Goal: Task Accomplishment & Management: Manage account settings

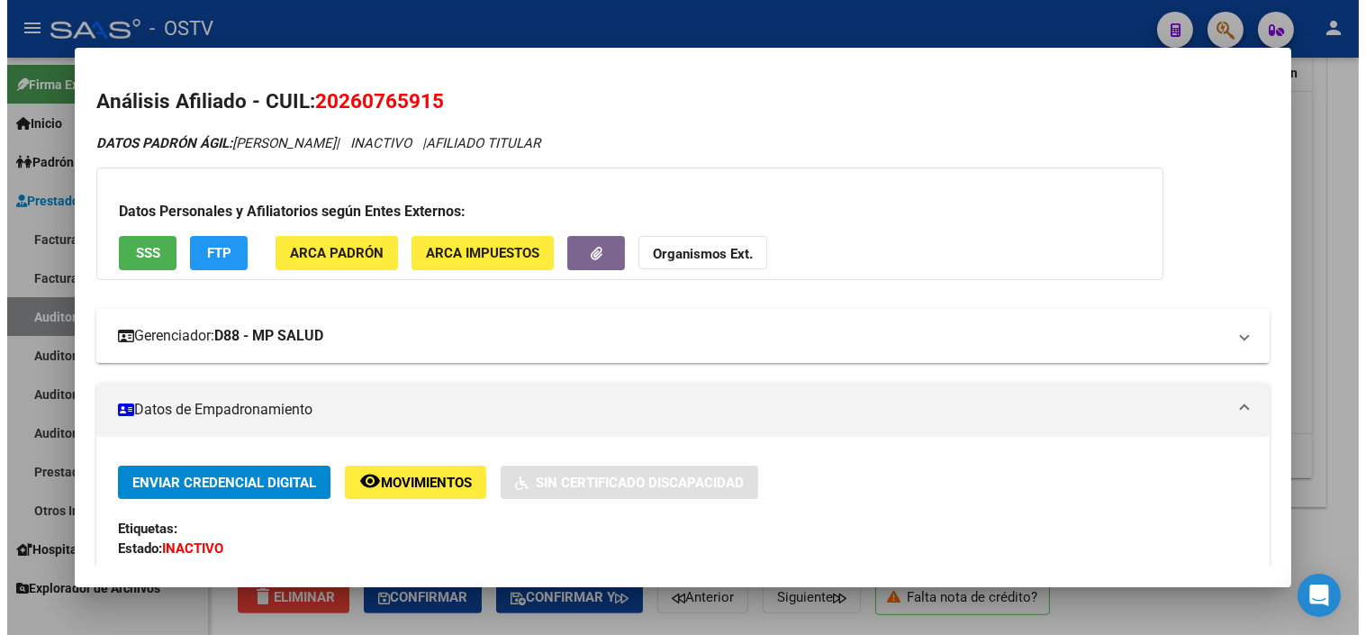
scroll to position [1390, 796]
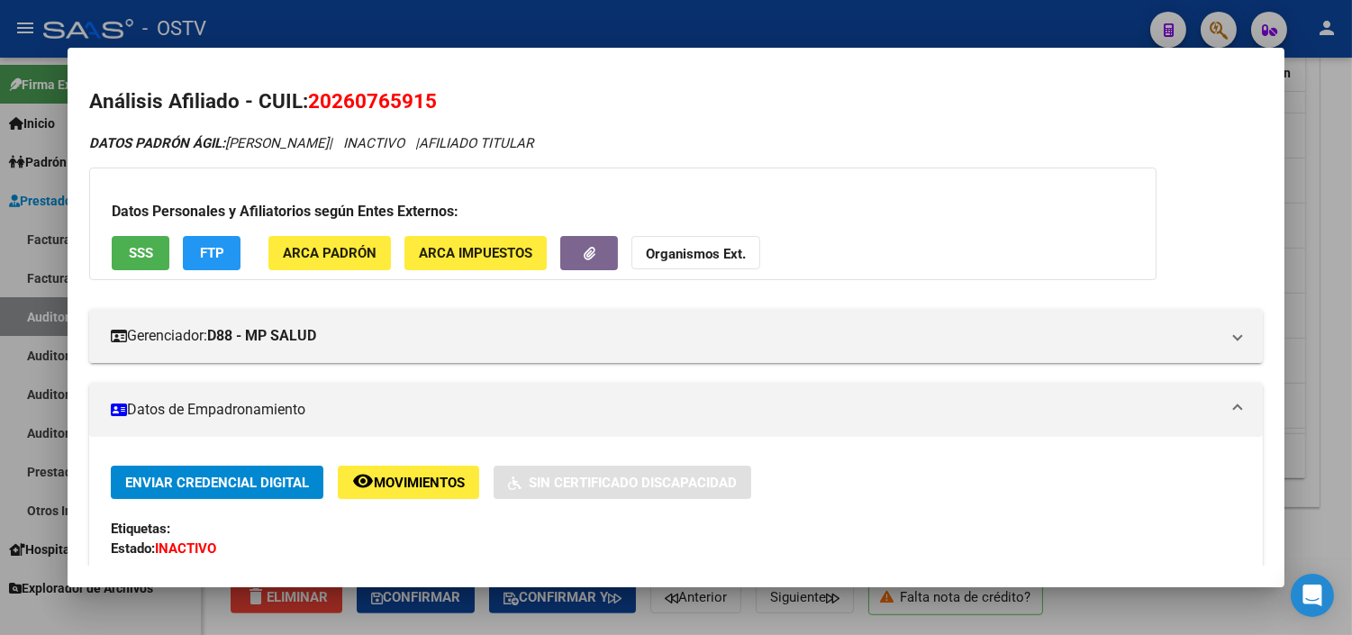
click at [1337, 373] on div at bounding box center [676, 317] width 1352 height 635
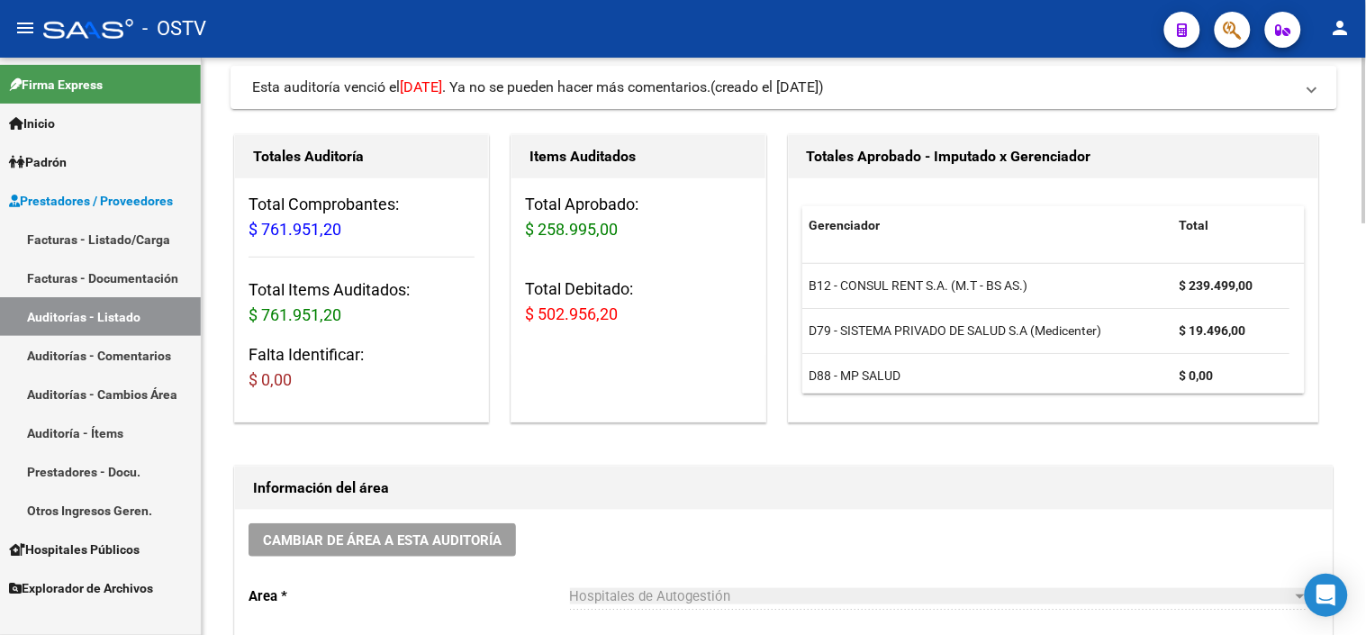
scroll to position [0, 0]
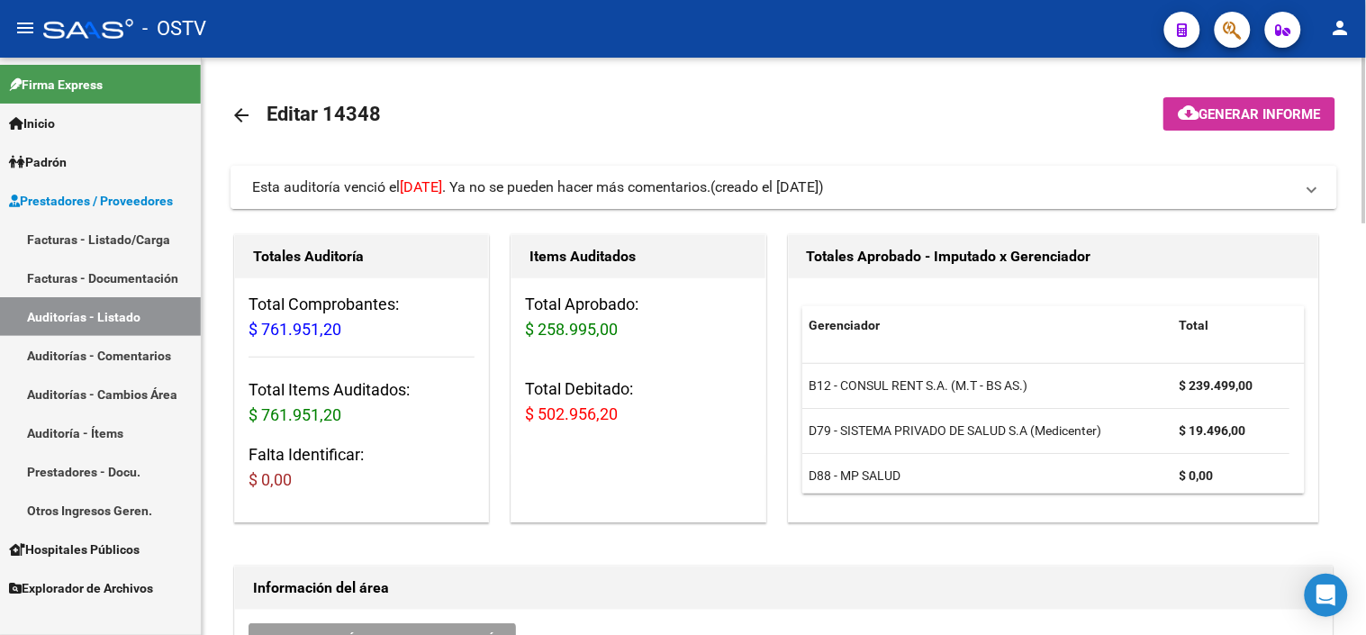
click at [1123, 186] on mat-panel-title "Esta auditoría venció el [DATE] . Ya no se pueden hacer más comentarios. (cread…" at bounding box center [773, 187] width 1042 height 20
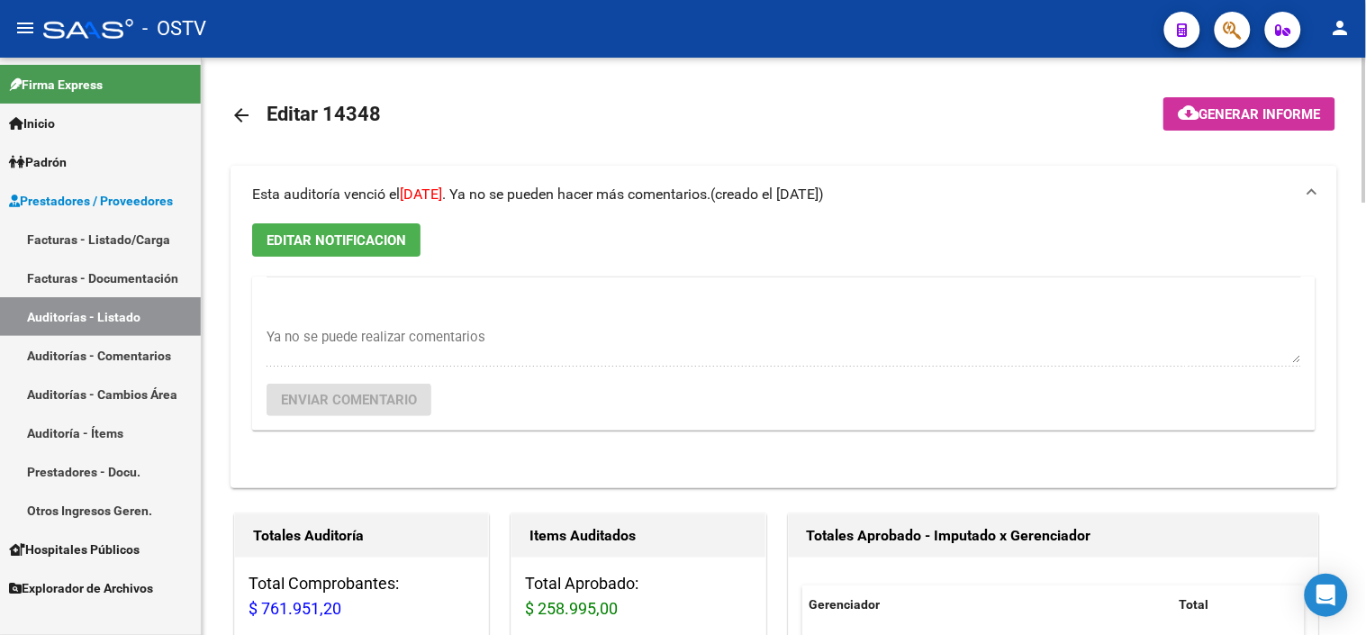
click at [1123, 186] on mat-panel-title "Esta auditoría venció el [DATE] . Ya no se pueden hacer más comentarios. (cread…" at bounding box center [773, 195] width 1042 height 20
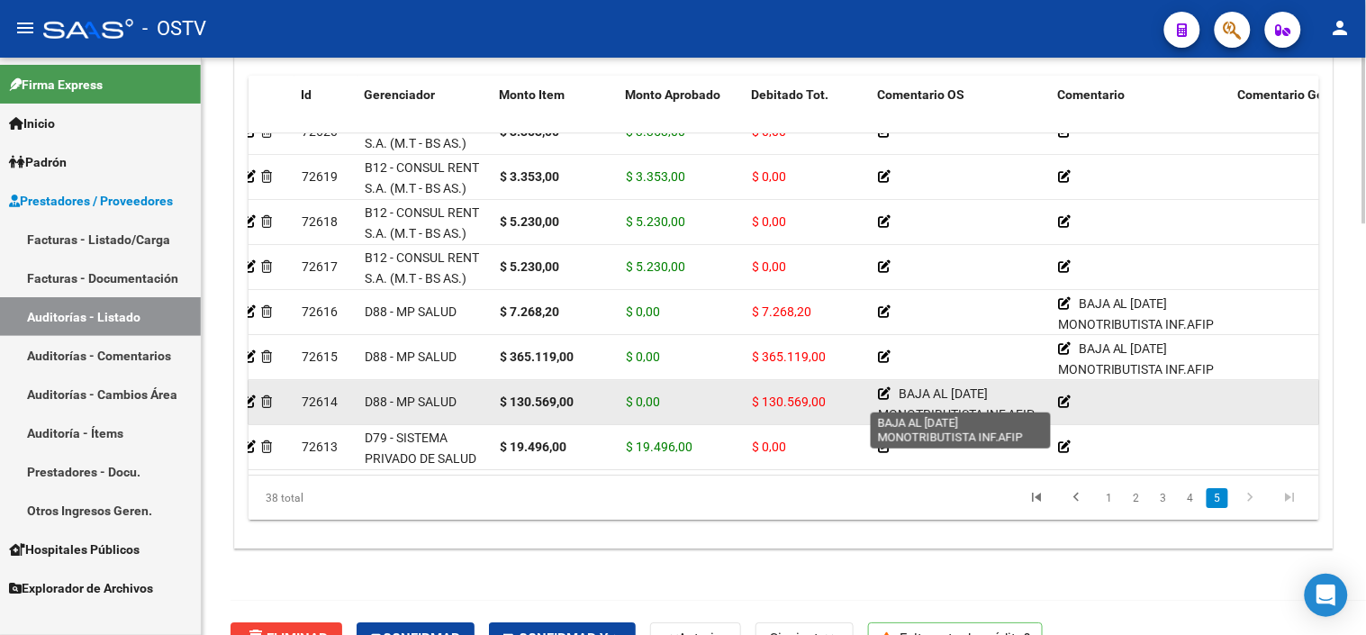
scroll to position [5, 0]
drag, startPoint x: 897, startPoint y: 378, endPoint x: 1036, endPoint y: 401, distance: 140.5
click at [1036, 401] on div "BAJA AL [DATE] MONOTRIBUTISTA INF.AFIP" at bounding box center [961, 402] width 166 height 36
copy div "BAJA AL [DATE] MONOTRIBUTISTA INF.AFIP"
click at [878, 383] on icon at bounding box center [884, 389] width 13 height 13
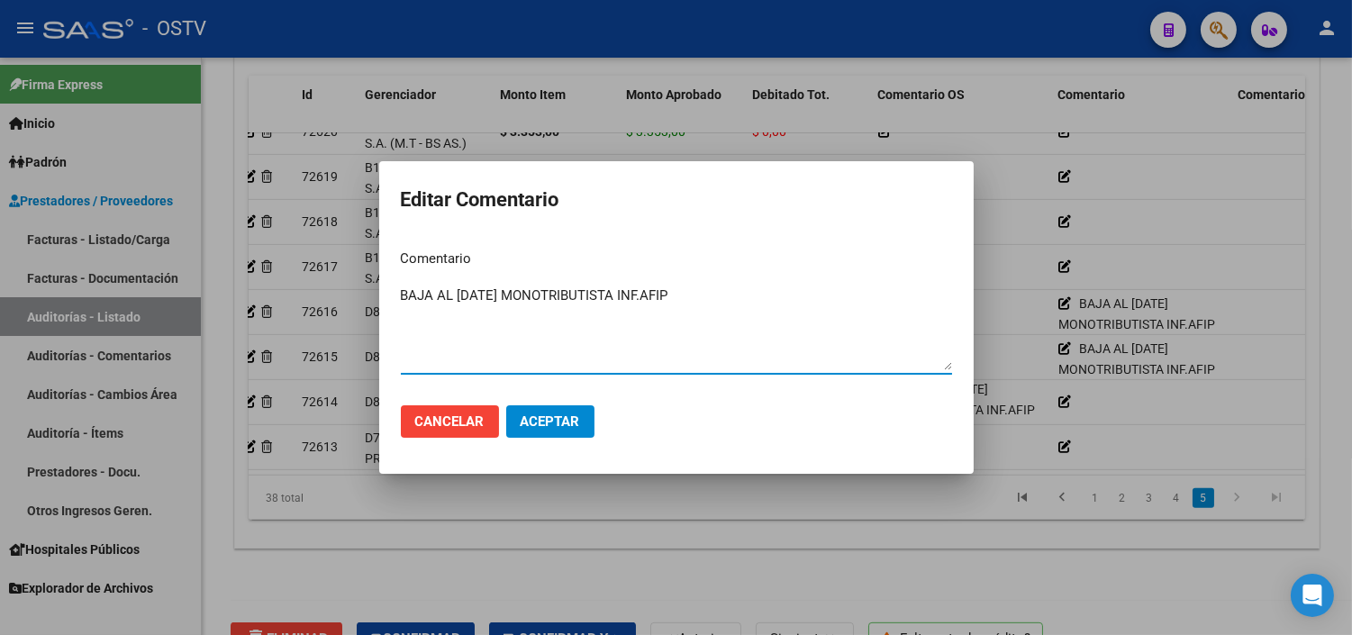
drag, startPoint x: 710, startPoint y: 300, endPoint x: 255, endPoint y: 302, distance: 454.8
click at [255, 302] on div "Editar Comentario Comentario BAJA AL [DATE] MONOTRIBUTISTA INF.AFIP Ingresar el…" at bounding box center [676, 317] width 1352 height 635
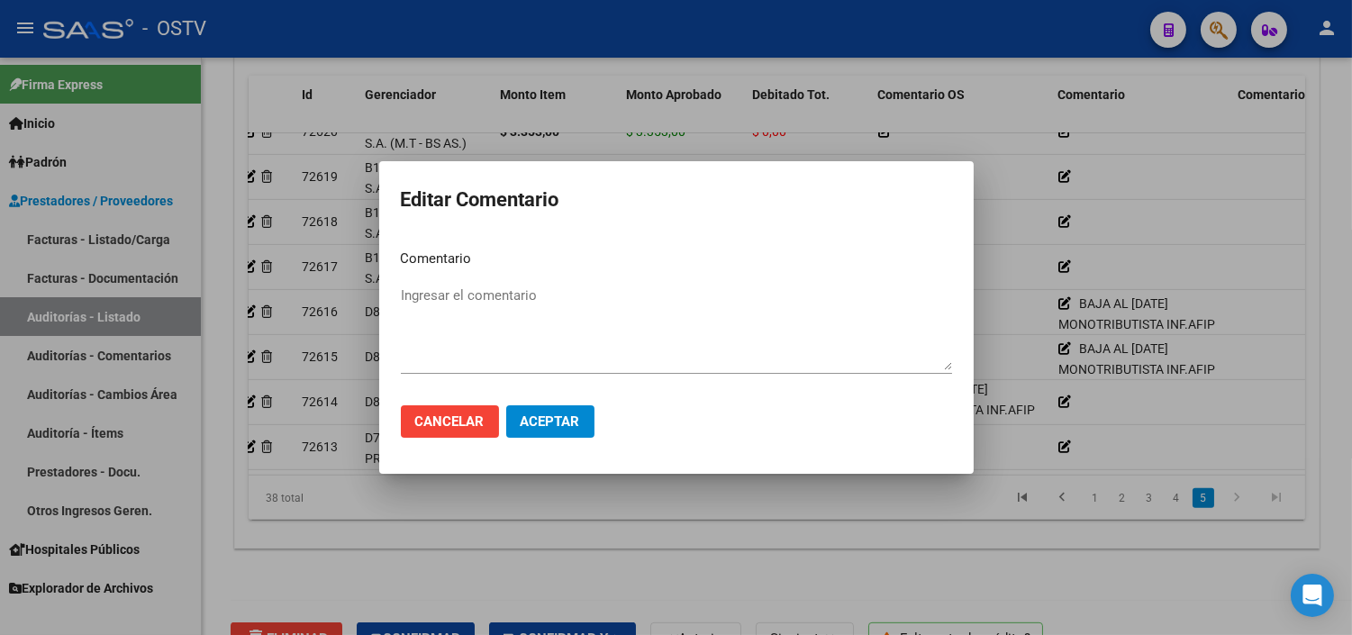
click at [573, 403] on mat-dialog-actions "Cancelar Aceptar" at bounding box center [676, 421] width 551 height 61
click at [574, 410] on button "Aceptar" at bounding box center [550, 421] width 88 height 32
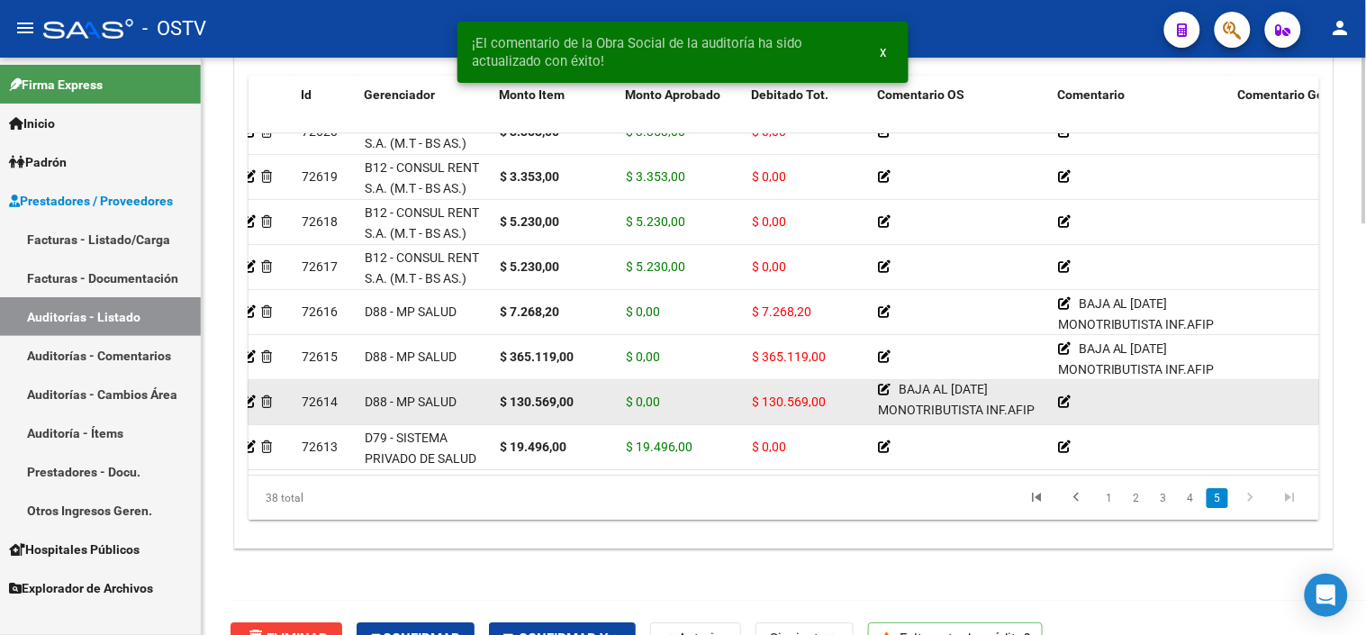
scroll to position [0, 0]
click at [1065, 395] on icon at bounding box center [1064, 401] width 13 height 13
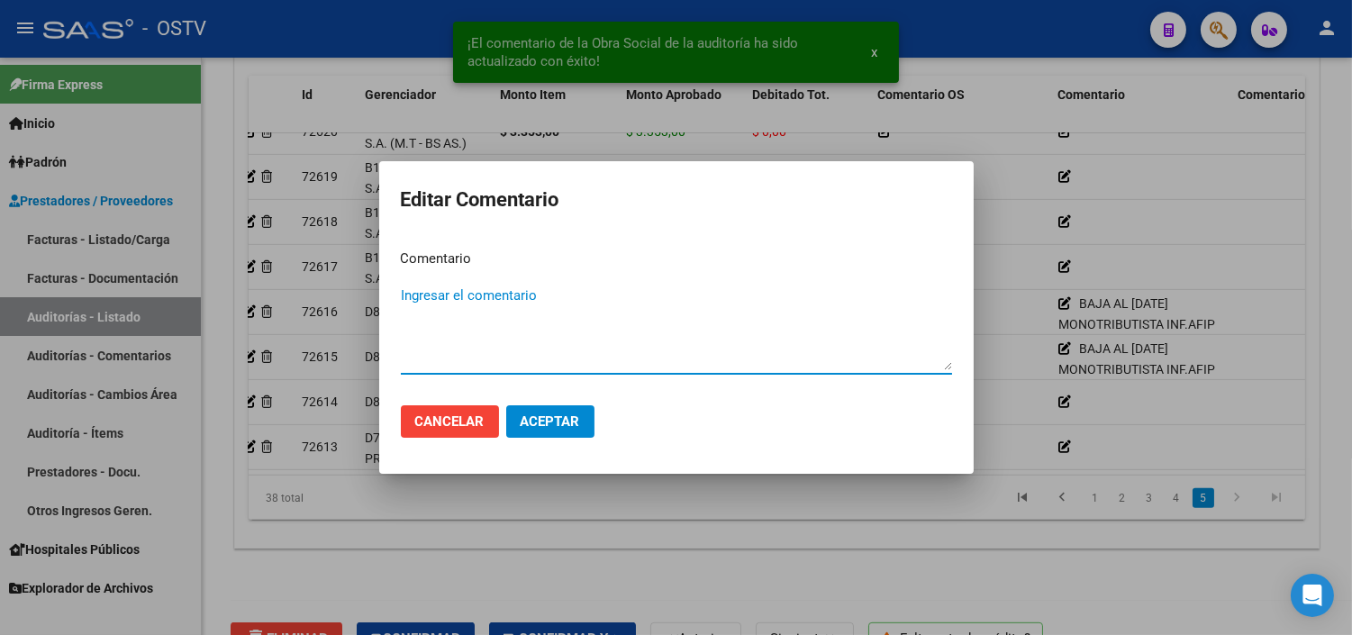
paste textarea "BAJA AL [DATE] MONOTRIBUTISTA INF.AFIP"
type textarea "BAJA AL [DATE] MONOTRIBUTISTA INF.AFIP"
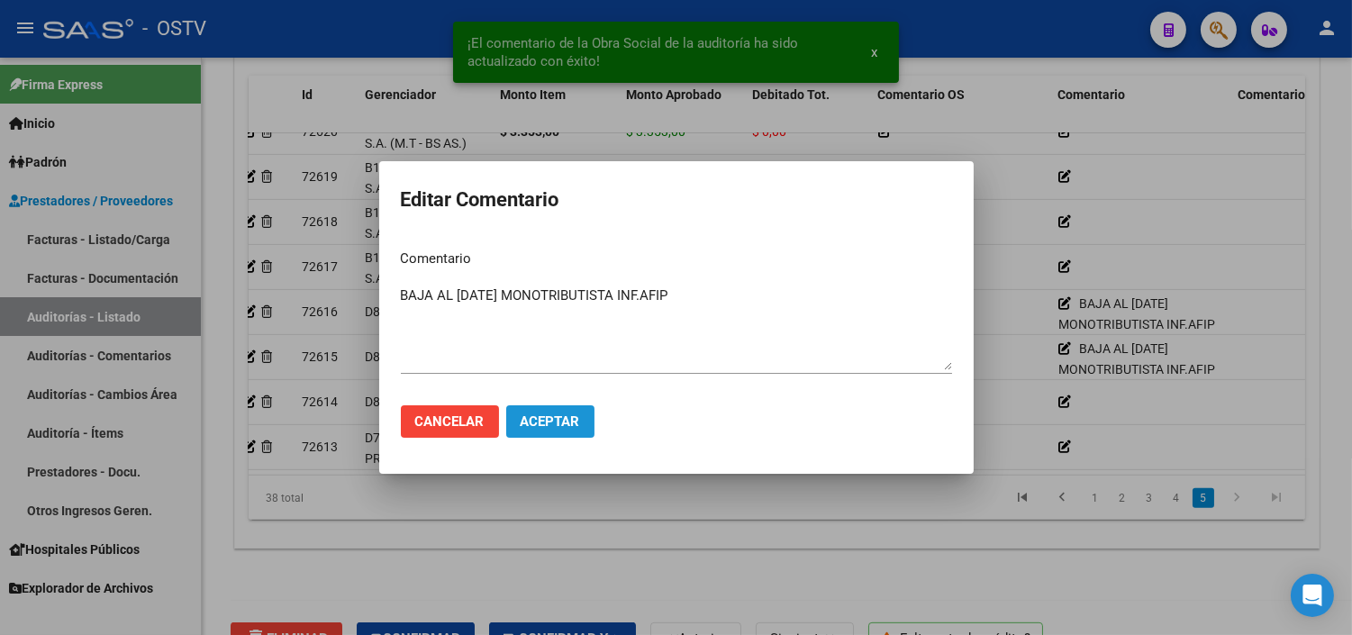
click at [546, 418] on span "Aceptar" at bounding box center [550, 421] width 59 height 16
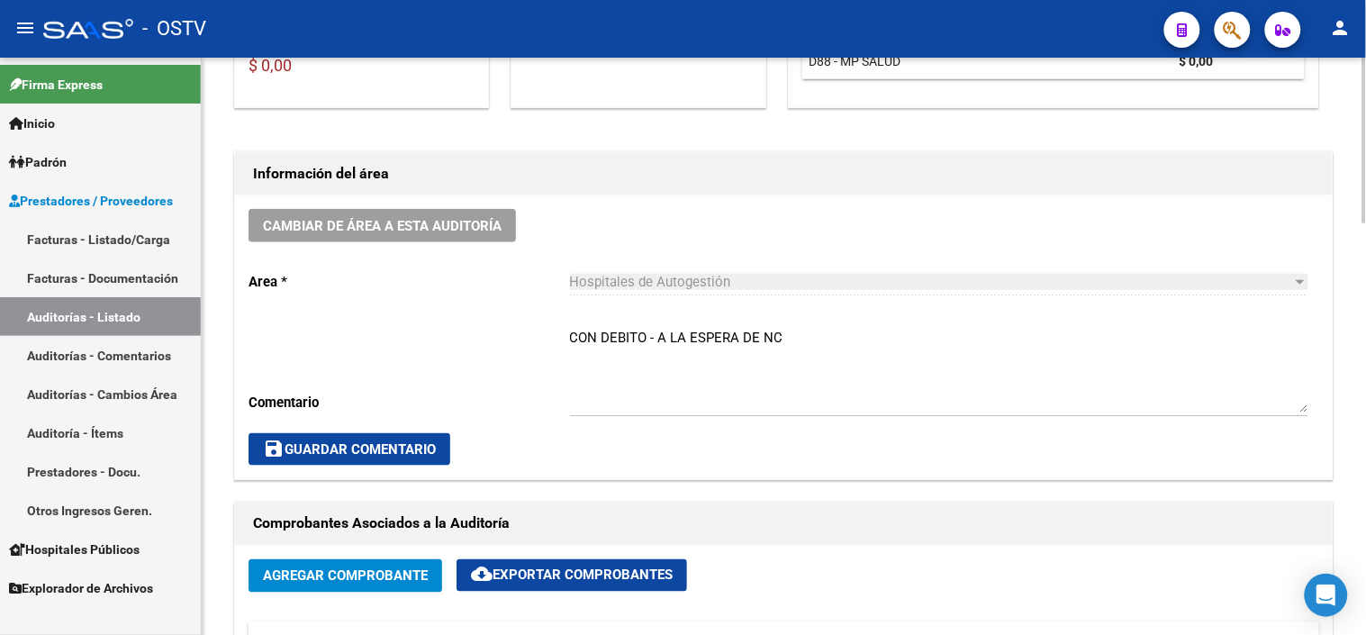
scroll to position [400, 0]
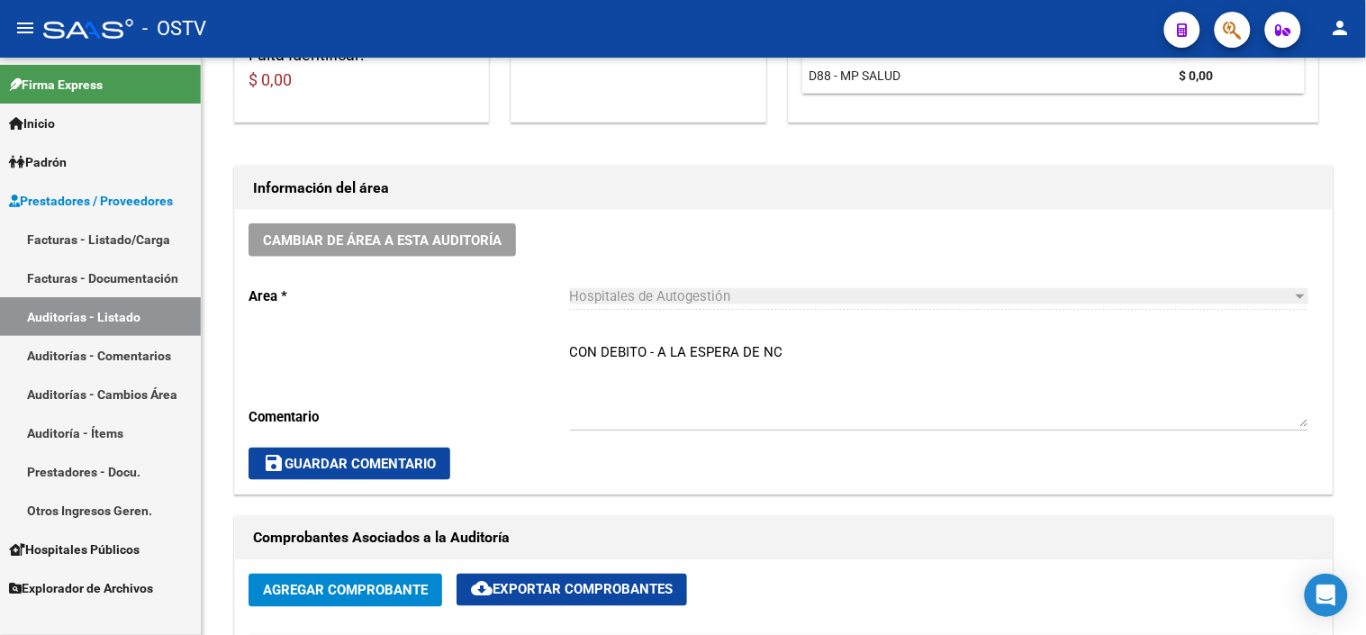
click at [128, 316] on link "Auditorías - Listado" at bounding box center [100, 316] width 201 height 39
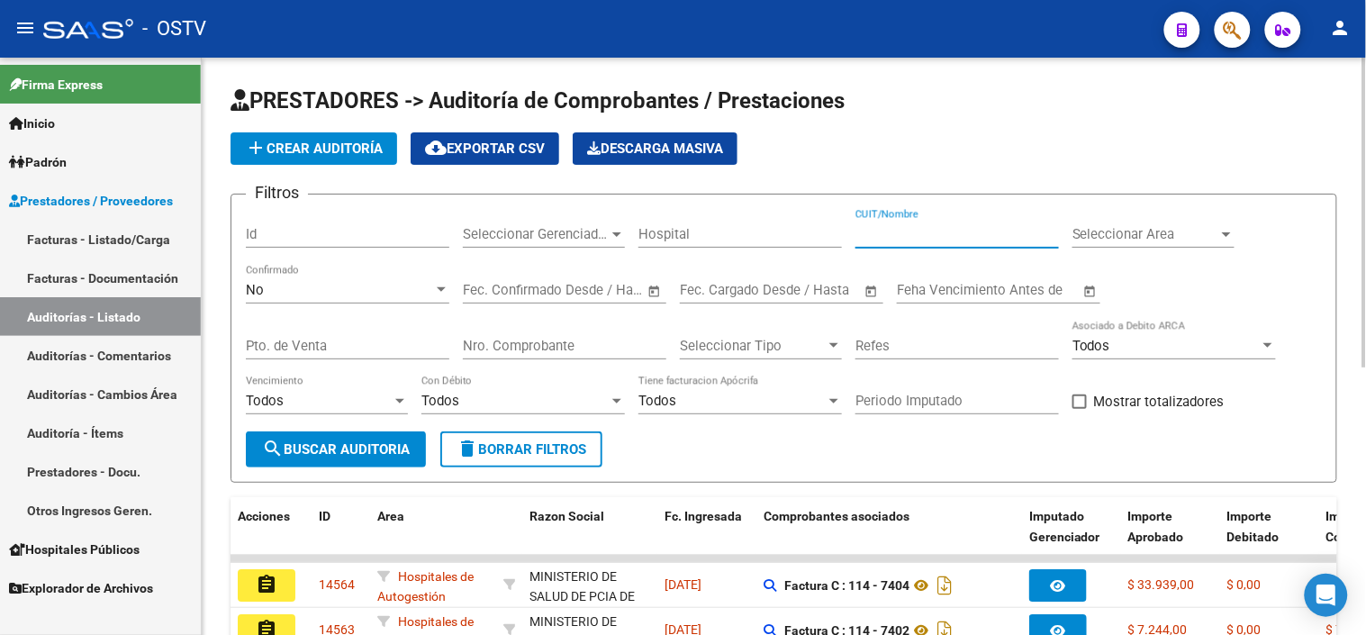
click at [906, 238] on input "CUIT/Nombre" at bounding box center [958, 234] width 204 height 16
type input "30715497456"
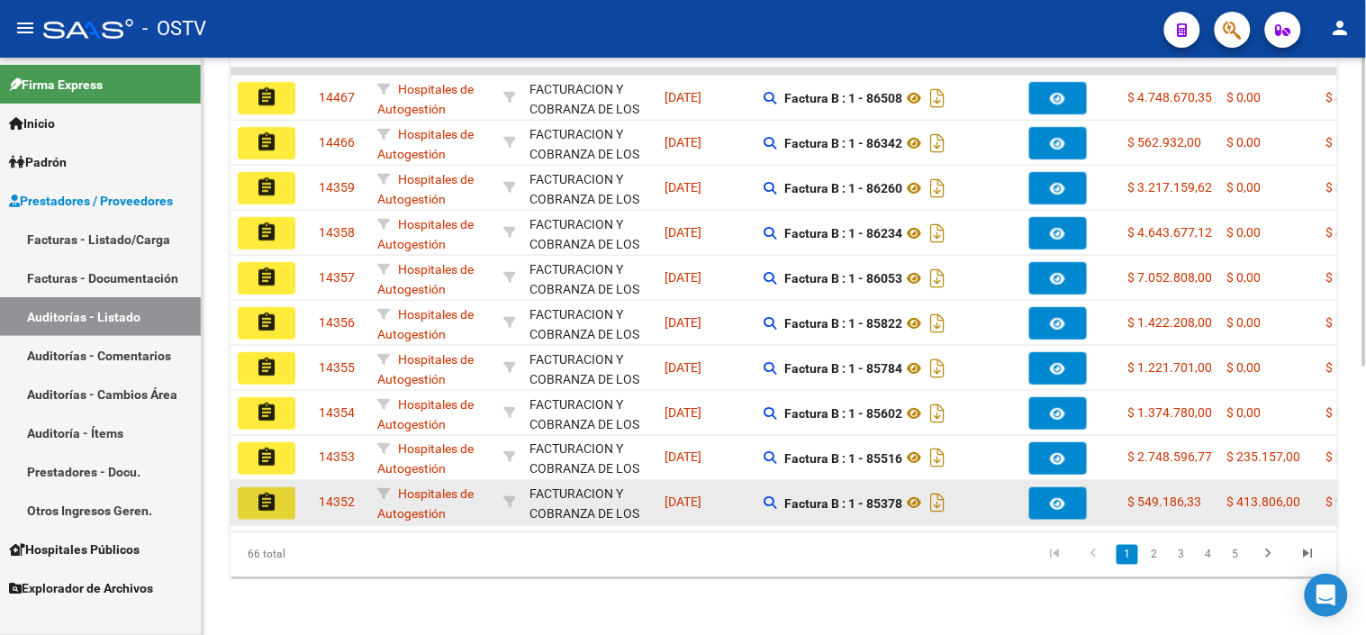
click at [281, 495] on button "assignment" at bounding box center [267, 503] width 58 height 32
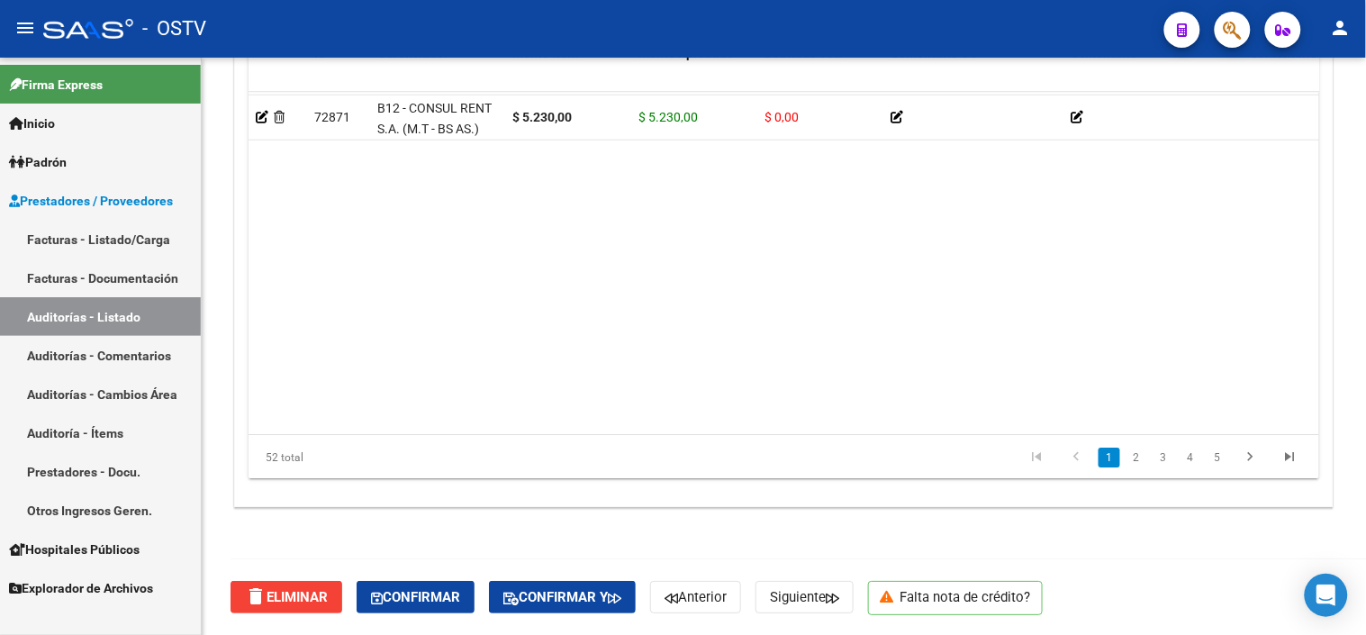
scroll to position [192, 0]
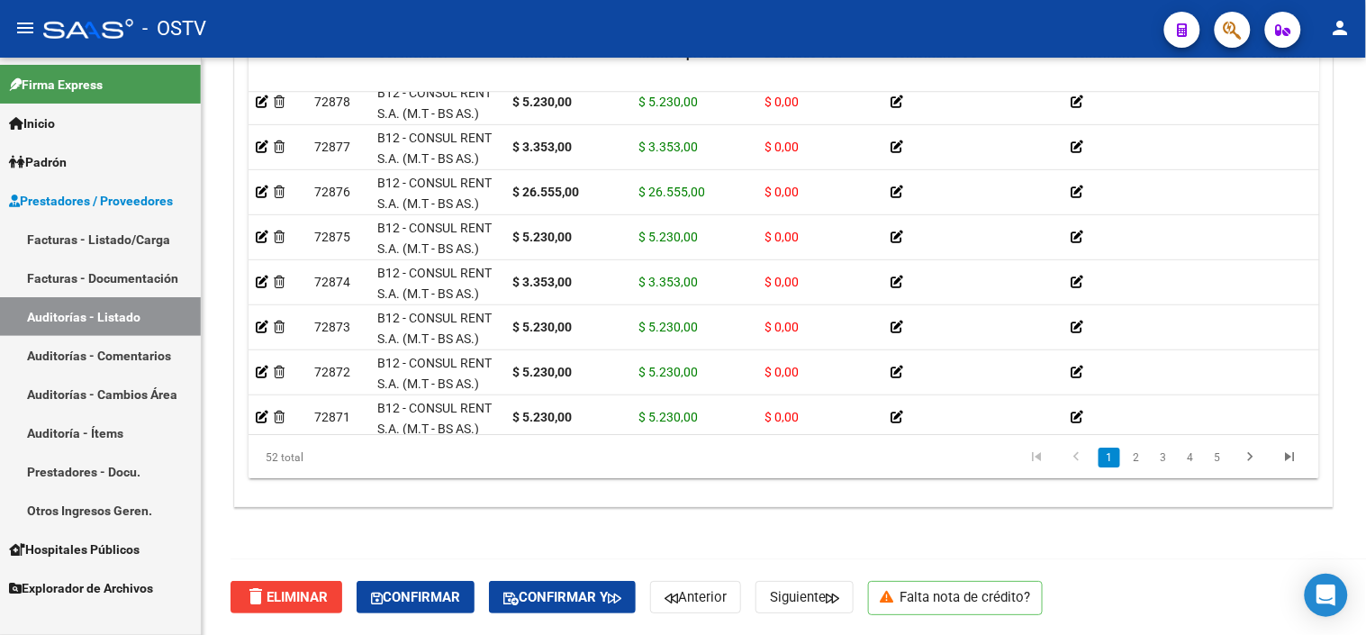
click at [128, 313] on link "Auditorías - Listado" at bounding box center [100, 316] width 201 height 39
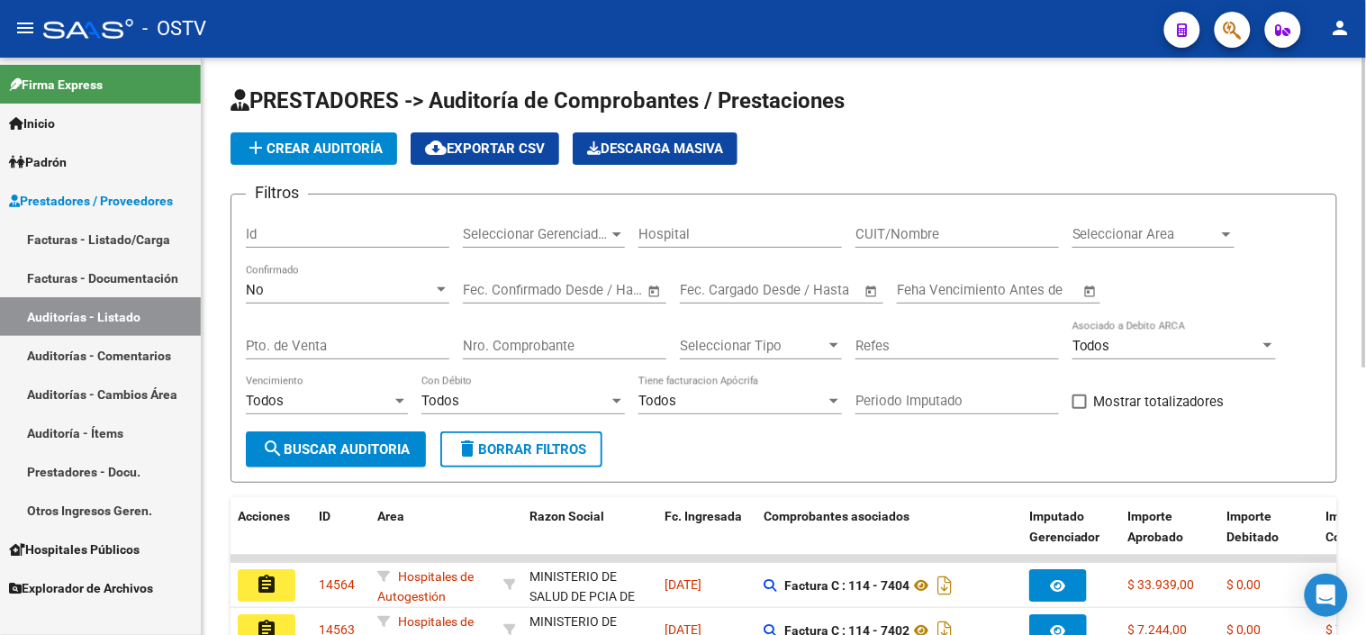
click at [901, 236] on input "CUIT/Nombre" at bounding box center [958, 234] width 204 height 16
type input "0"
type input "30715497456"
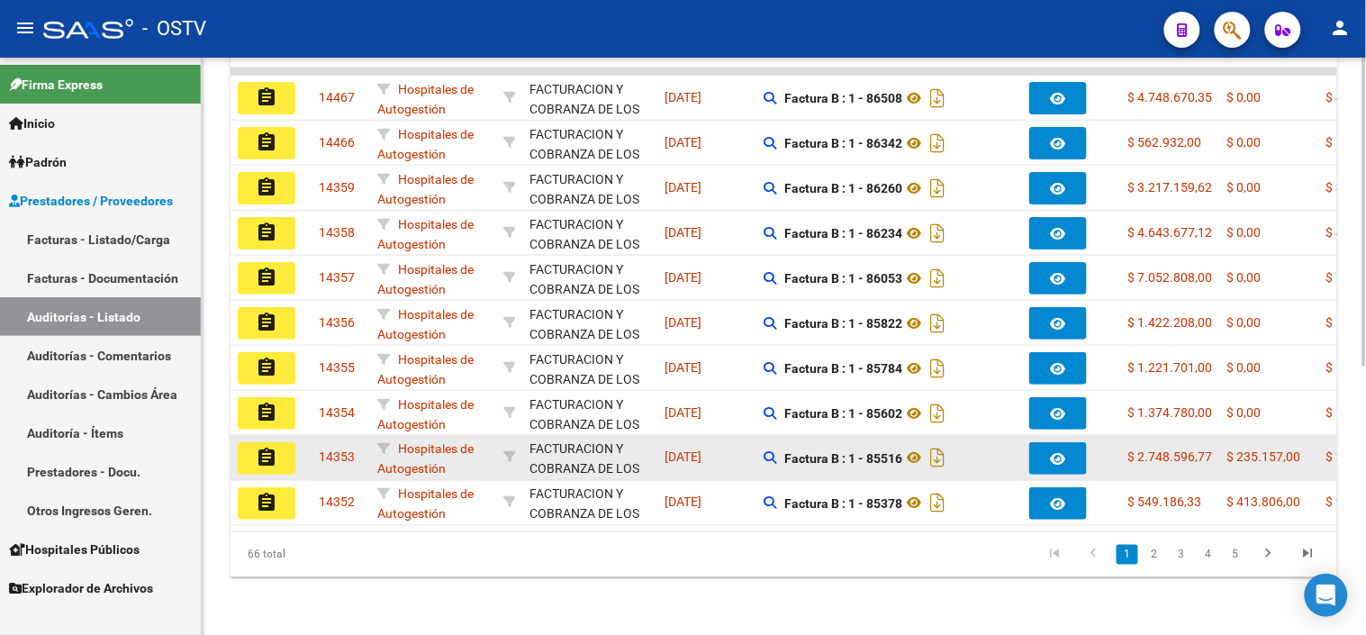
click at [258, 447] on mat-icon "assignment" at bounding box center [267, 458] width 22 height 22
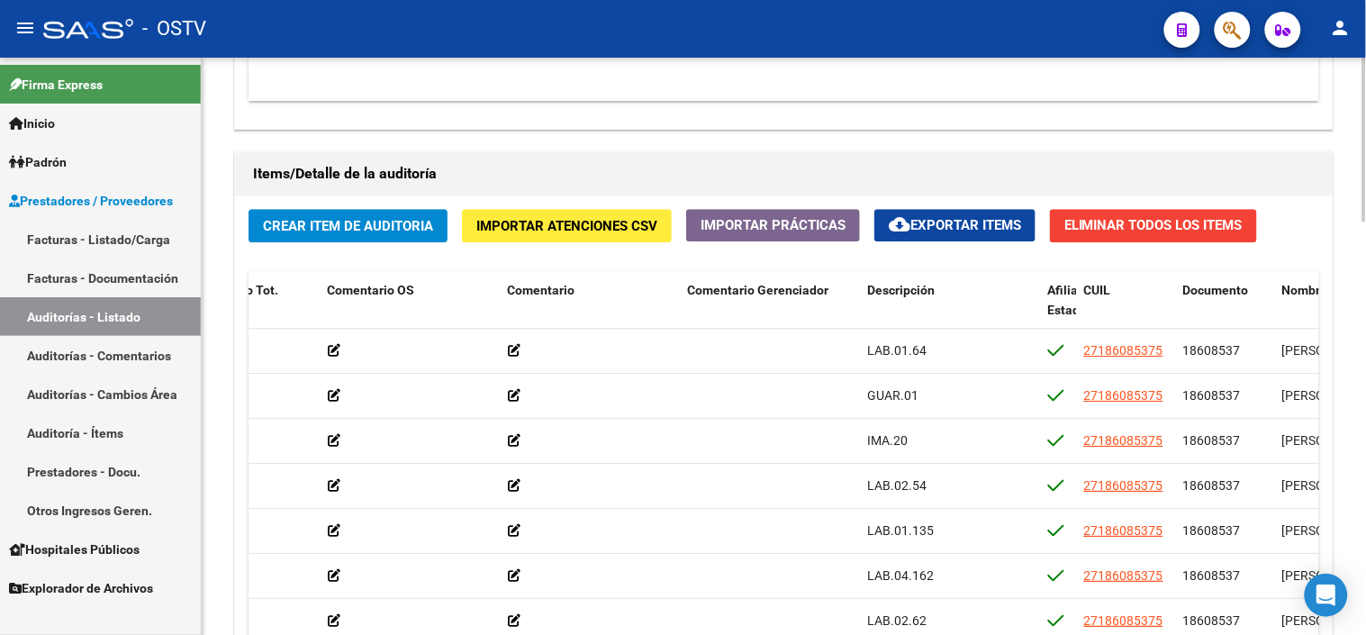
scroll to position [1360, 0]
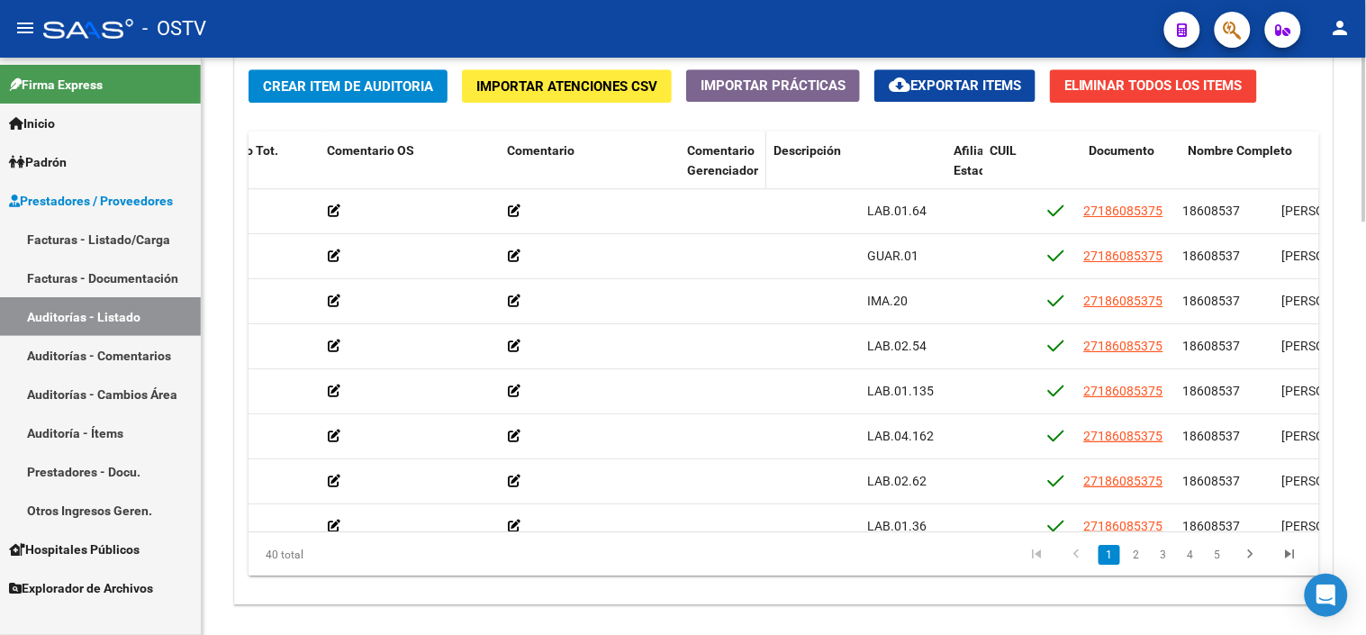
drag, startPoint x: 856, startPoint y: 159, endPoint x: 749, endPoint y: 172, distance: 107.1
click at [749, 172] on datatable-header-cell "Comentario Gerenciador" at bounding box center [723, 170] width 86 height 79
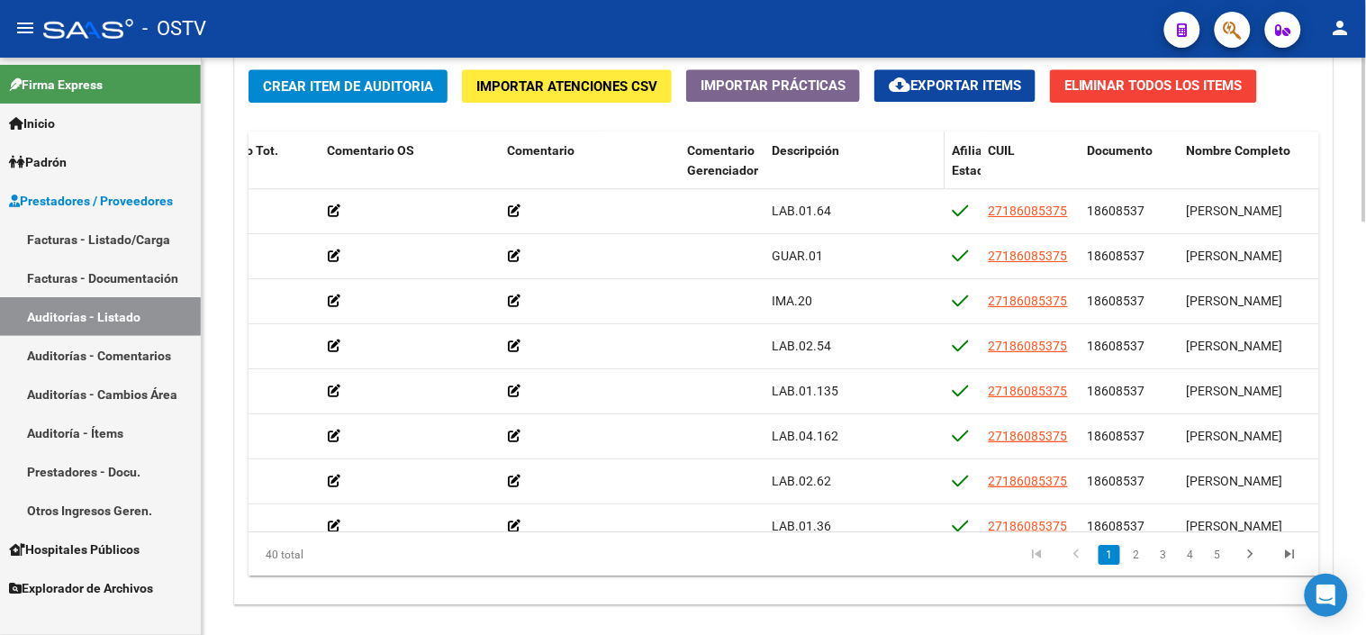
drag, startPoint x: 749, startPoint y: 172, endPoint x: 937, endPoint y: 168, distance: 187.4
click at [937, 168] on datatable-header-cell "Descripción" at bounding box center [855, 170] width 180 height 79
drag, startPoint x: 941, startPoint y: 168, endPoint x: 839, endPoint y: 177, distance: 102.2
click at [839, 177] on datatable-header-cell "Descripción" at bounding box center [809, 170] width 89 height 79
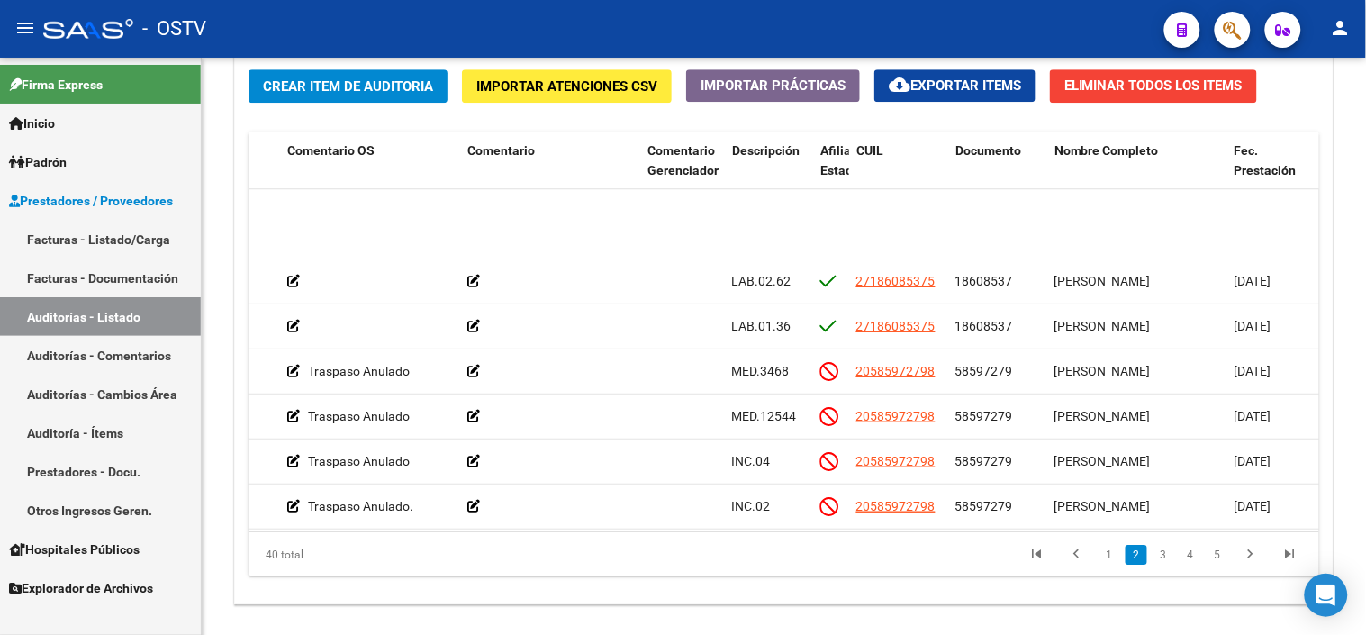
scroll to position [300, 603]
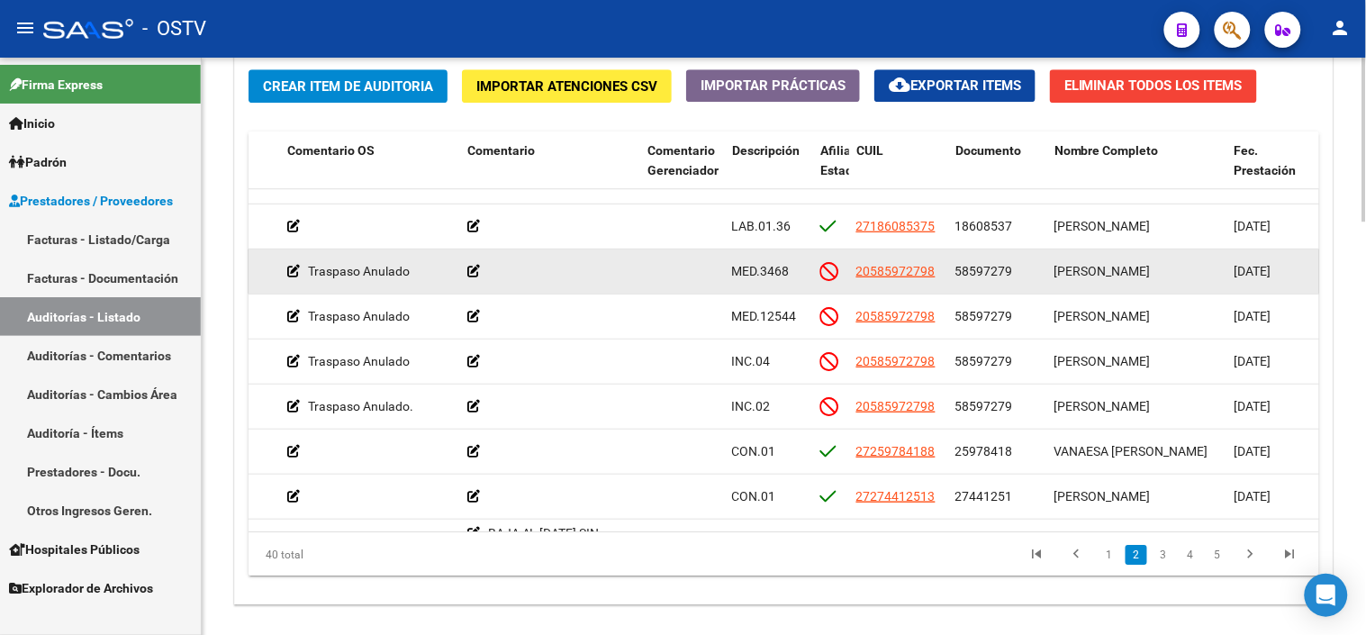
click at [472, 274] on icon at bounding box center [473, 271] width 13 height 13
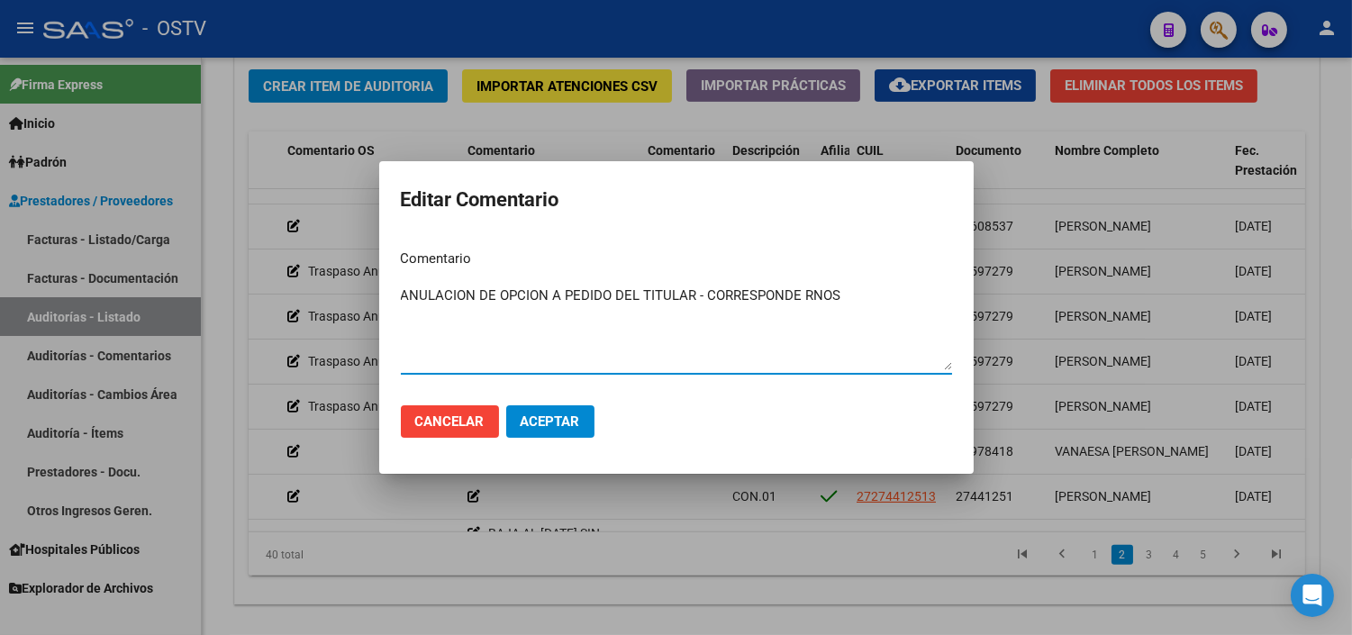
paste textarea "4-0090-9"
drag, startPoint x: 893, startPoint y: 297, endPoint x: 397, endPoint y: 302, distance: 496.3
click at [397, 302] on mat-dialog-content "Comentario ANULACION DE OPCION A PEDIDO DEL TITULAR - CORRESPONDE RNOS 4-0090-9…" at bounding box center [676, 313] width 594 height 156
type textarea "ANULACION DE OPCION A PEDIDO DEL TITULAR - CORRESPONDE RNOS 4-0090-9"
click at [536, 410] on button "Aceptar" at bounding box center [550, 421] width 88 height 32
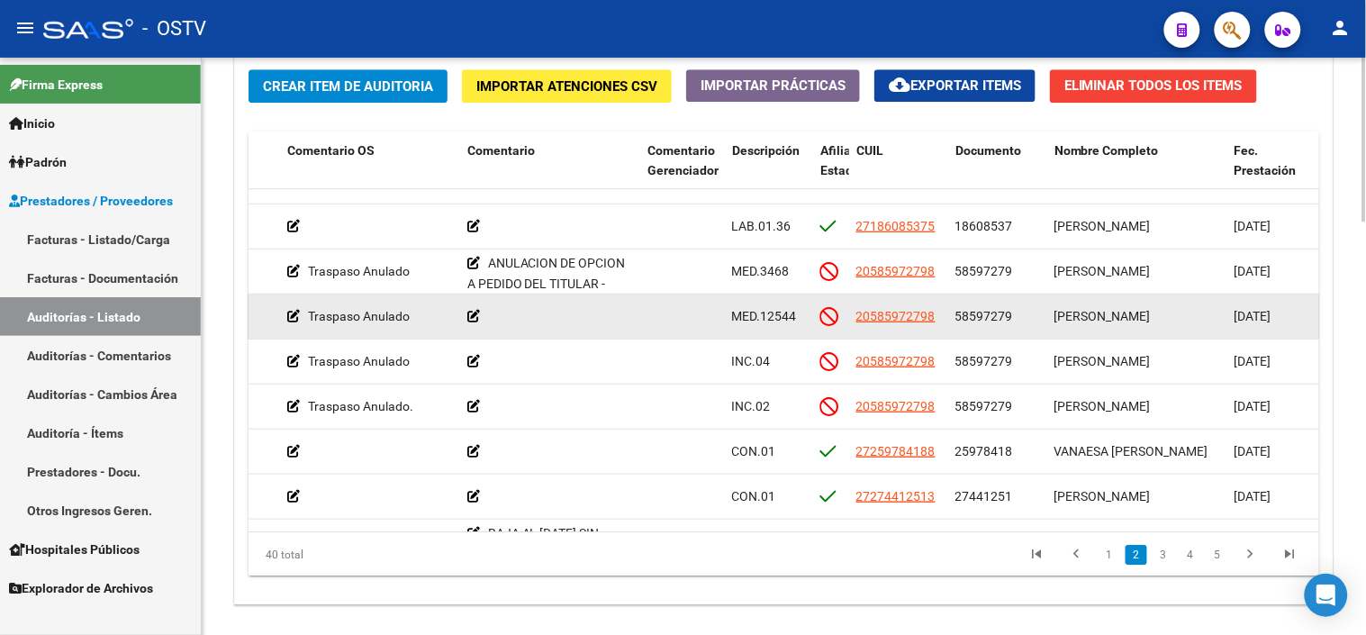
click at [475, 318] on icon at bounding box center [473, 316] width 13 height 13
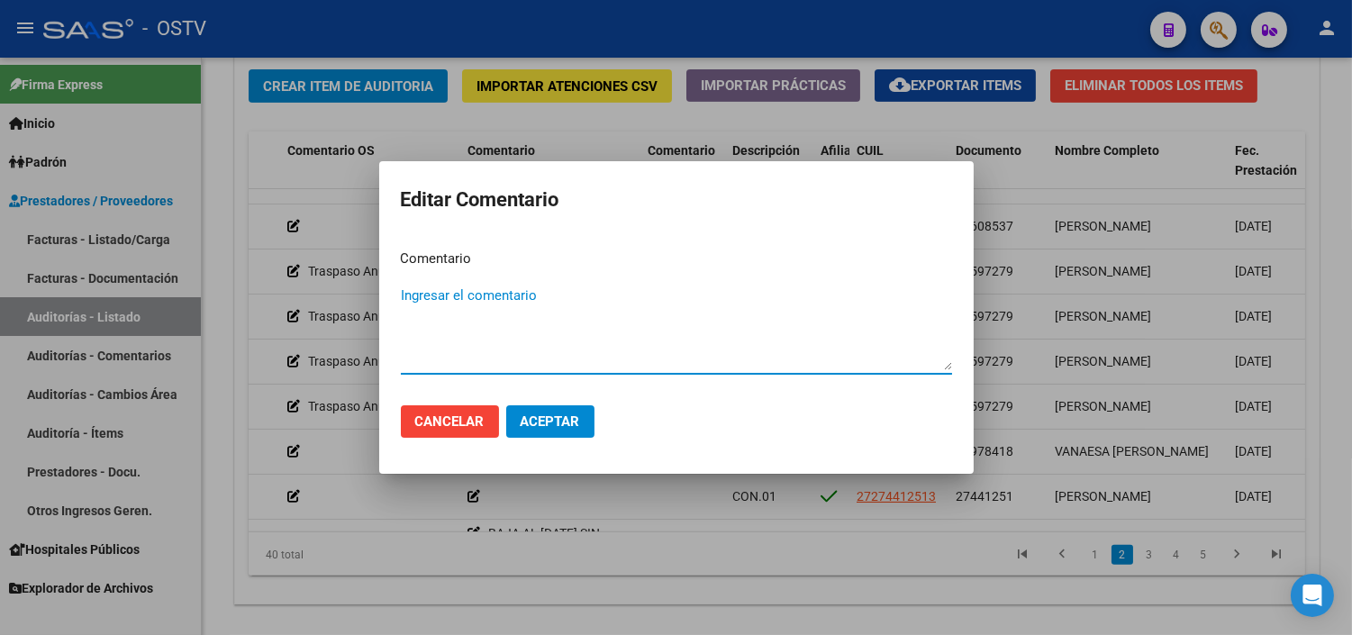
paste textarea "ANULACION DE OPCION A PEDIDO DEL TITULAR - CORRESPONDE RNOS 4-0090-9"
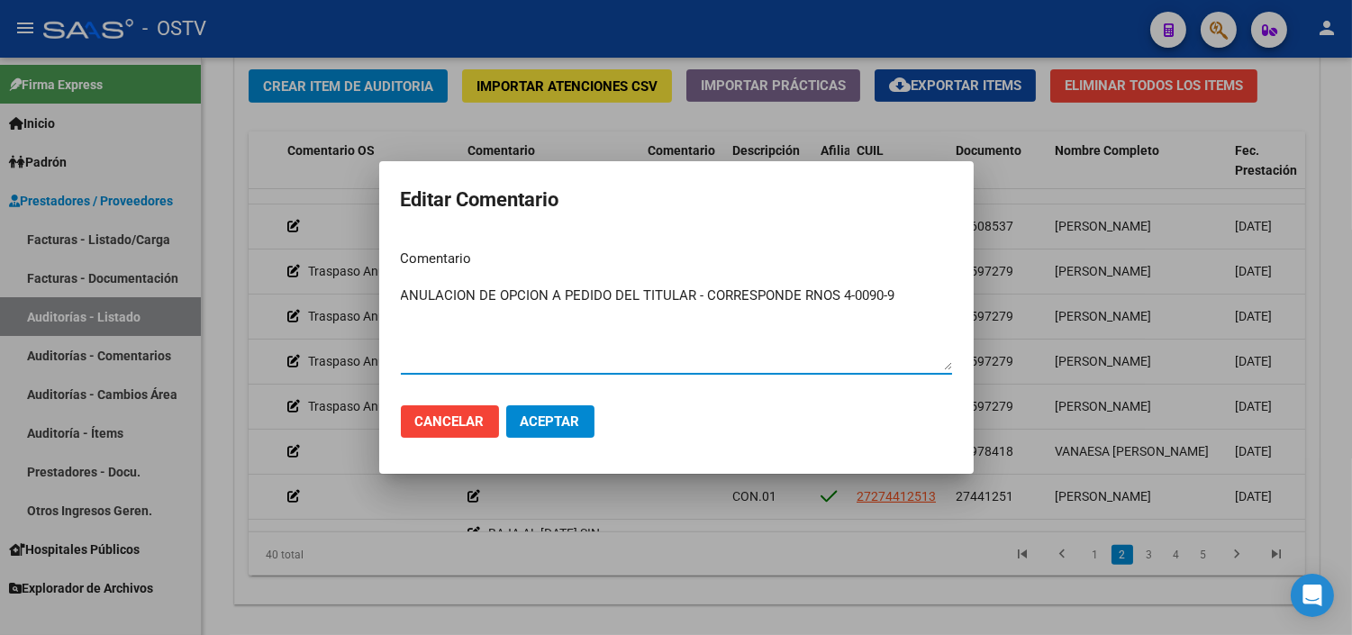
type textarea "ANULACION DE OPCION A PEDIDO DEL TITULAR - CORRESPONDE RNOS 4-0090-9"
click at [562, 414] on span "Aceptar" at bounding box center [550, 421] width 59 height 16
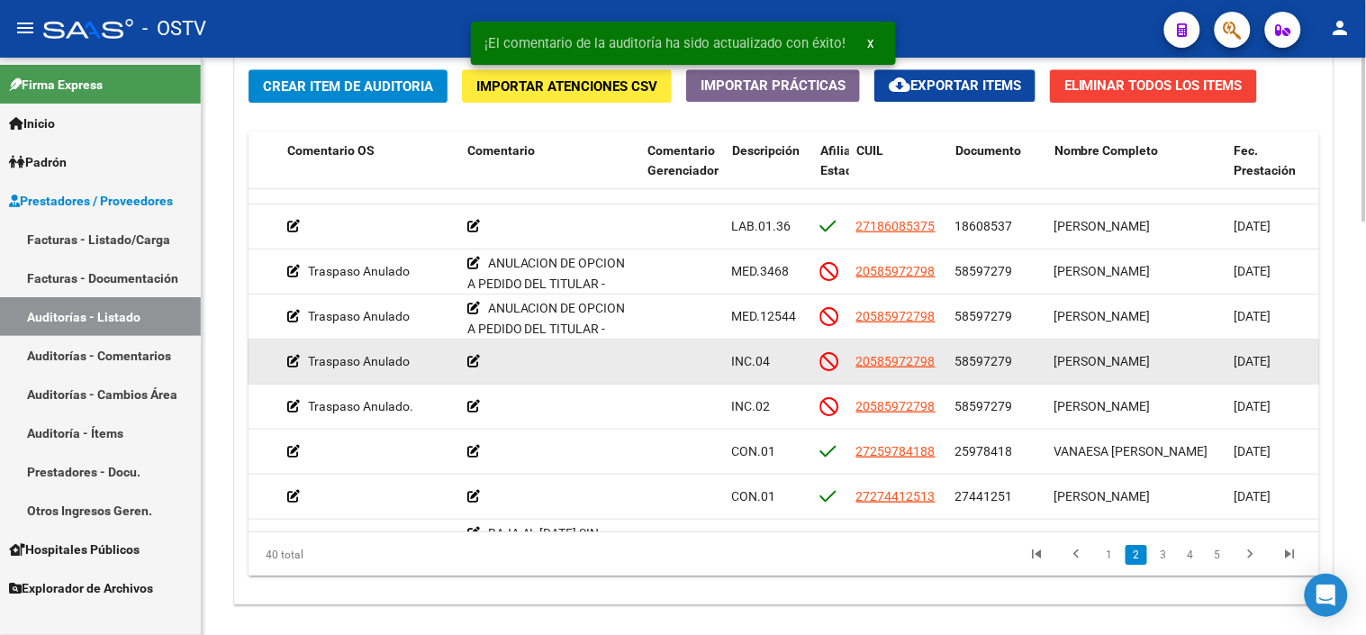
click at [473, 360] on icon at bounding box center [473, 361] width 13 height 13
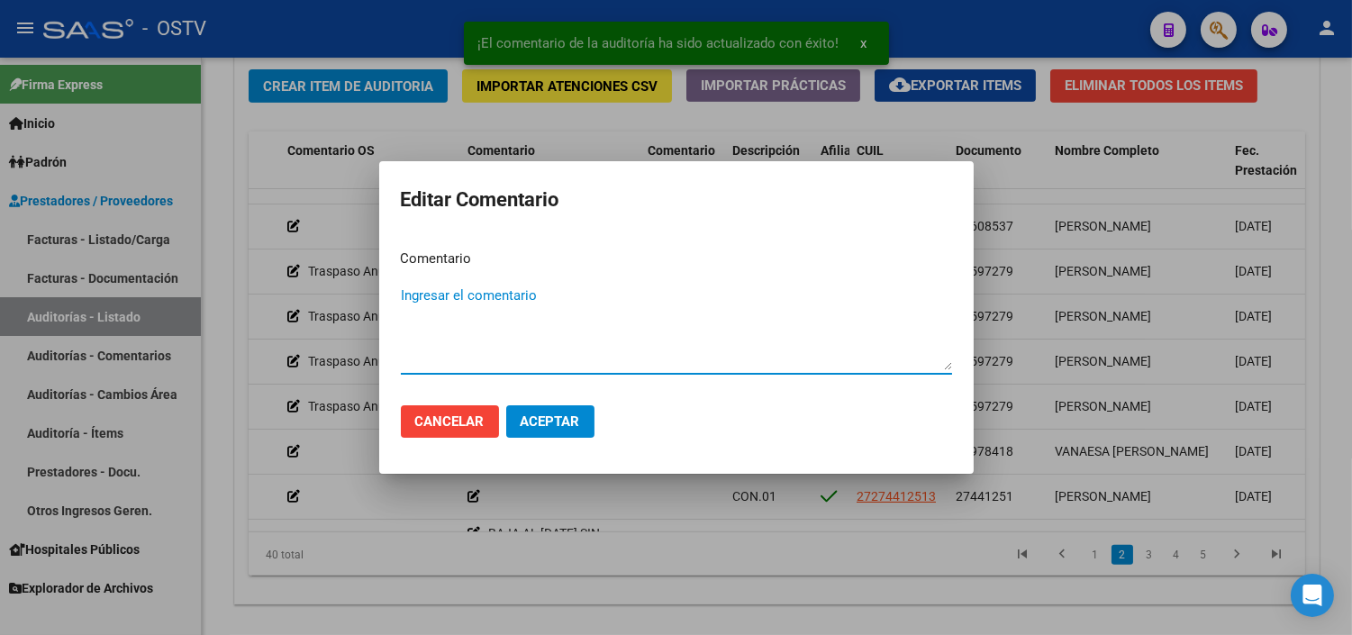
paste textarea "ANULACION DE OPCION A PEDIDO DEL TITULAR - CORRESPONDE RNOS 4-0090-9"
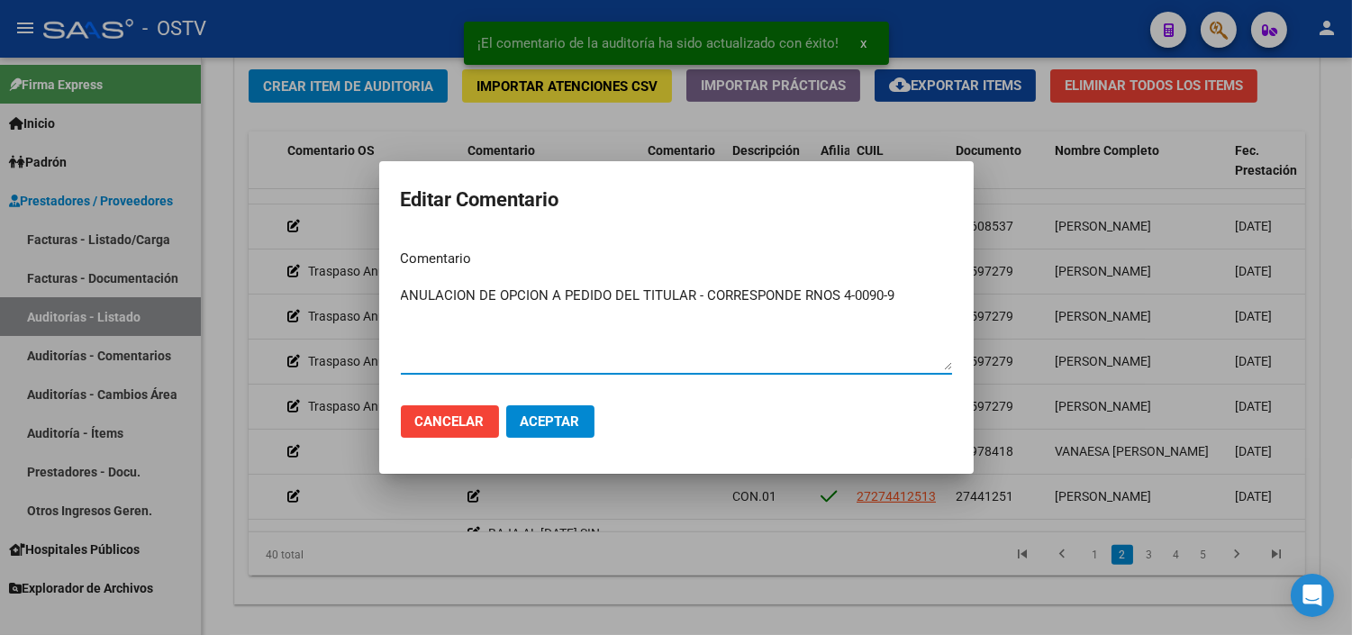
type textarea "ANULACION DE OPCION A PEDIDO DEL TITULAR - CORRESPONDE RNOS 4-0090-9"
drag, startPoint x: 534, startPoint y: 419, endPoint x: 521, endPoint y: 407, distance: 17.9
click at [535, 419] on span "Aceptar" at bounding box center [550, 421] width 59 height 16
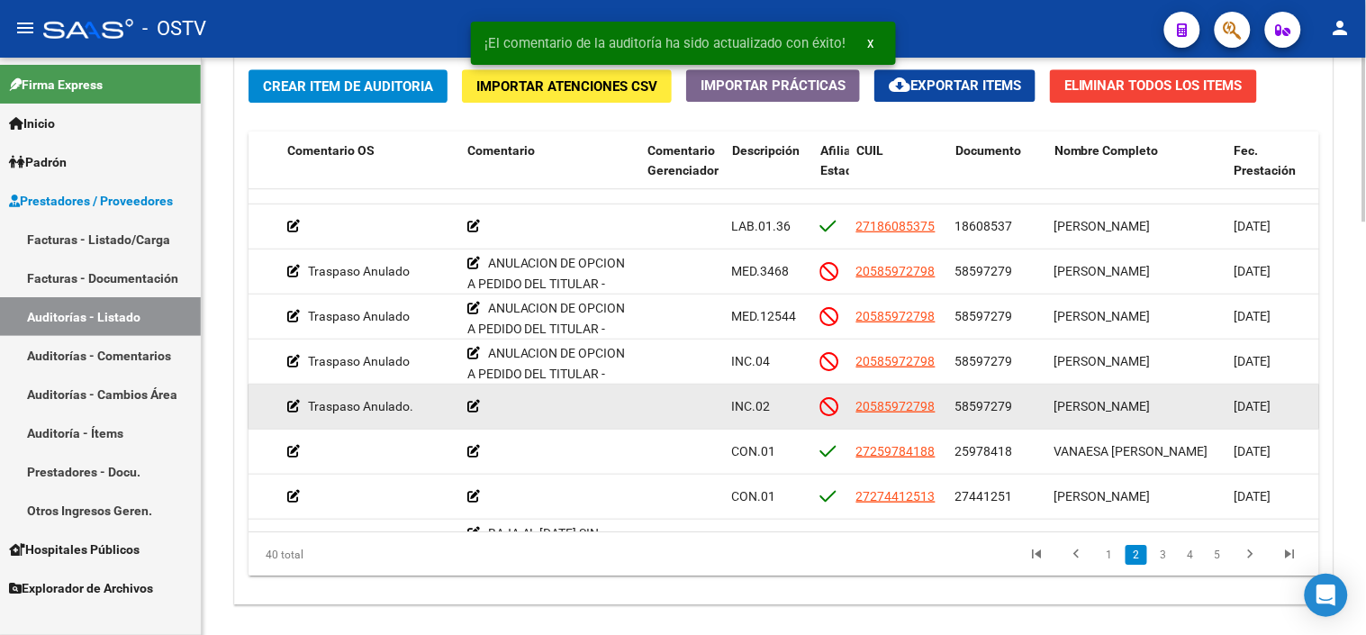
click at [474, 410] on icon at bounding box center [473, 406] width 13 height 13
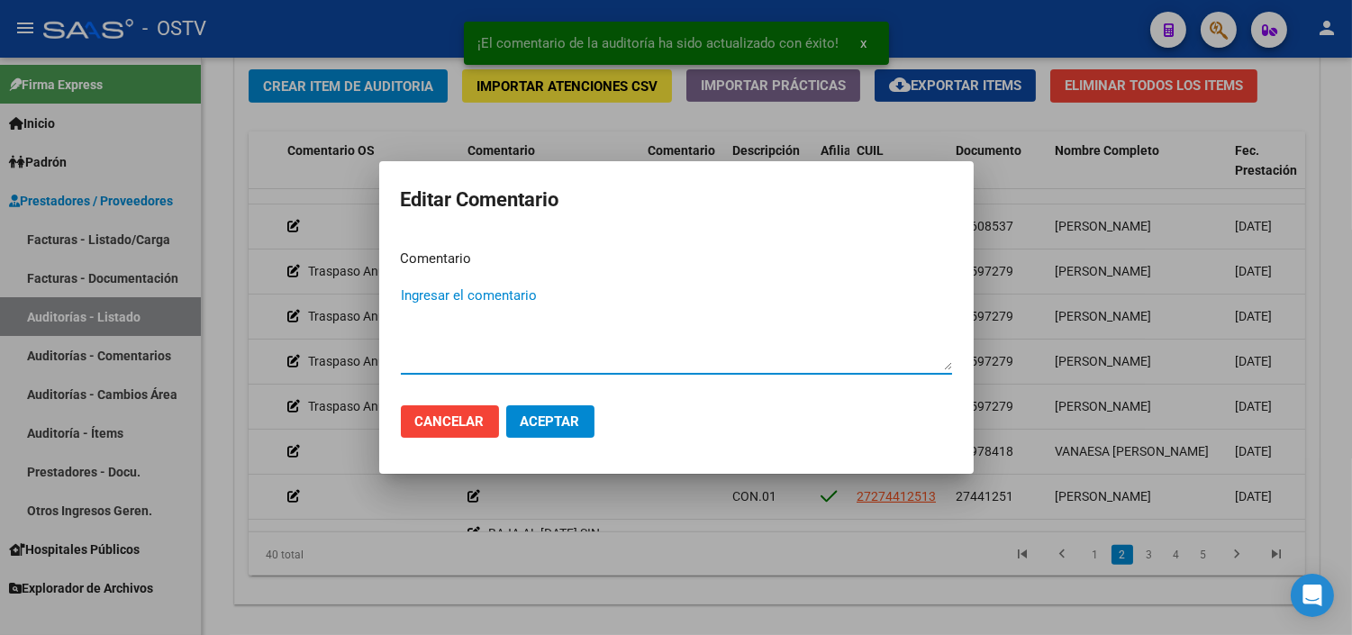
paste textarea "ANULACION DE OPCION A PEDIDO DEL TITULAR - CORRESPONDE RNOS 4-0090-9"
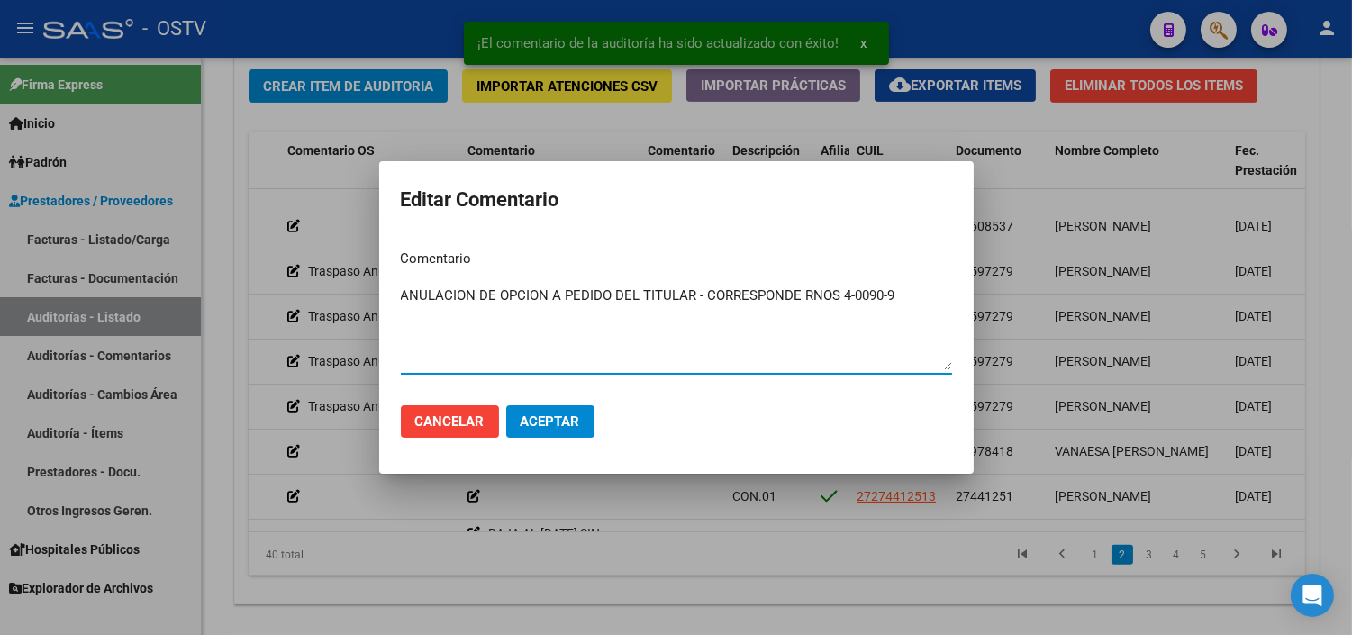
type textarea "ANULACION DE OPCION A PEDIDO DEL TITULAR - CORRESPONDE RNOS 4-0090-9"
click at [554, 420] on span "Aceptar" at bounding box center [550, 421] width 59 height 16
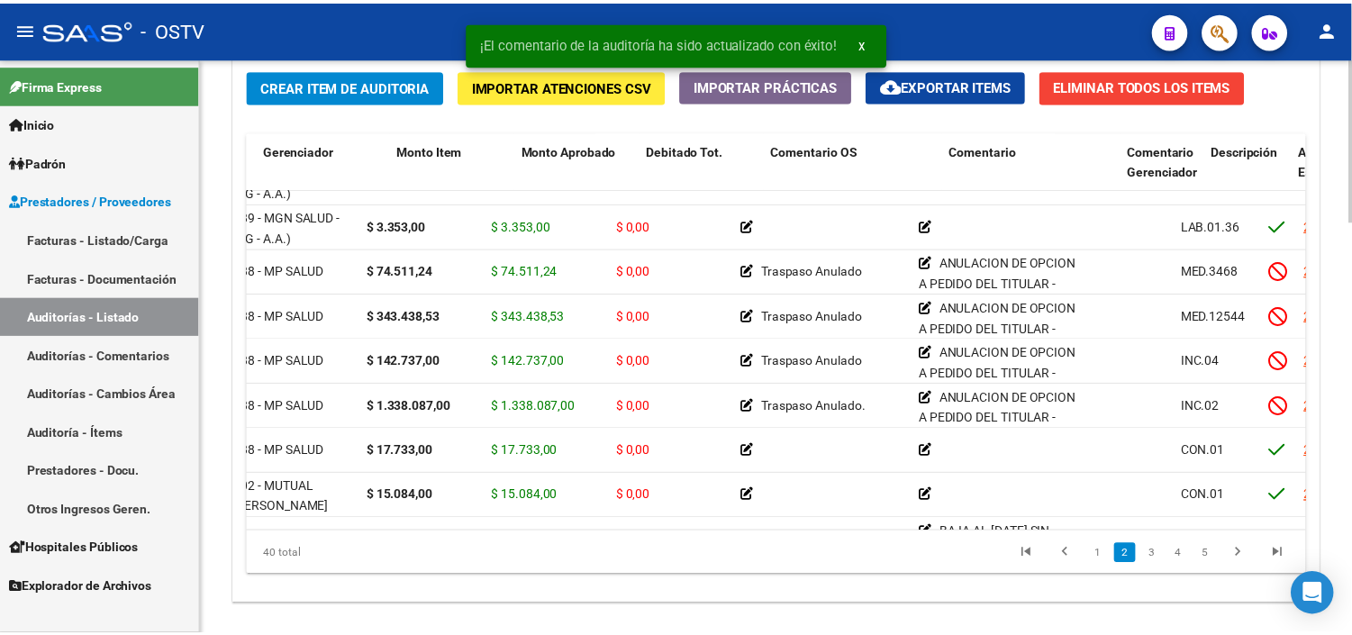
scroll to position [300, 0]
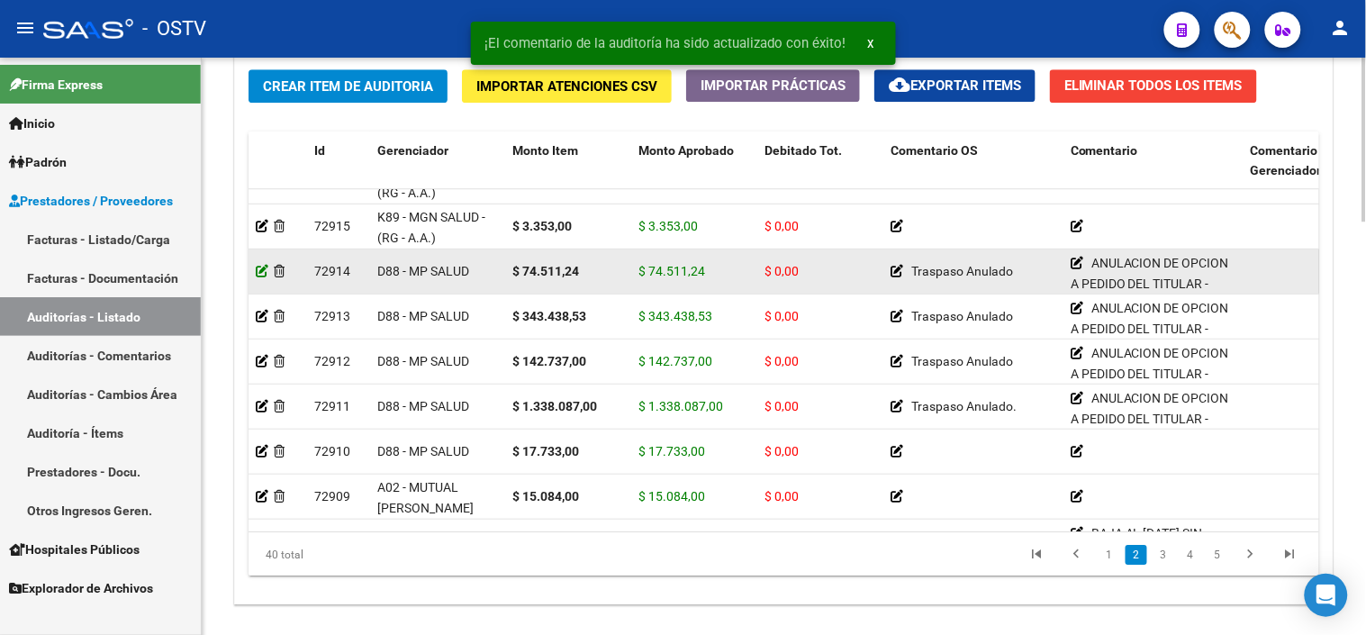
click at [266, 272] on icon at bounding box center [262, 271] width 13 height 13
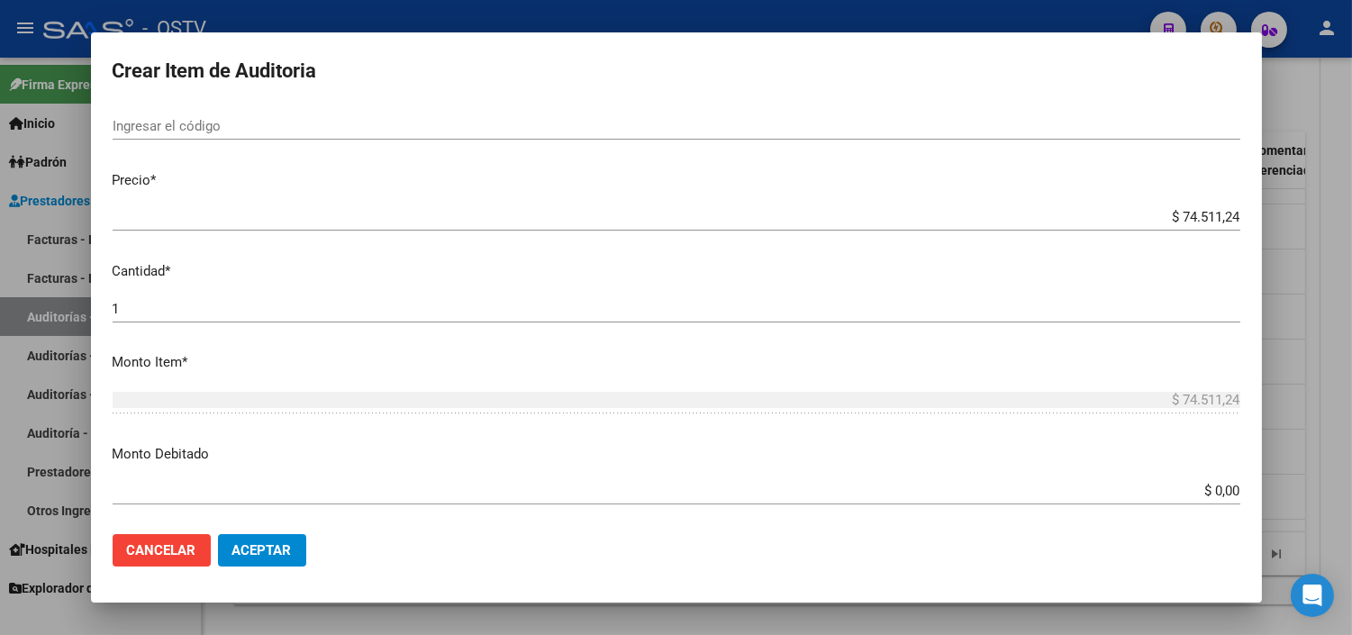
scroll to position [500, 0]
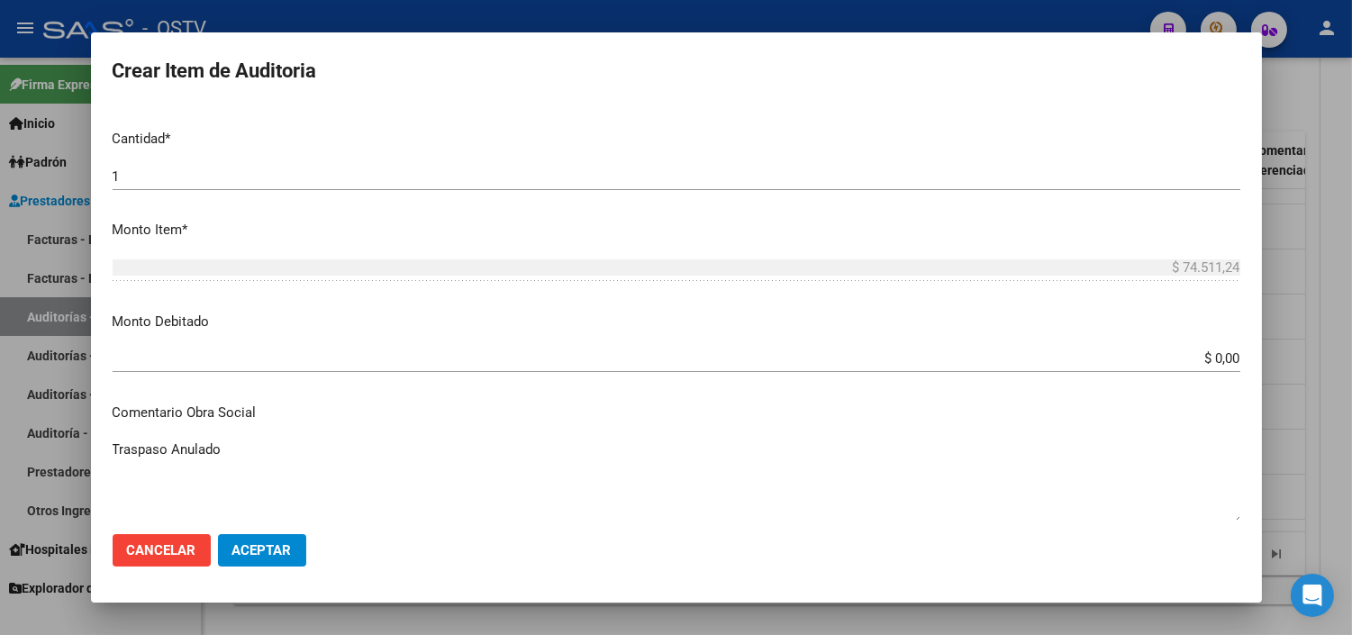
click at [1198, 364] on input "$ 0,00" at bounding box center [677, 358] width 1128 height 16
click at [1198, 363] on input "$ 0,00" at bounding box center [677, 358] width 1128 height 16
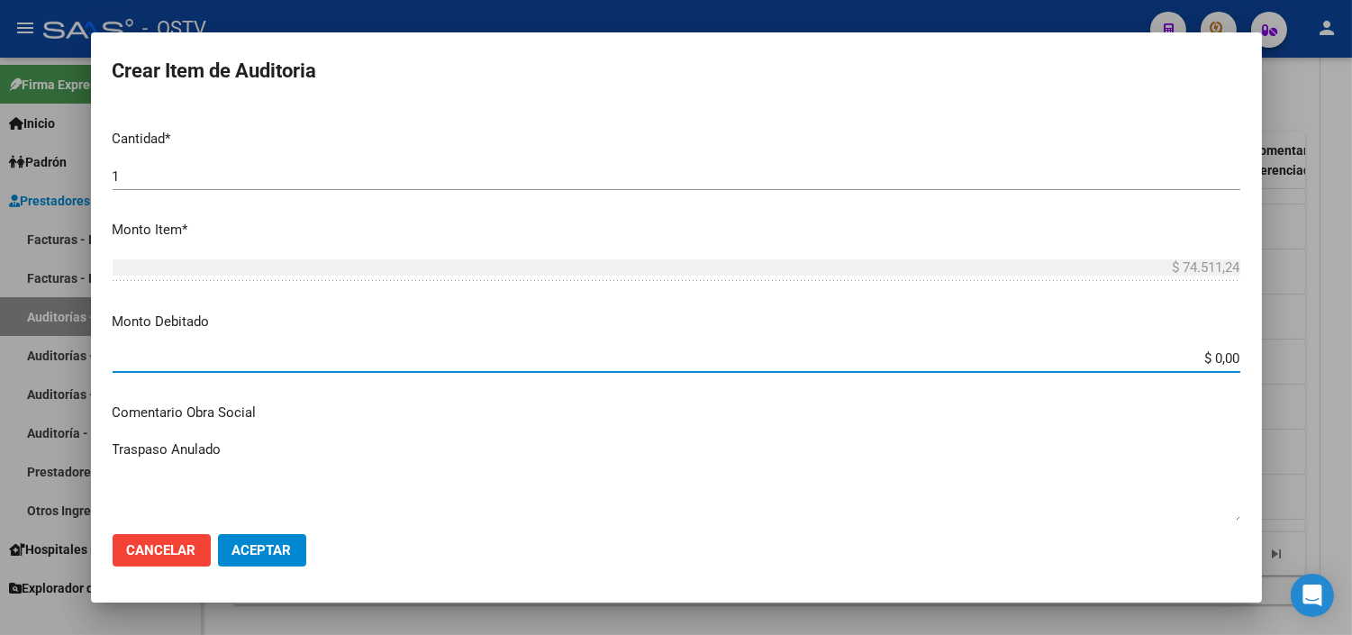
click at [1198, 363] on input "$ 0,00" at bounding box center [677, 358] width 1128 height 16
type input "$ 74.511,24"
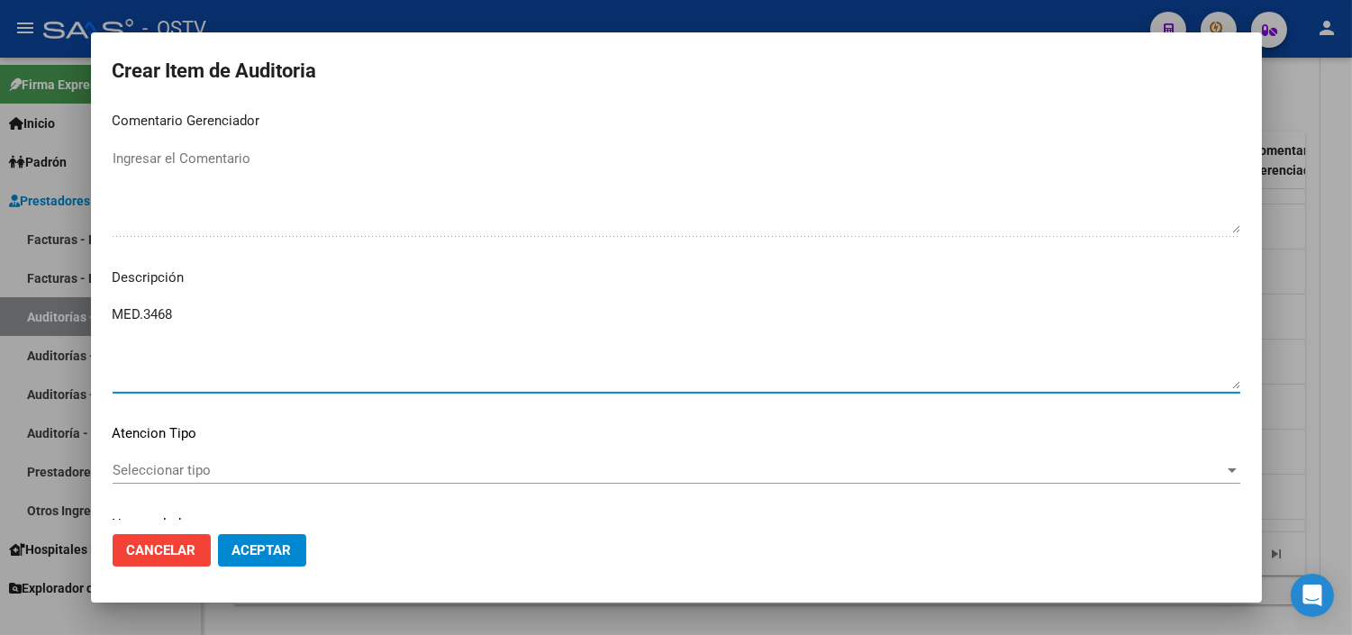
scroll to position [791, 0]
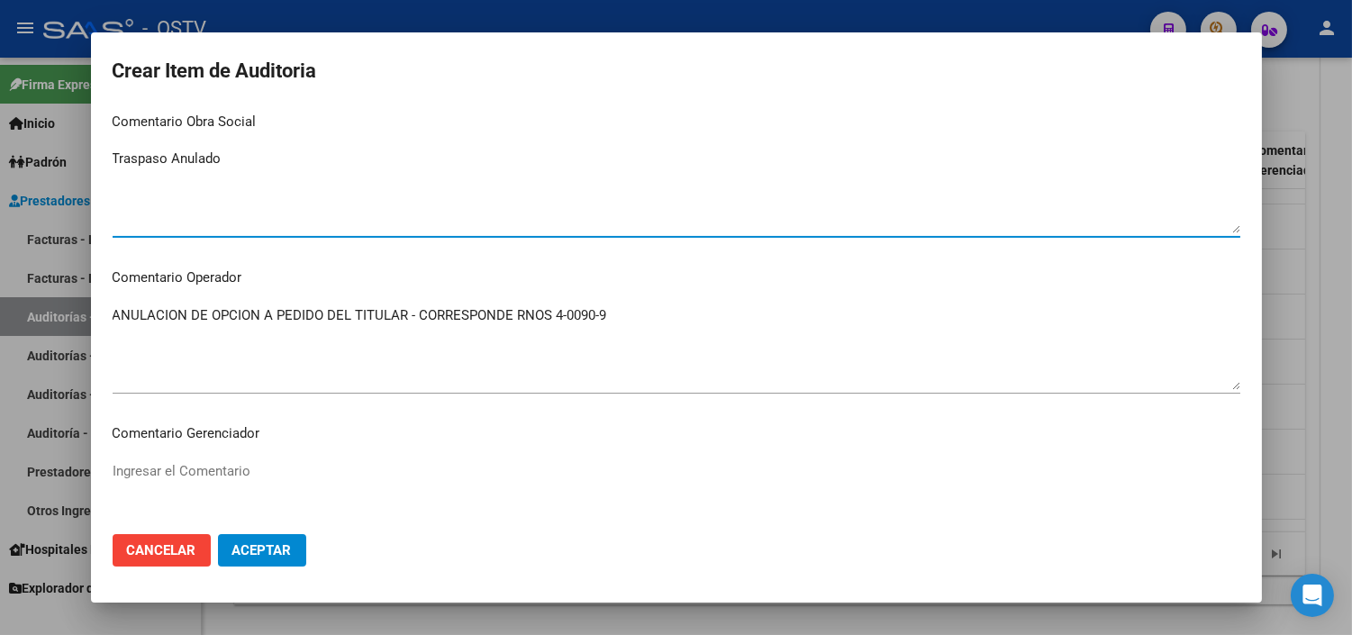
click at [263, 551] on span "Aceptar" at bounding box center [261, 550] width 59 height 16
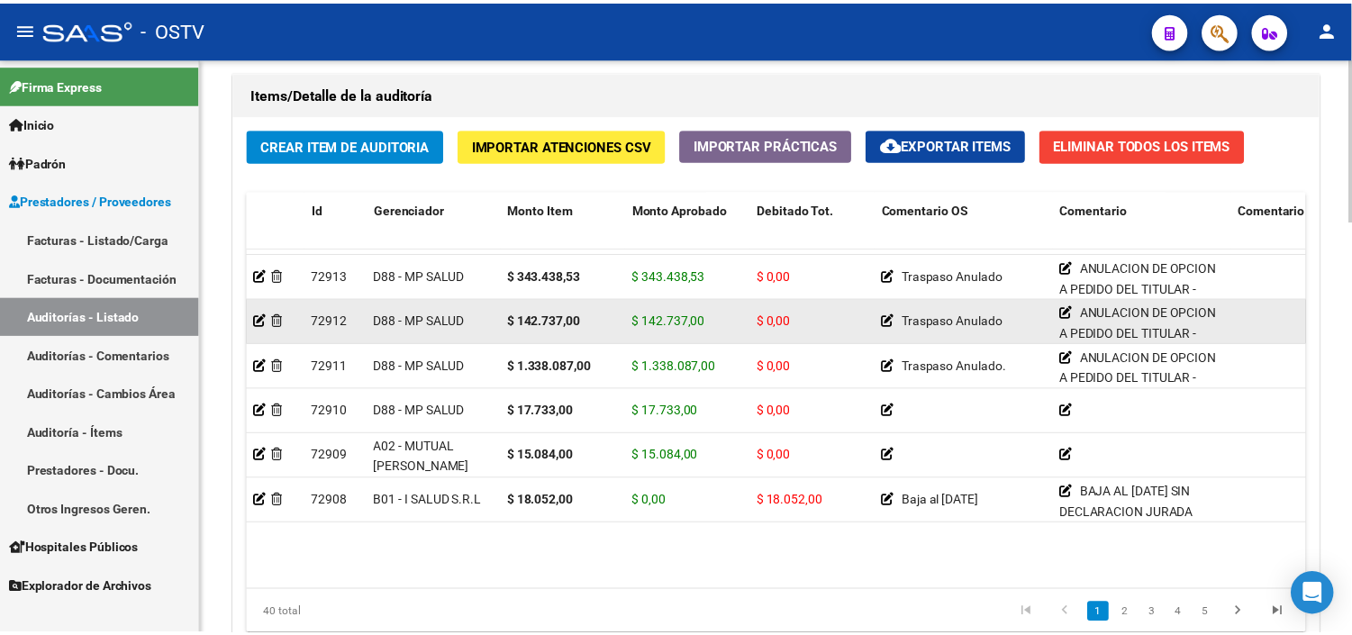
scroll to position [300, 0]
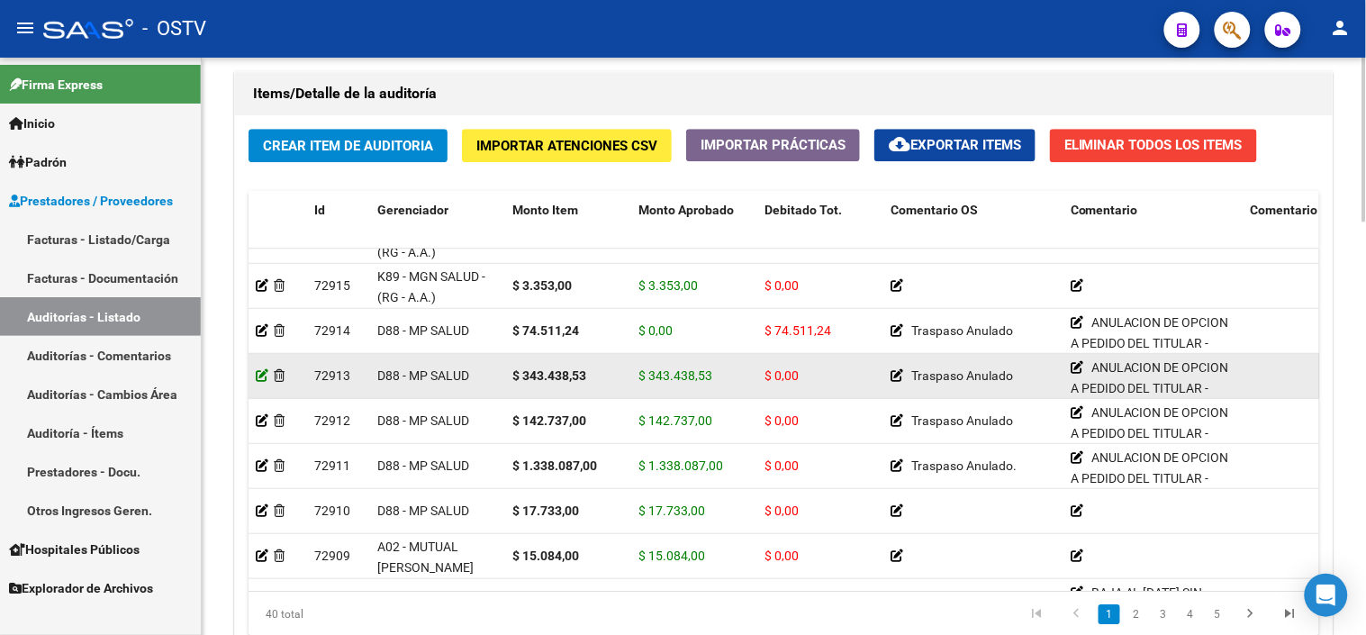
click at [265, 376] on icon at bounding box center [262, 375] width 13 height 13
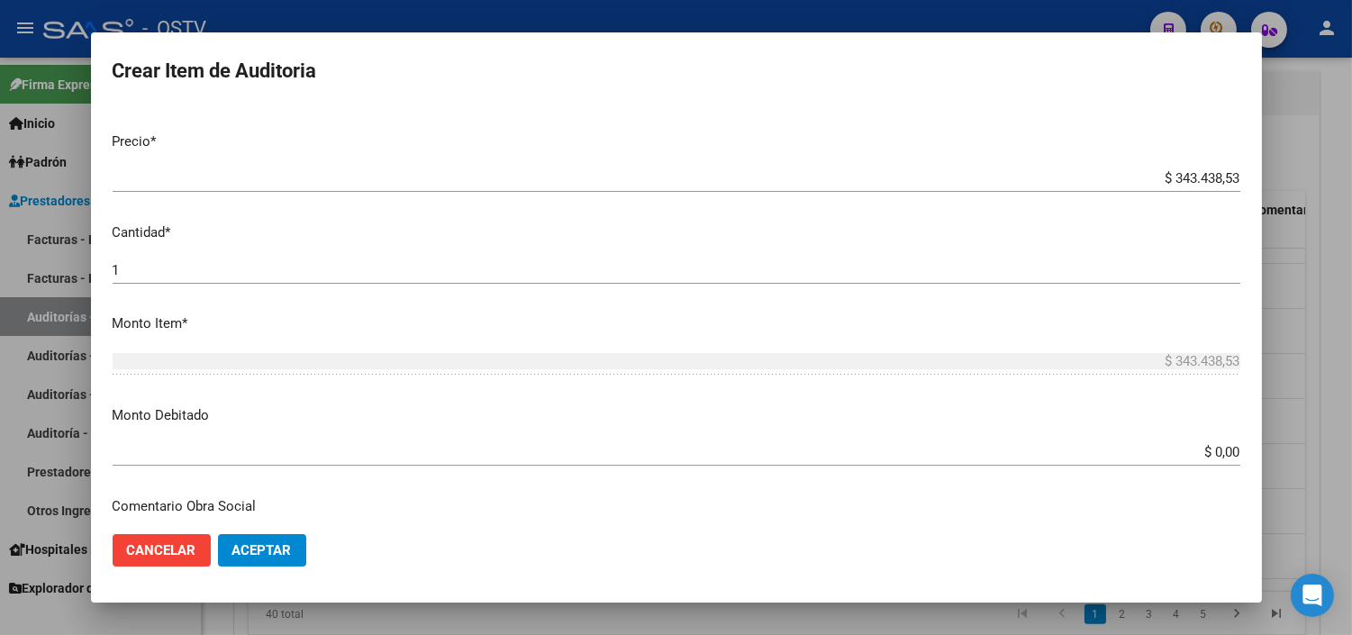
scroll to position [500, 0]
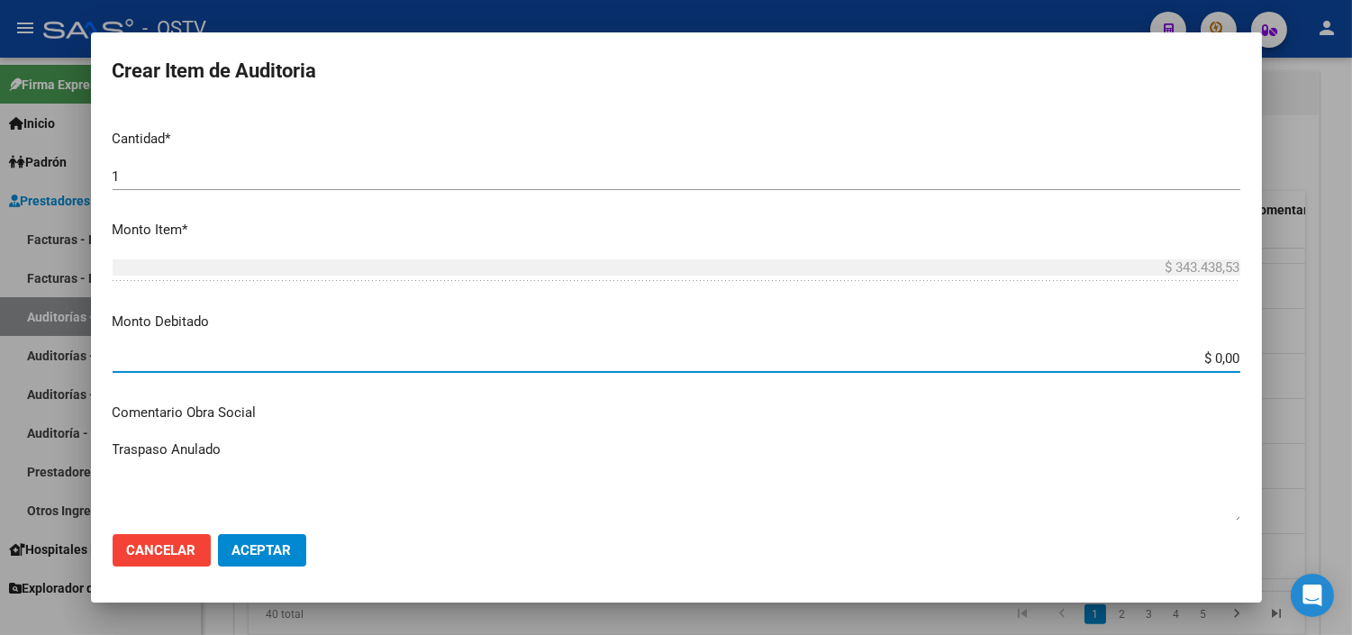
click at [1203, 358] on input "$ 0,00" at bounding box center [677, 358] width 1128 height 16
type input "$ 343.438,53"
click at [247, 550] on span "Aceptar" at bounding box center [261, 550] width 59 height 16
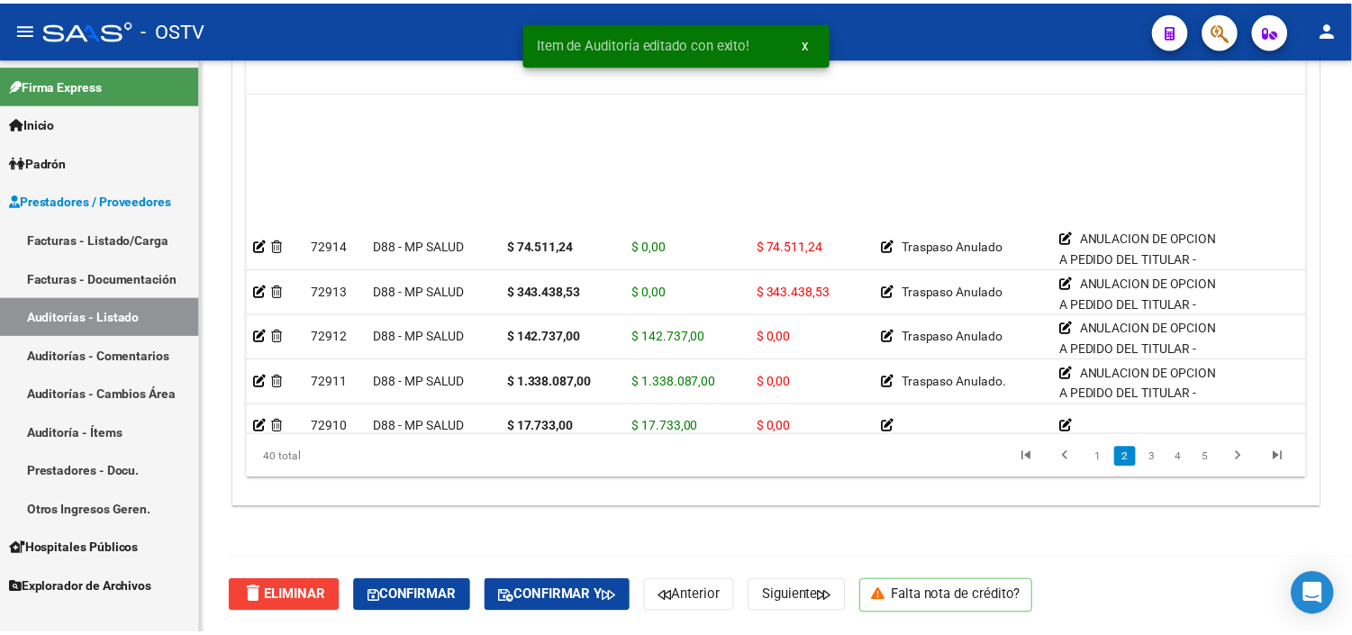
scroll to position [400, 0]
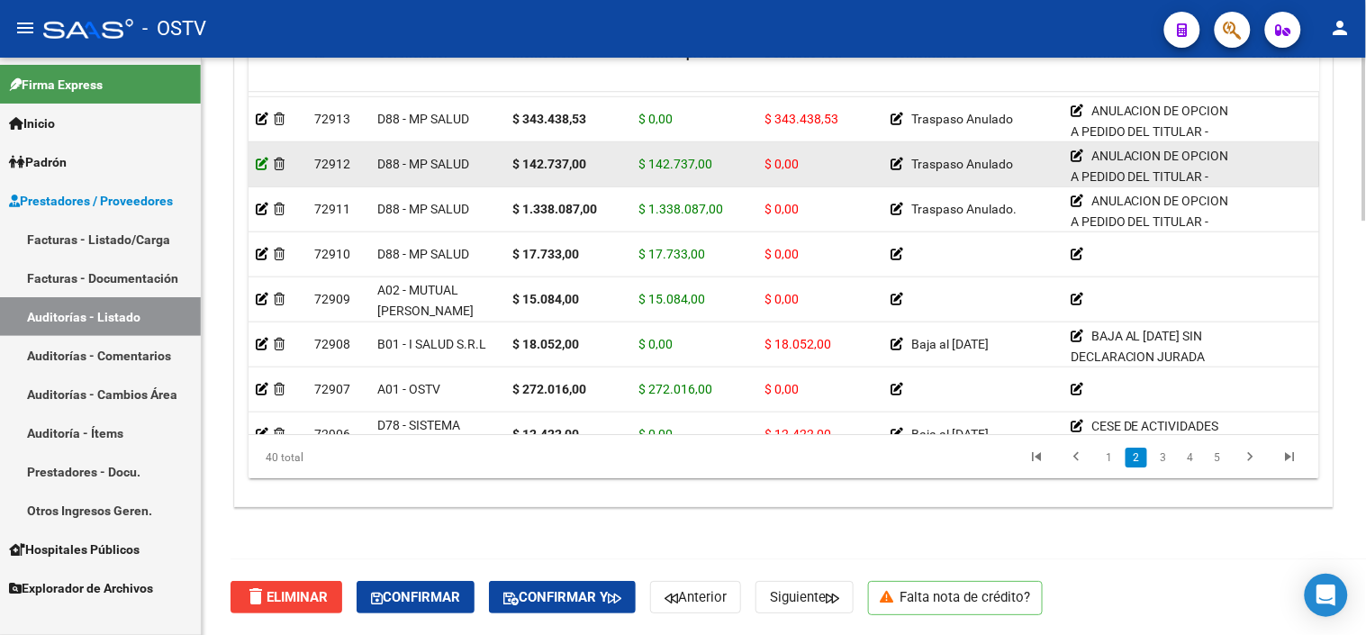
click at [261, 164] on icon at bounding box center [262, 164] width 13 height 13
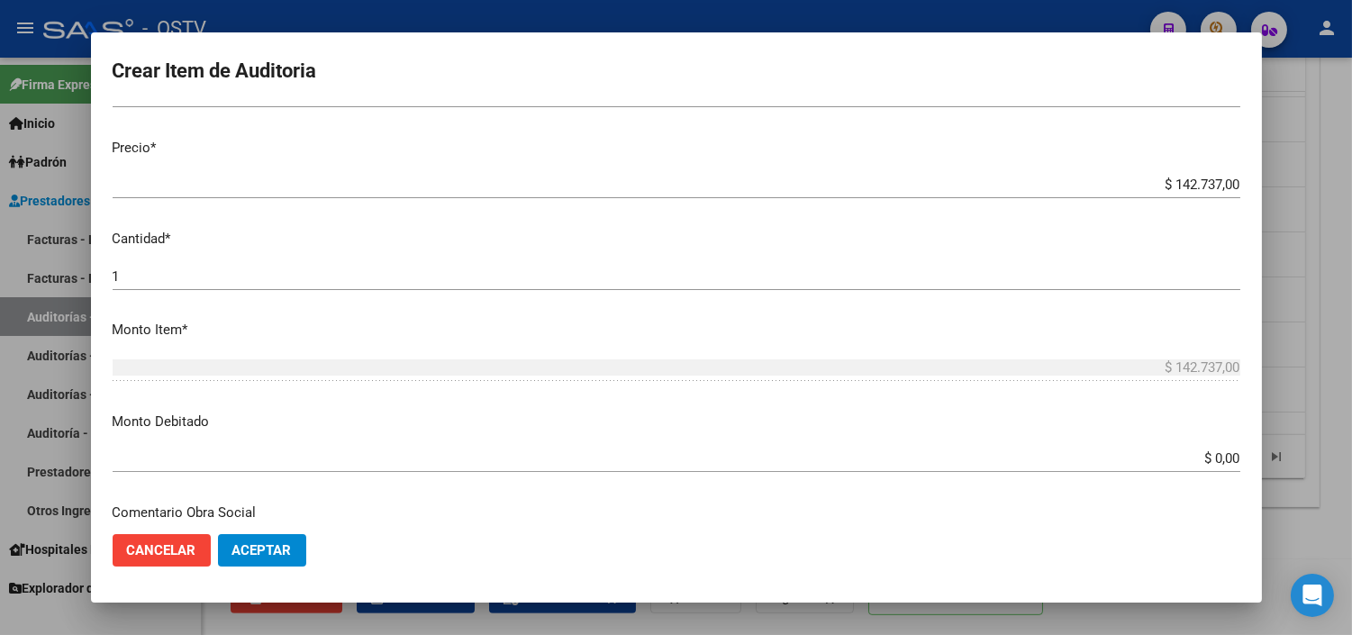
click at [1210, 462] on input "$ 0,00" at bounding box center [677, 458] width 1128 height 16
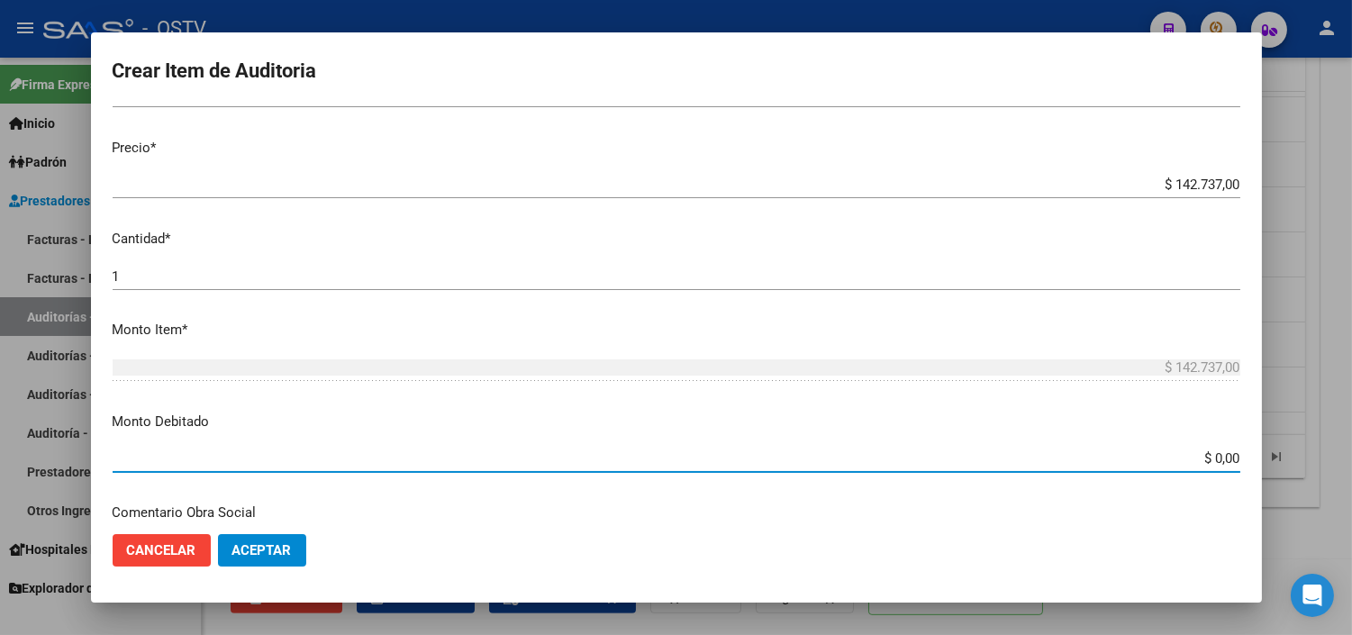
click at [1210, 462] on input "$ 0,00" at bounding box center [677, 458] width 1128 height 16
type input "$ 142.737,00"
click at [244, 551] on span "Aceptar" at bounding box center [261, 550] width 59 height 16
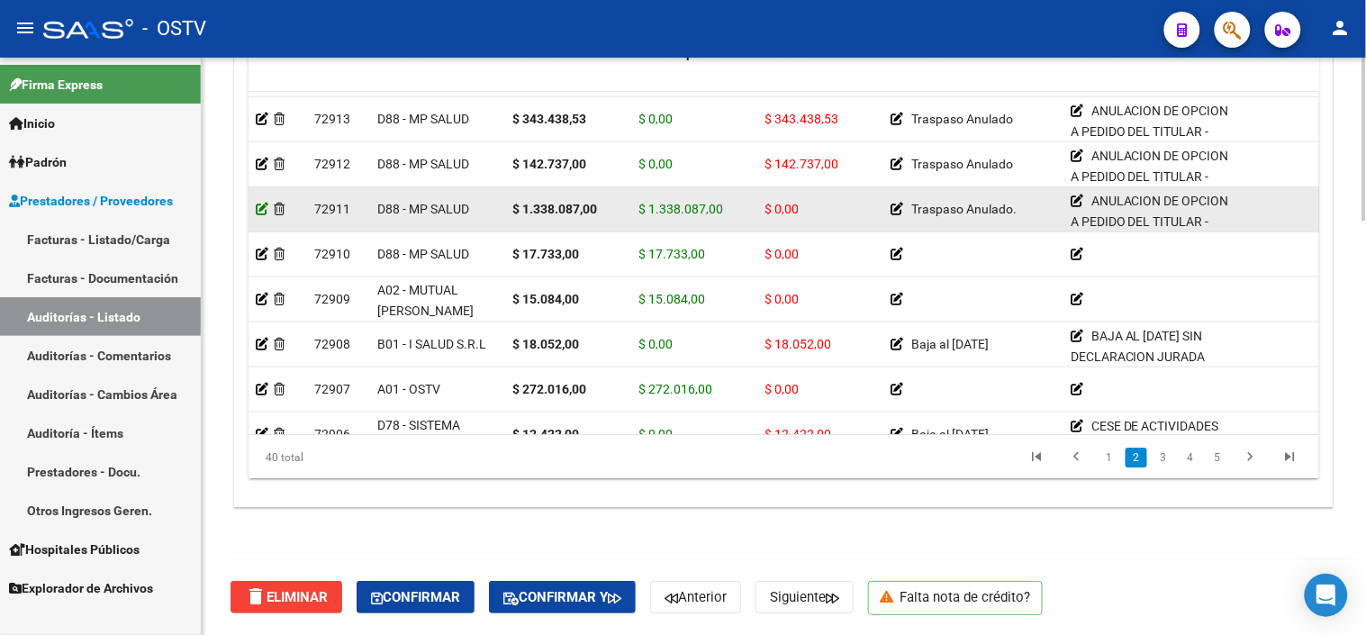
click at [266, 208] on icon at bounding box center [262, 209] width 13 height 13
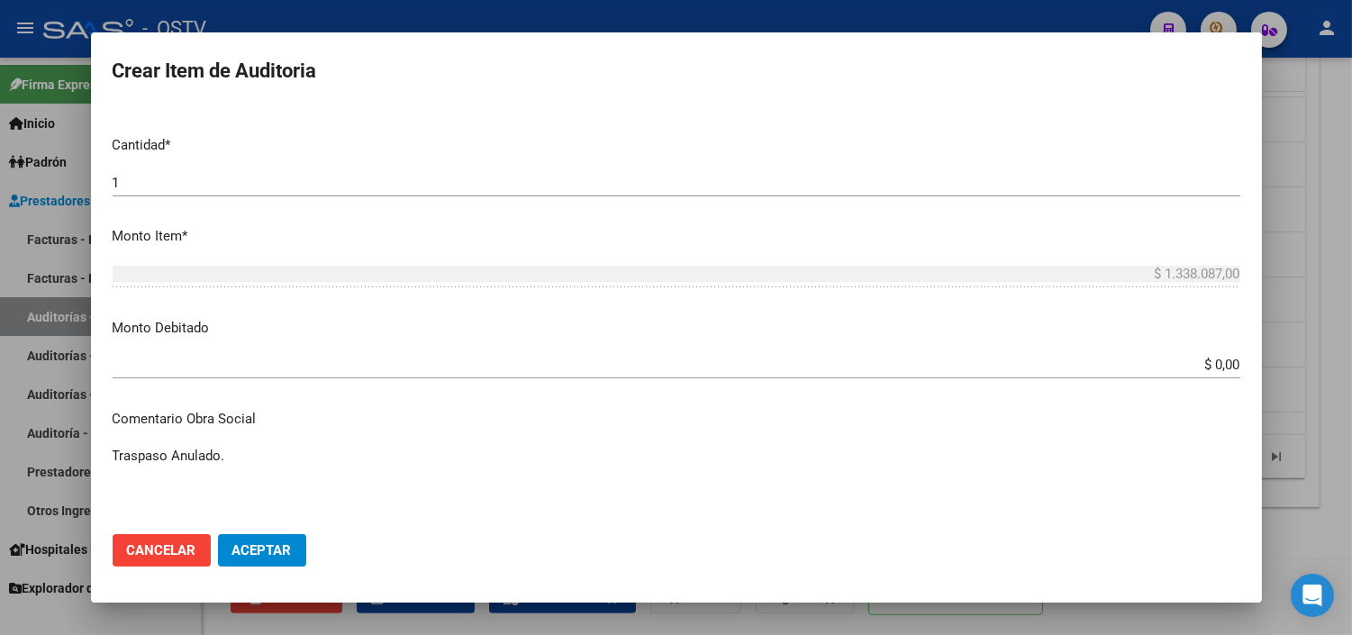
scroll to position [500, 0]
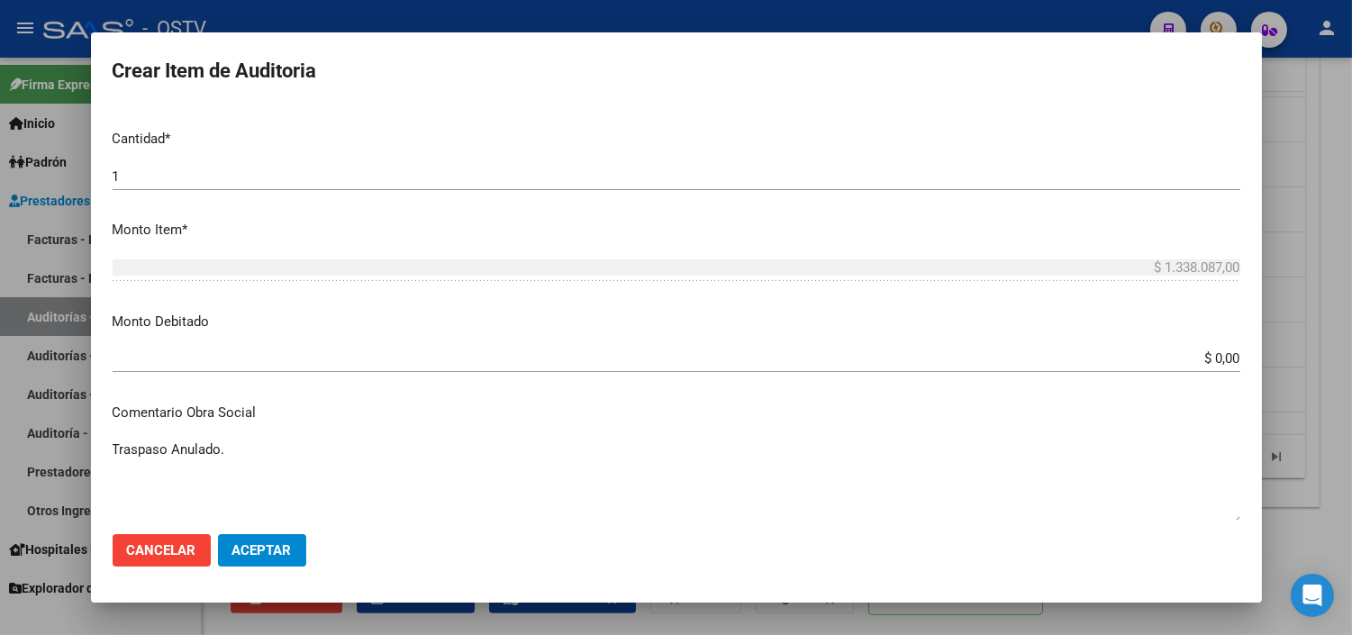
click at [1203, 356] on input "$ 0,00" at bounding box center [677, 358] width 1128 height 16
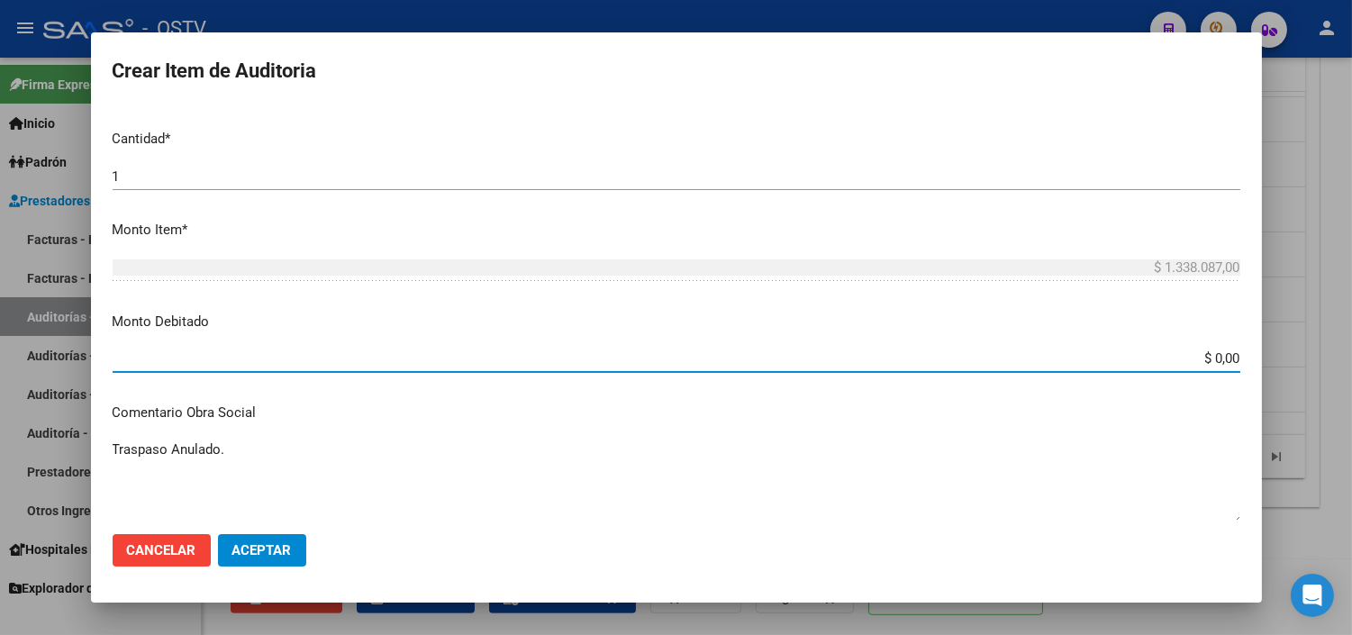
click at [1203, 356] on input "$ 0,00" at bounding box center [677, 358] width 1128 height 16
type input "$ 1.338.087,00"
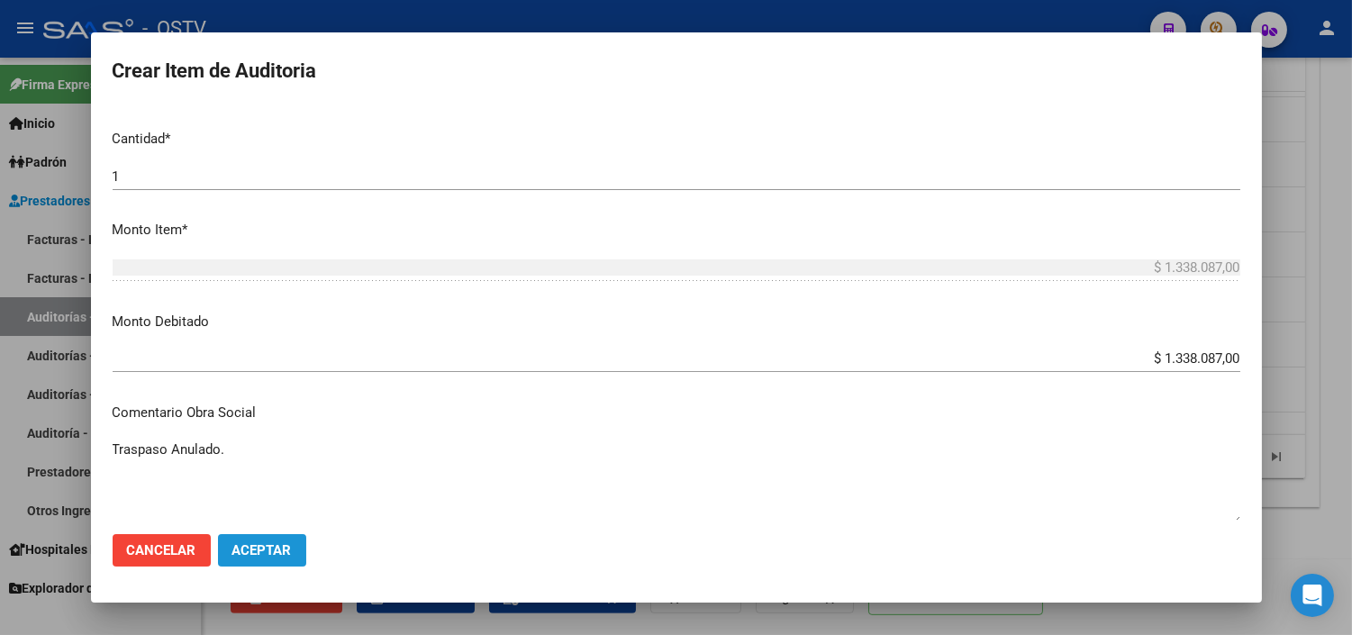
click at [248, 551] on span "Aceptar" at bounding box center [261, 550] width 59 height 16
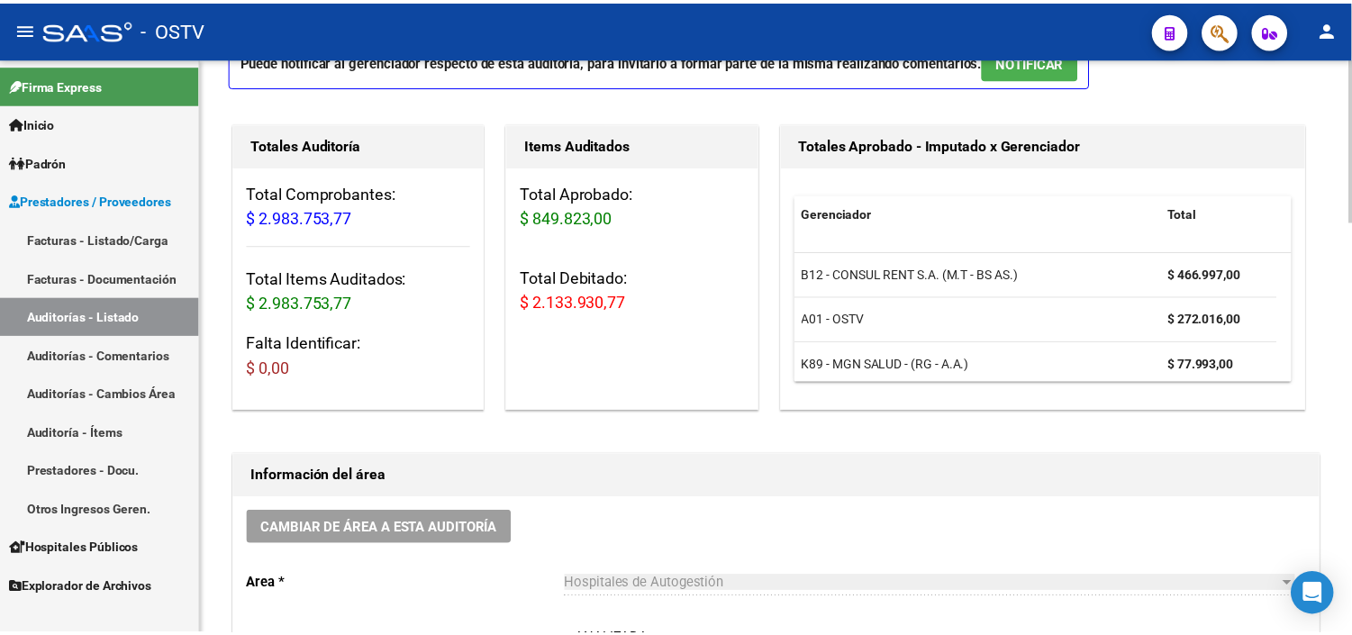
scroll to position [0, 0]
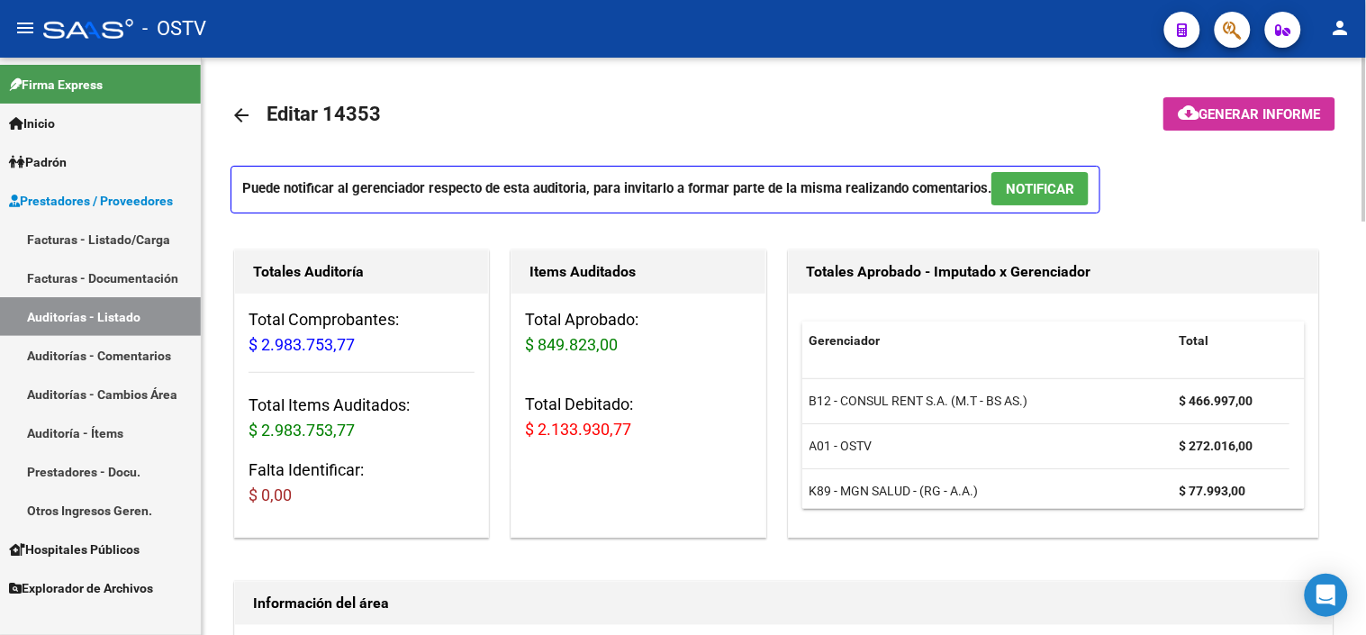
click at [1351, 77] on div at bounding box center [1365, 140] width 5 height 164
click at [1238, 113] on span "Generar informe" at bounding box center [1261, 114] width 122 height 16
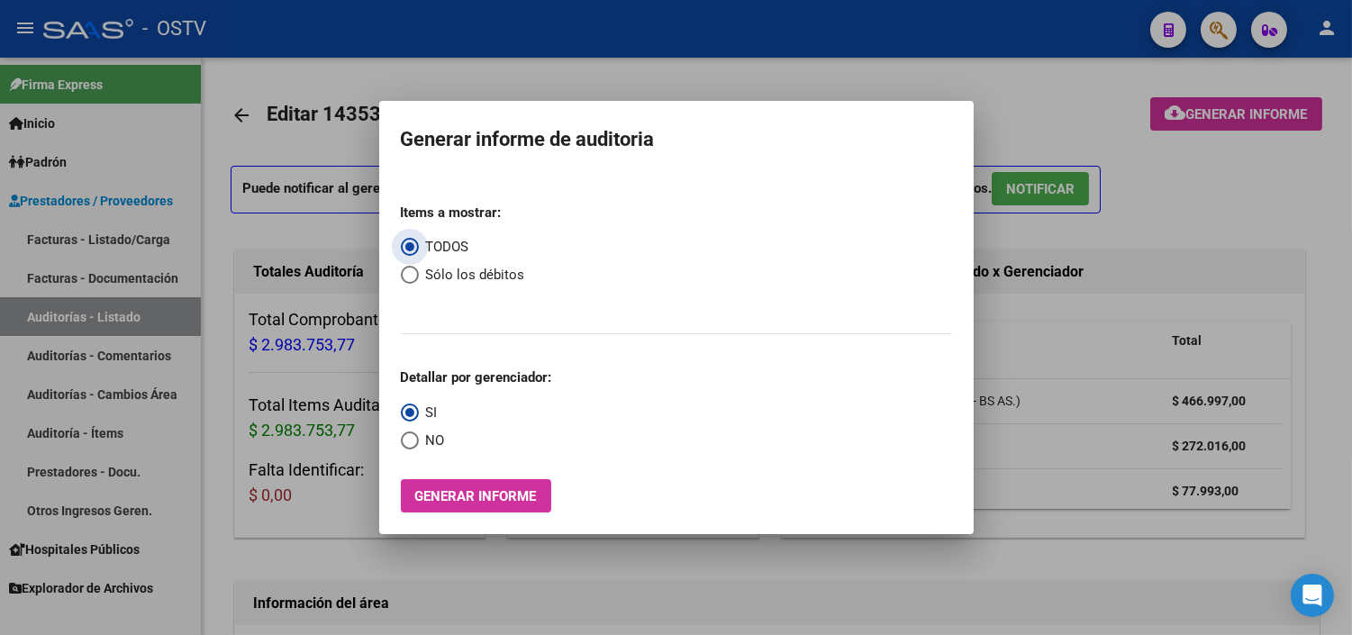
drag, startPoint x: 418, startPoint y: 273, endPoint x: 405, endPoint y: 292, distance: 22.7
click at [418, 274] on span "Select an option" at bounding box center [410, 275] width 18 height 18
click at [418, 274] on input "Sólo los débitos" at bounding box center [410, 275] width 18 height 18
radio input "true"
click at [409, 442] on span "Select an option" at bounding box center [410, 440] width 18 height 18
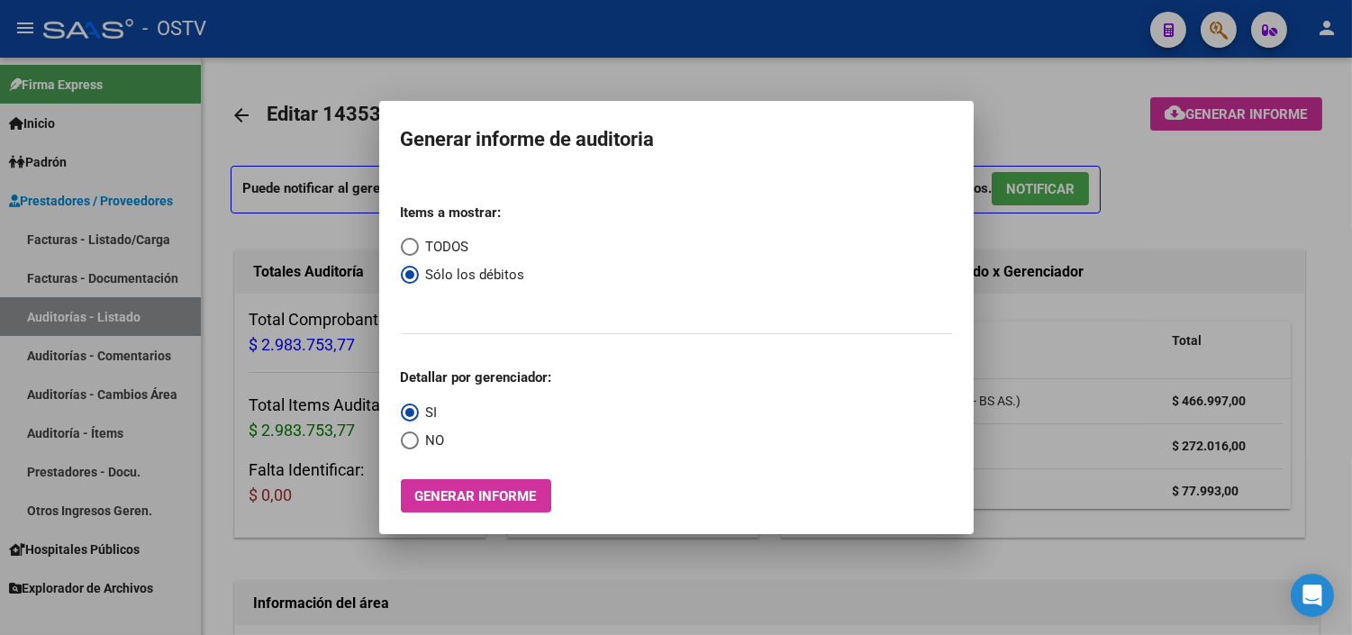
click at [409, 442] on input "NO" at bounding box center [410, 440] width 18 height 18
radio input "true"
click at [435, 516] on mat-dialog-container "Generar informe de auditoria Items a mostrar: TODOS Sólo los débitos Detallar p…" at bounding box center [676, 318] width 594 height 434
click at [435, 501] on span "Generar informe" at bounding box center [476, 496] width 122 height 16
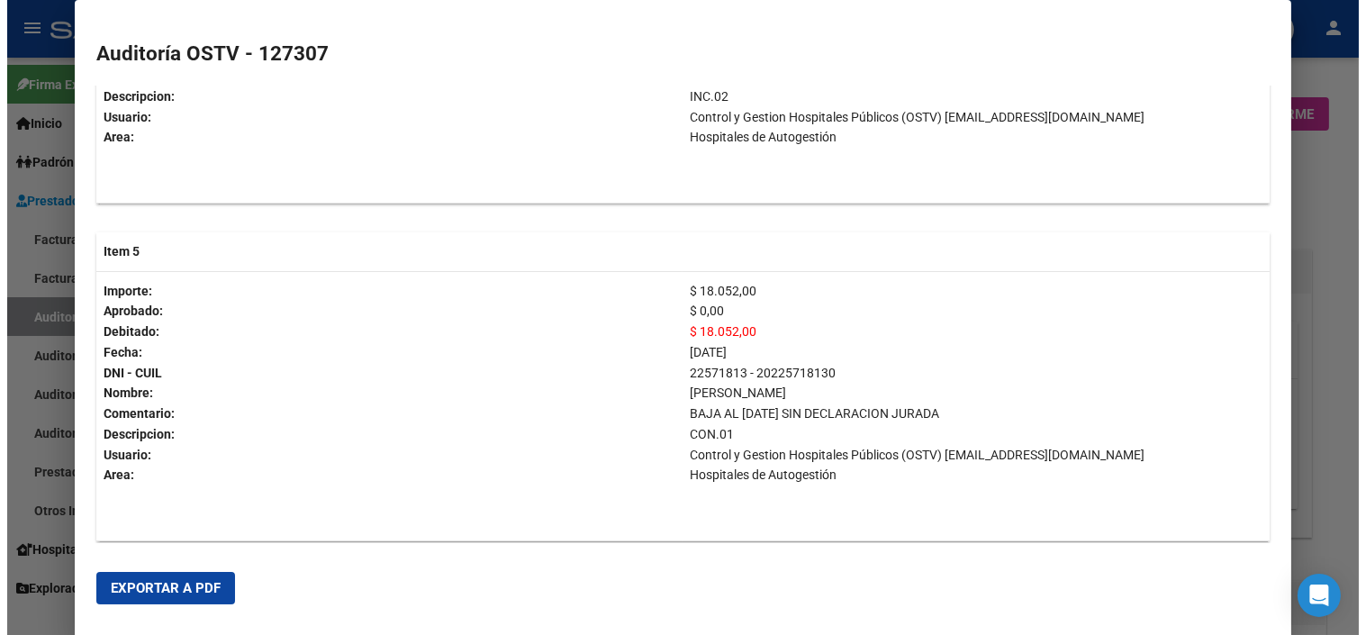
scroll to position [1600, 0]
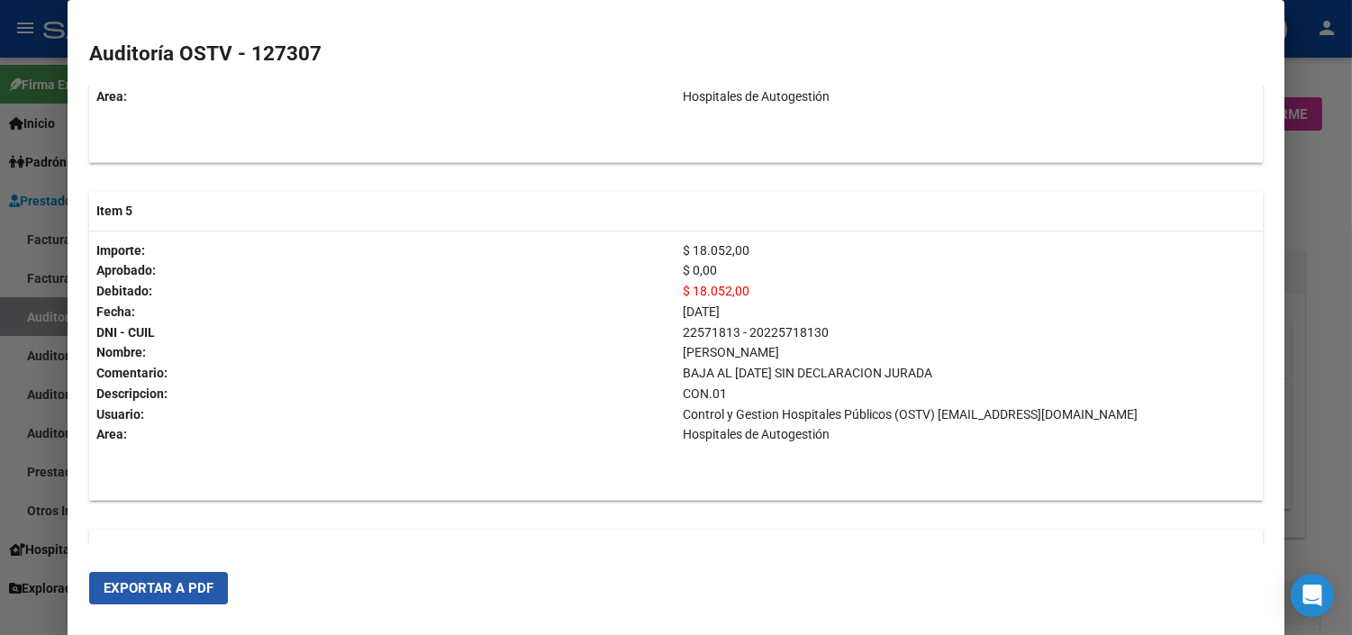
click at [159, 587] on span "Exportar a PDF" at bounding box center [159, 588] width 110 height 16
click at [1335, 240] on div at bounding box center [676, 317] width 1352 height 635
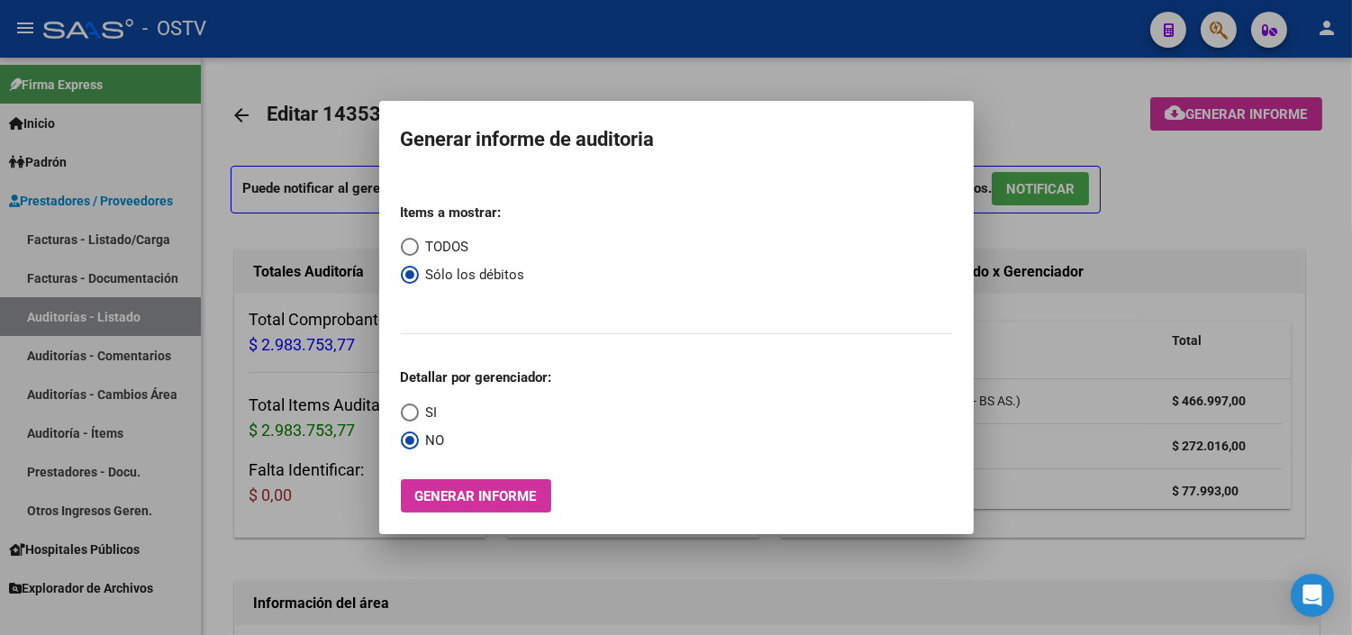
click at [1085, 320] on div at bounding box center [676, 317] width 1352 height 635
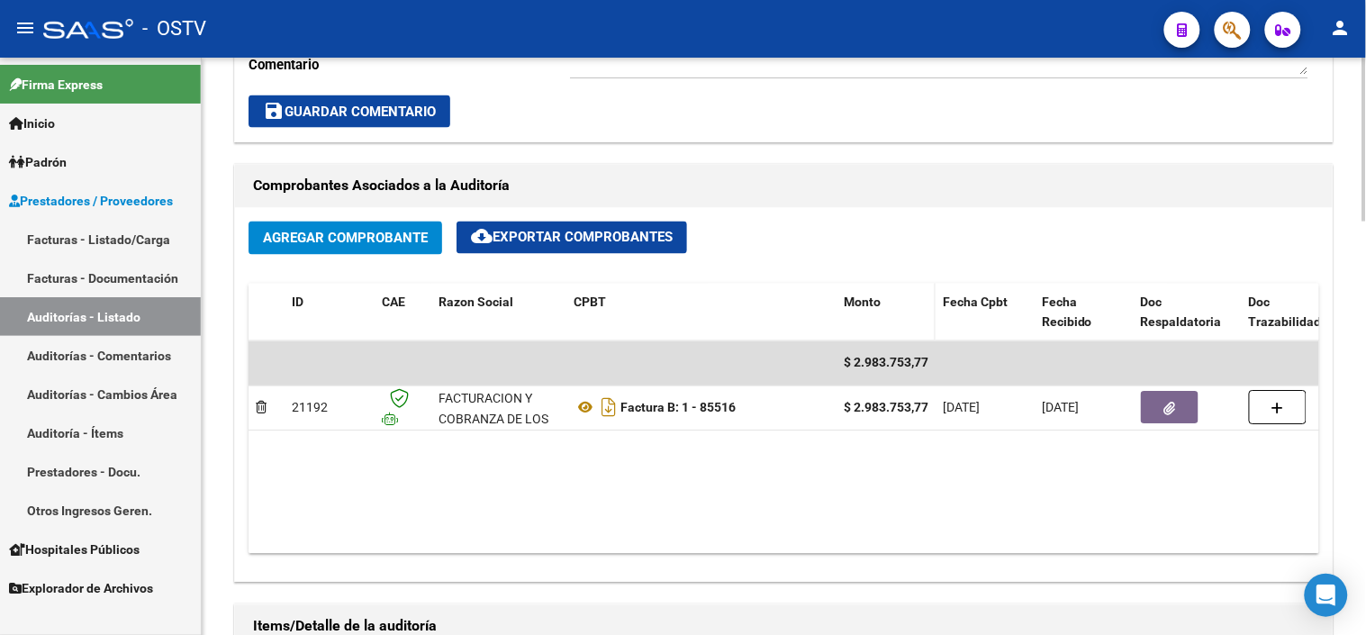
scroll to position [800, 0]
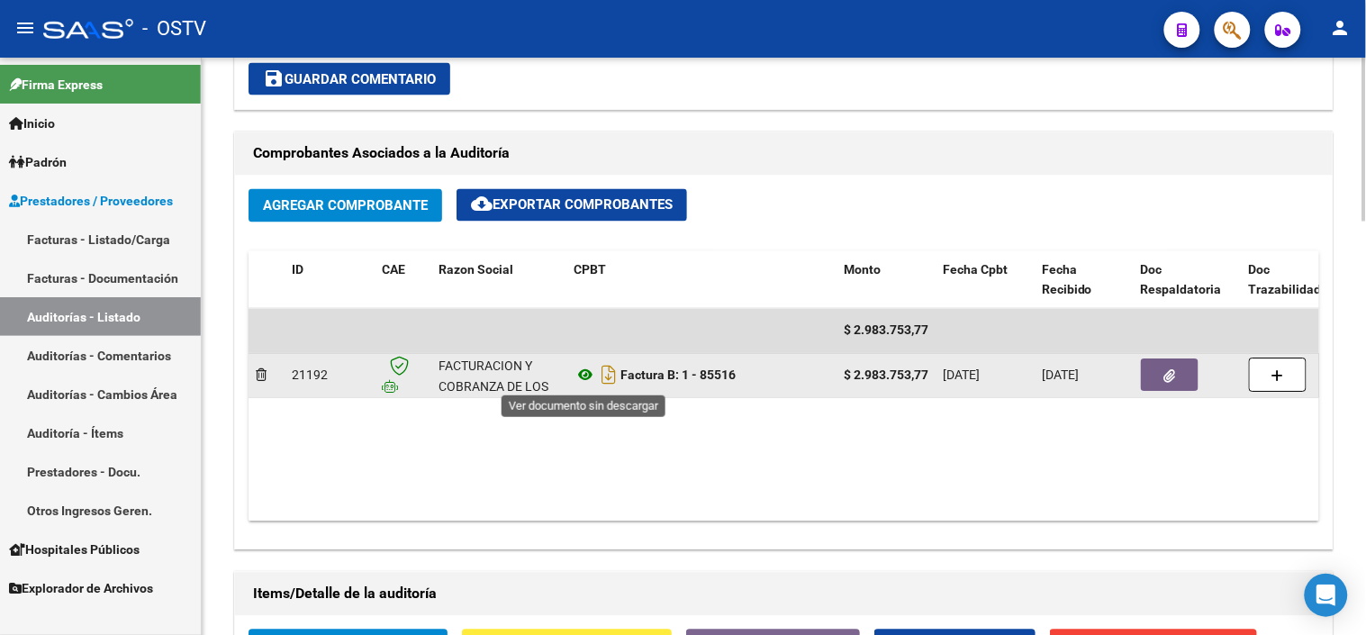
click at [587, 371] on icon at bounding box center [585, 376] width 23 height 22
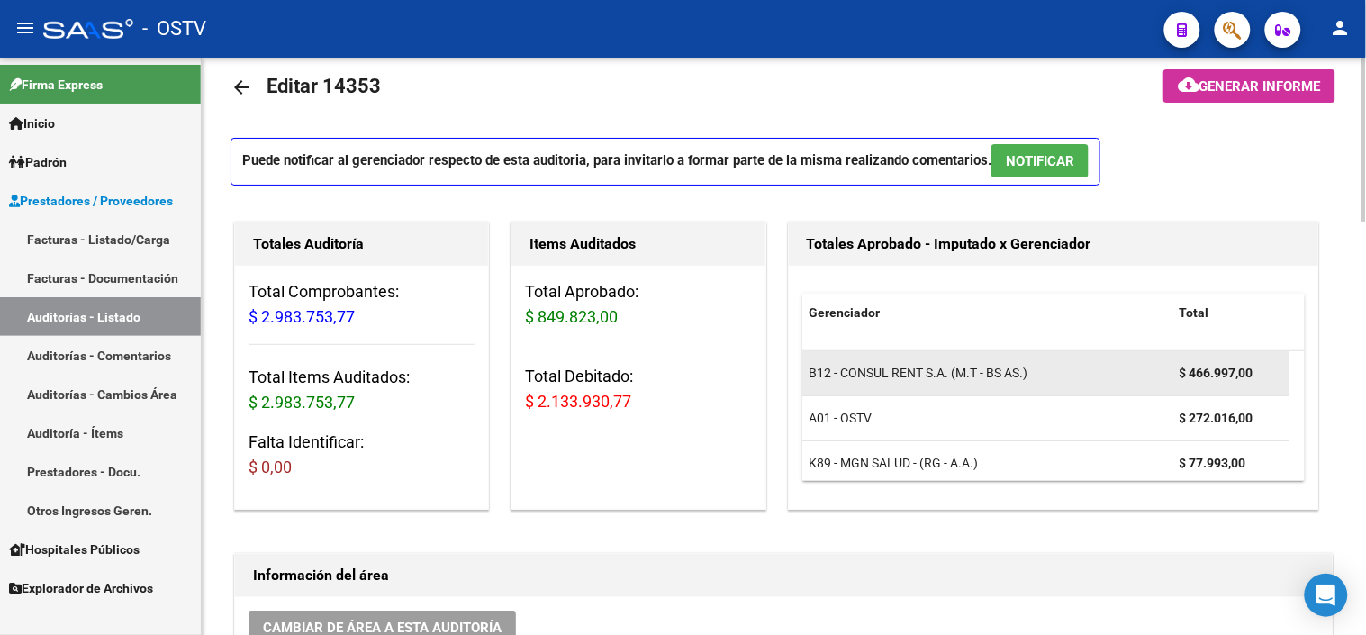
scroll to position [0, 0]
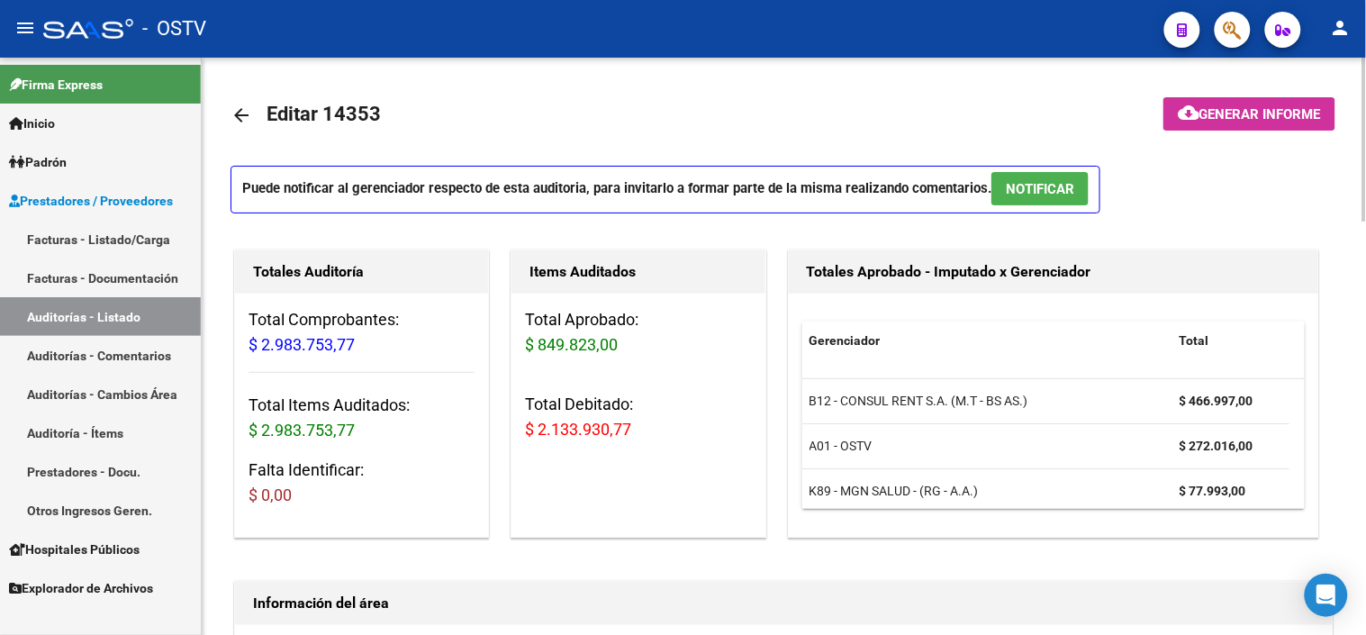
click at [1039, 182] on span "NOTIFICAR" at bounding box center [1040, 189] width 68 height 16
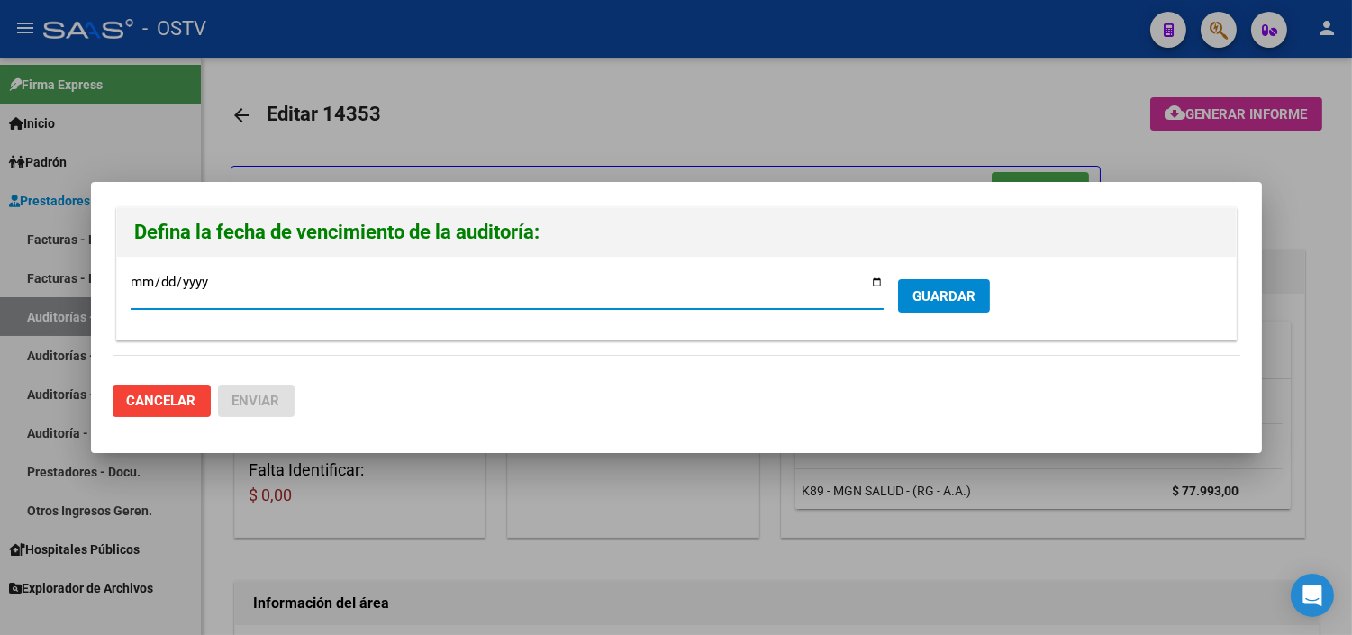
click at [943, 303] on span "GUARDAR" at bounding box center [943, 296] width 63 height 16
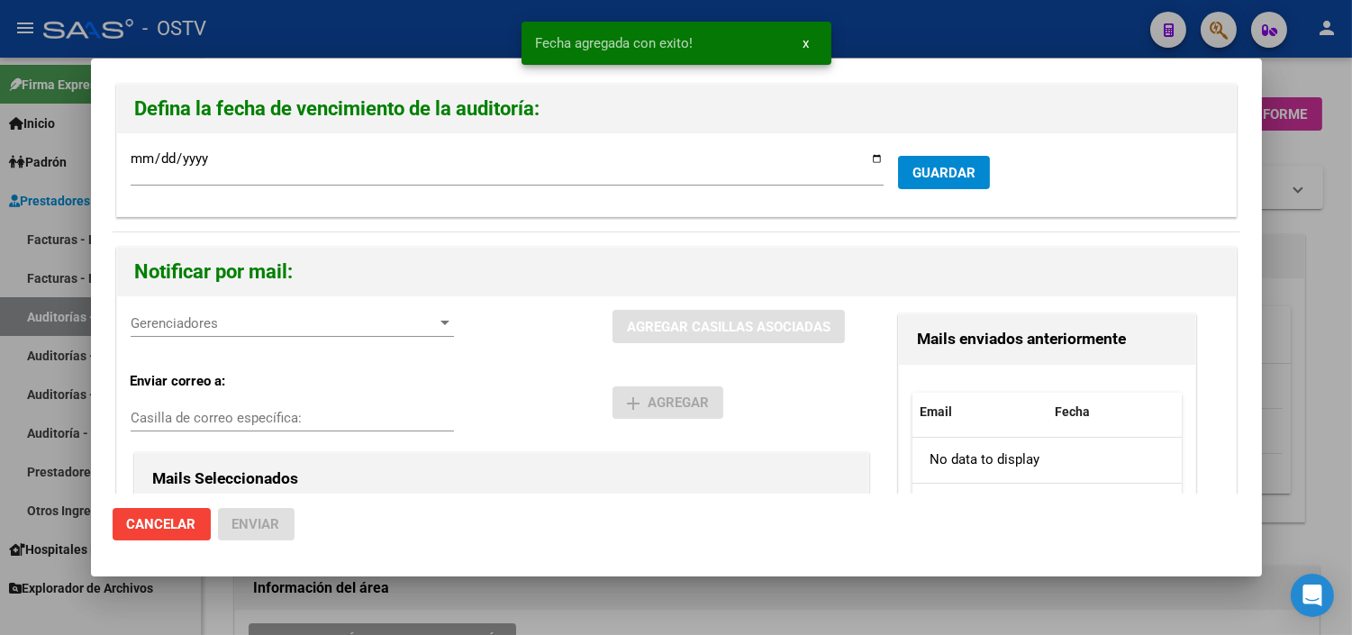
click at [1291, 288] on div at bounding box center [676, 317] width 1352 height 635
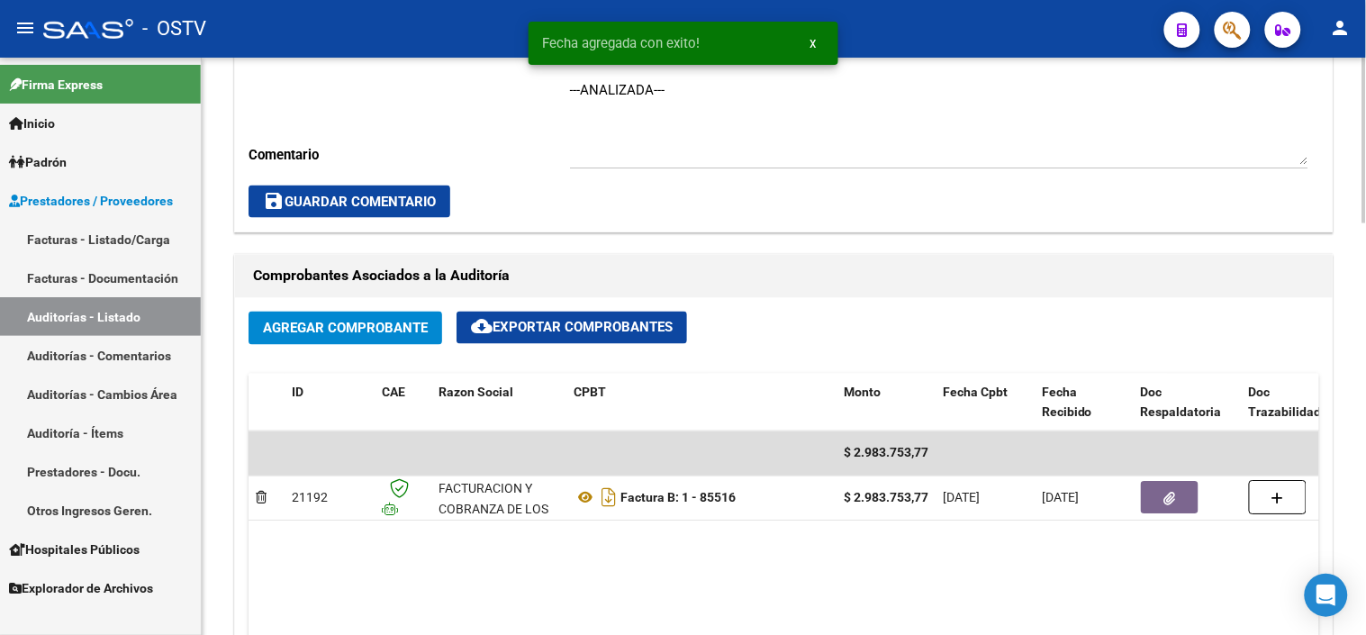
scroll to position [700, 0]
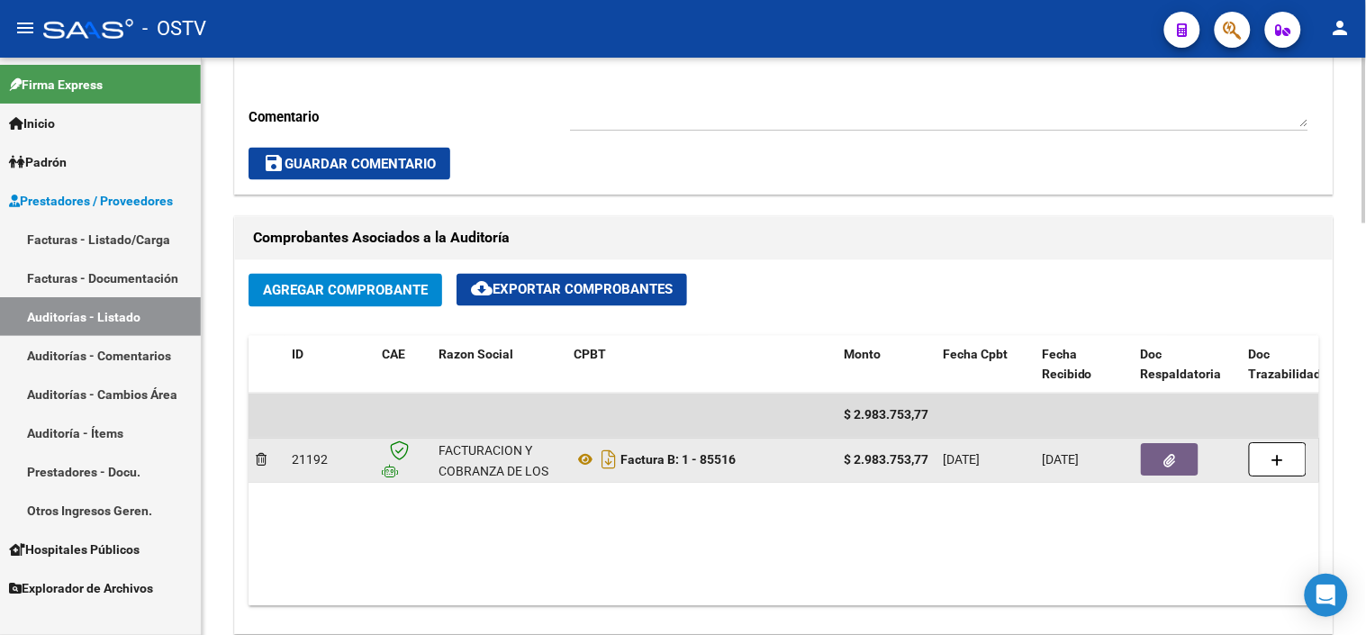
click at [1173, 465] on icon "button" at bounding box center [1171, 462] width 12 height 14
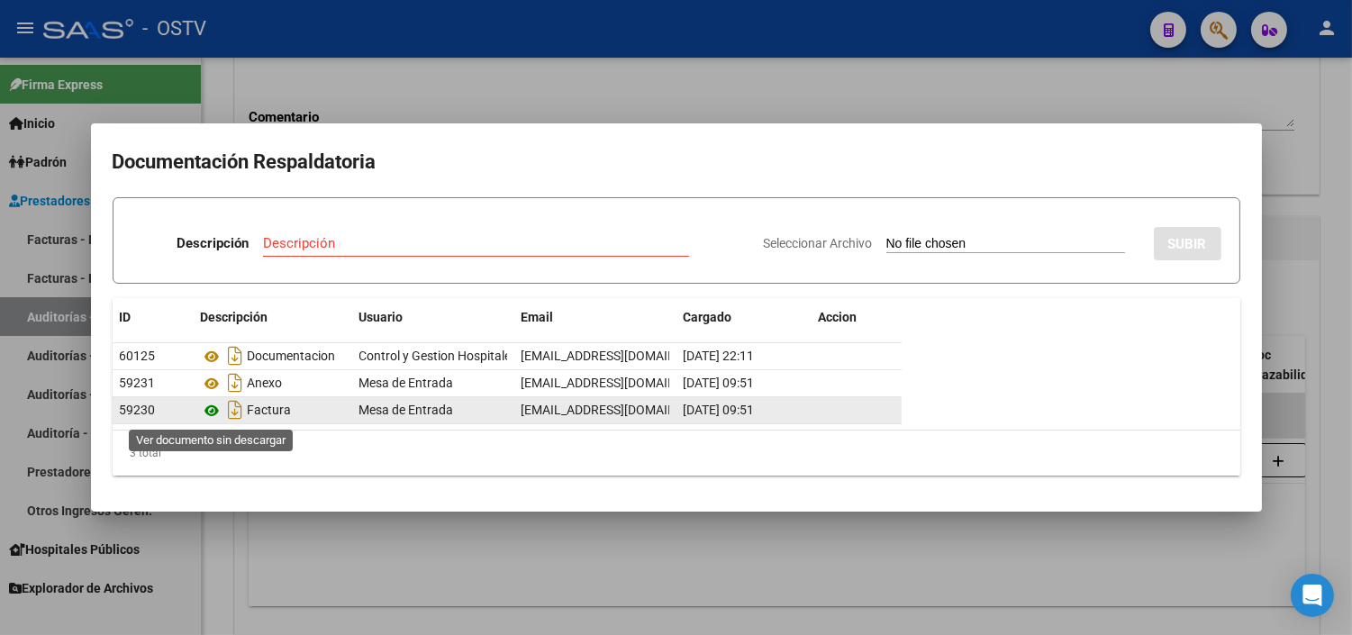
click at [216, 411] on icon at bounding box center [212, 411] width 23 height 22
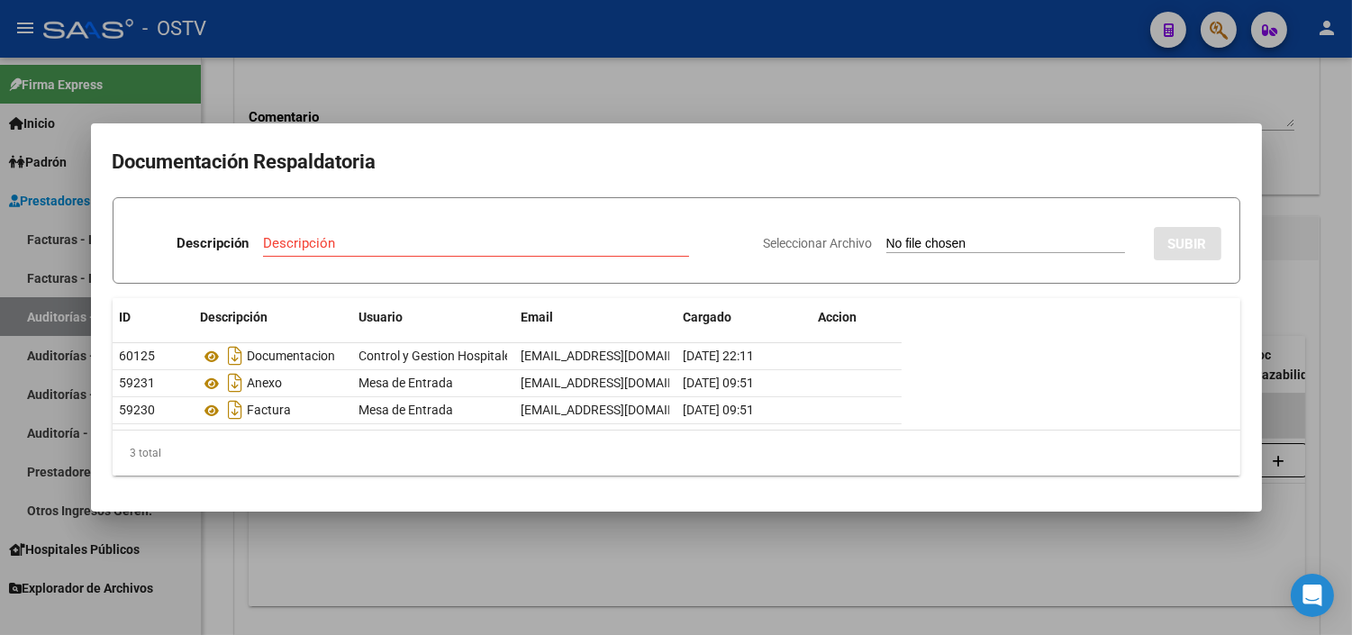
click at [532, 97] on div at bounding box center [676, 317] width 1352 height 635
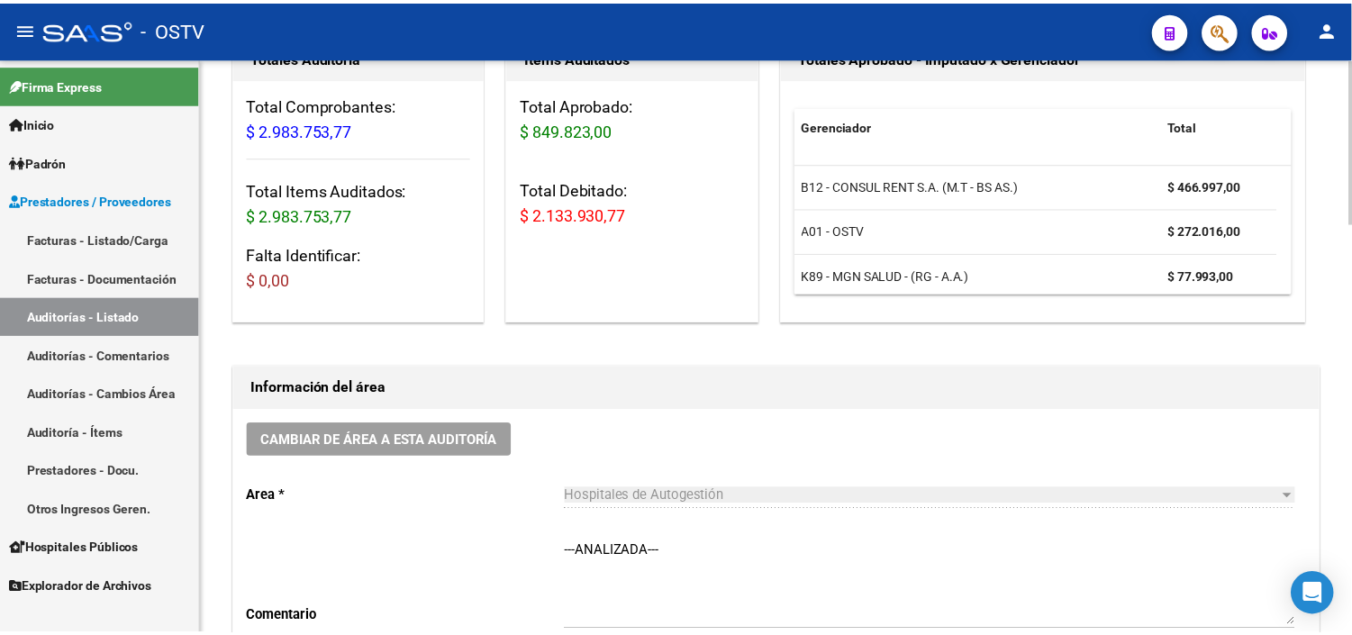
scroll to position [0, 0]
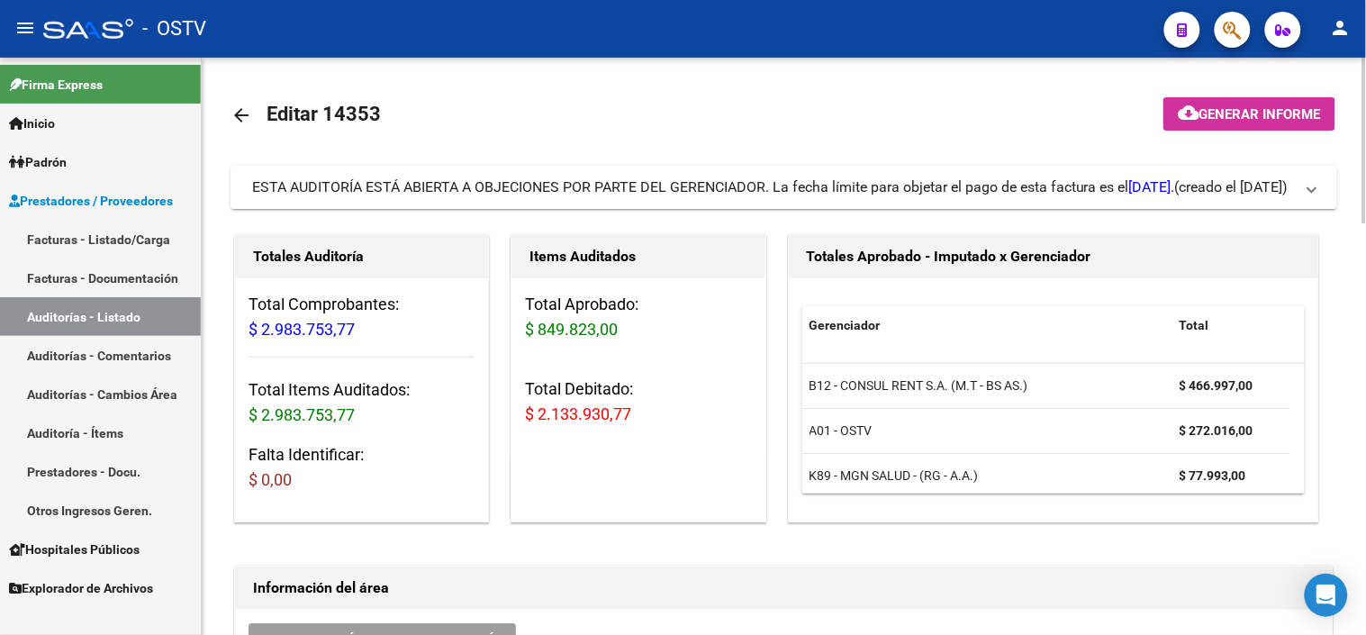
click at [698, 183] on span "ESTA AUDITORÍA ESTÁ ABIERTA A OBJECIONES POR PARTE DEL GERENCIADOR. La fecha lí…" at bounding box center [713, 186] width 923 height 17
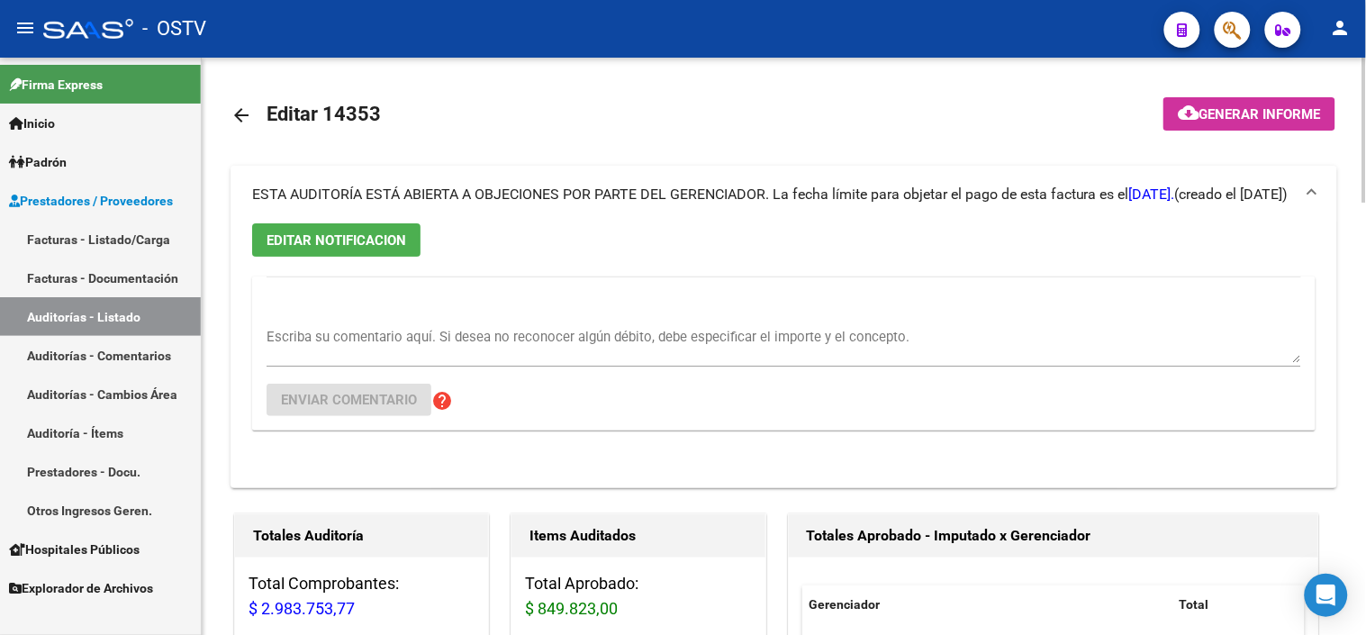
click at [805, 186] on span "ESTA AUDITORÍA ESTÁ ABIERTA A OBJECIONES POR PARTE DEL GERENCIADOR. La fecha lí…" at bounding box center [713, 194] width 923 height 17
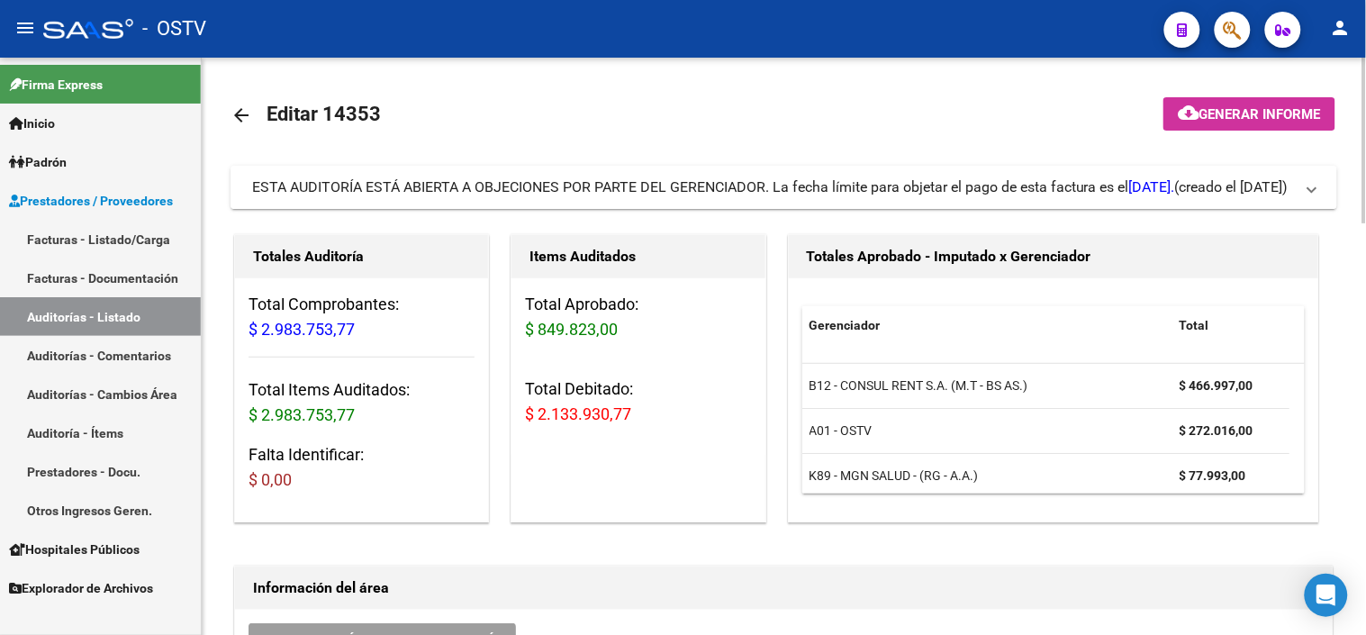
click at [400, 191] on div "ESTA AUDITORÍA ESTÁ ABIERTA A OBJECIONES POR PARTE DEL GERENCIADOR. La fecha lí…" at bounding box center [713, 187] width 923 height 20
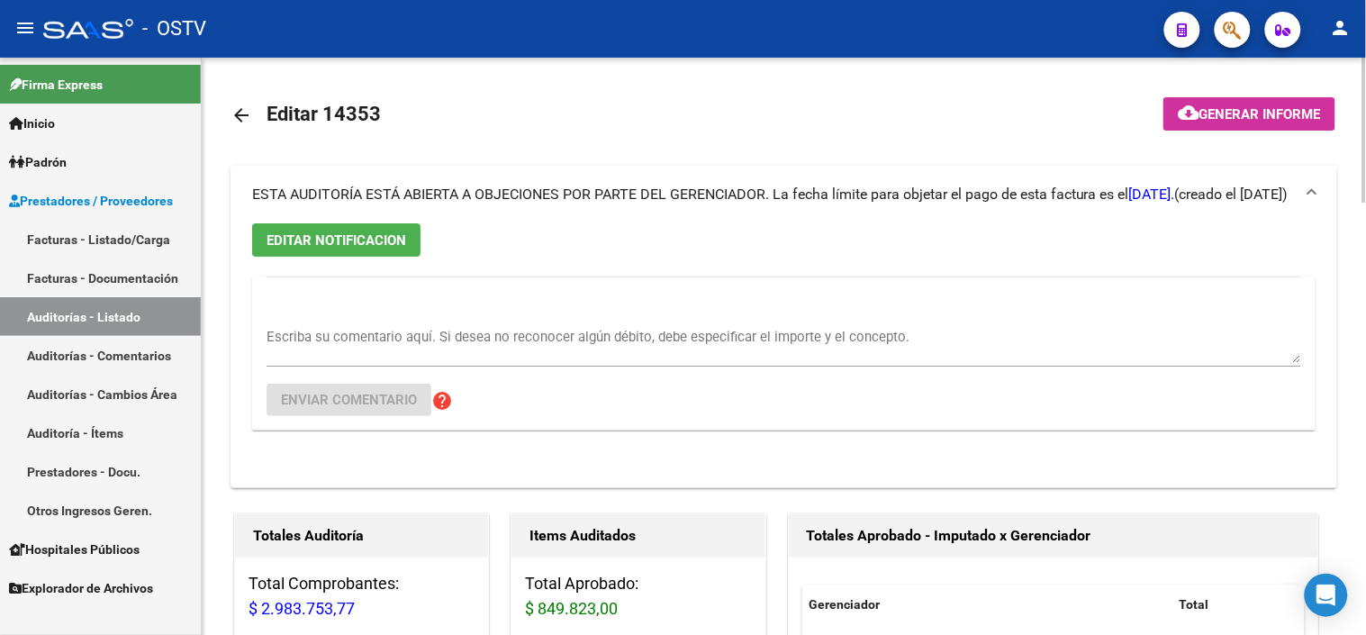
click at [337, 235] on span "EDITAR NOTIFICACION" at bounding box center [337, 240] width 140 height 16
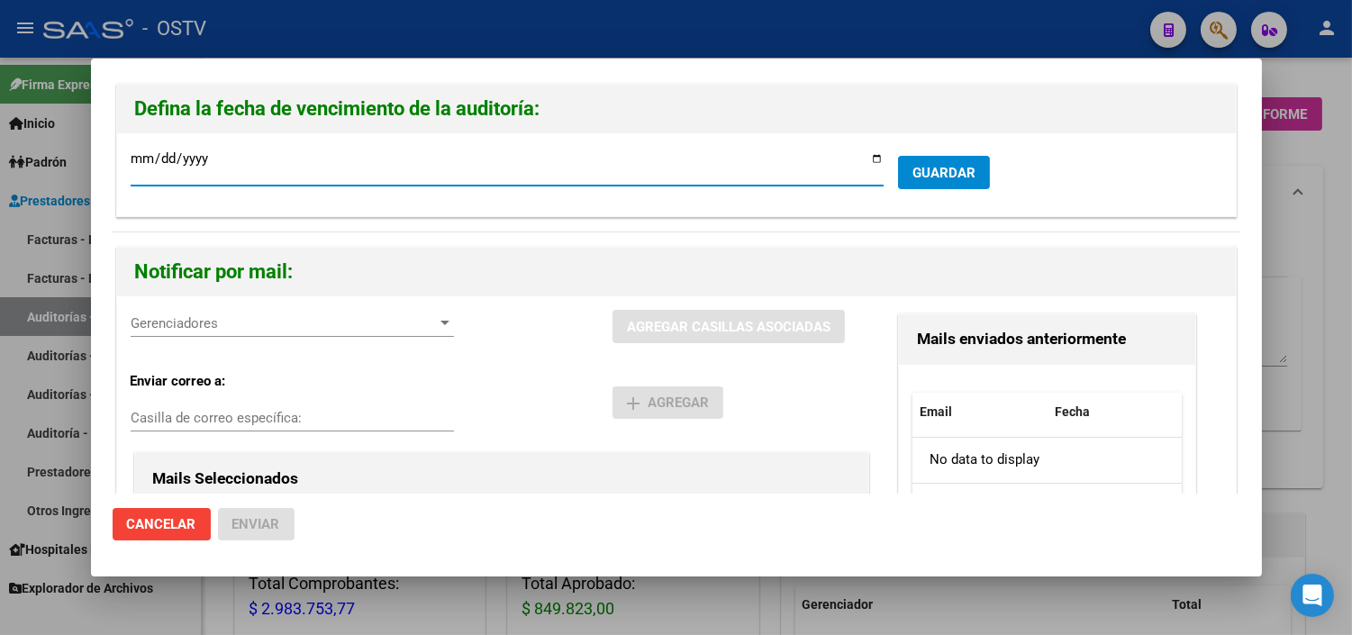
click at [225, 321] on span "Gerenciadores" at bounding box center [284, 323] width 307 height 16
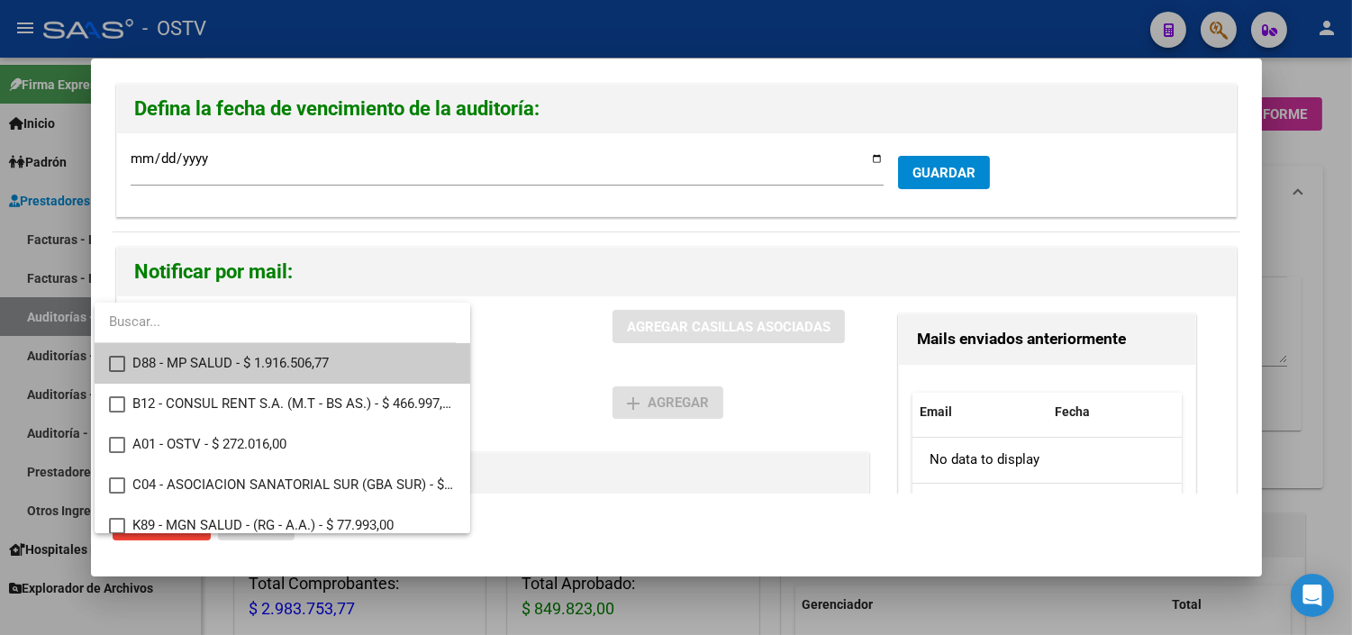
click at [226, 364] on span "D88 - MP SALUD - $ 1.916.506,77" at bounding box center [293, 363] width 323 height 41
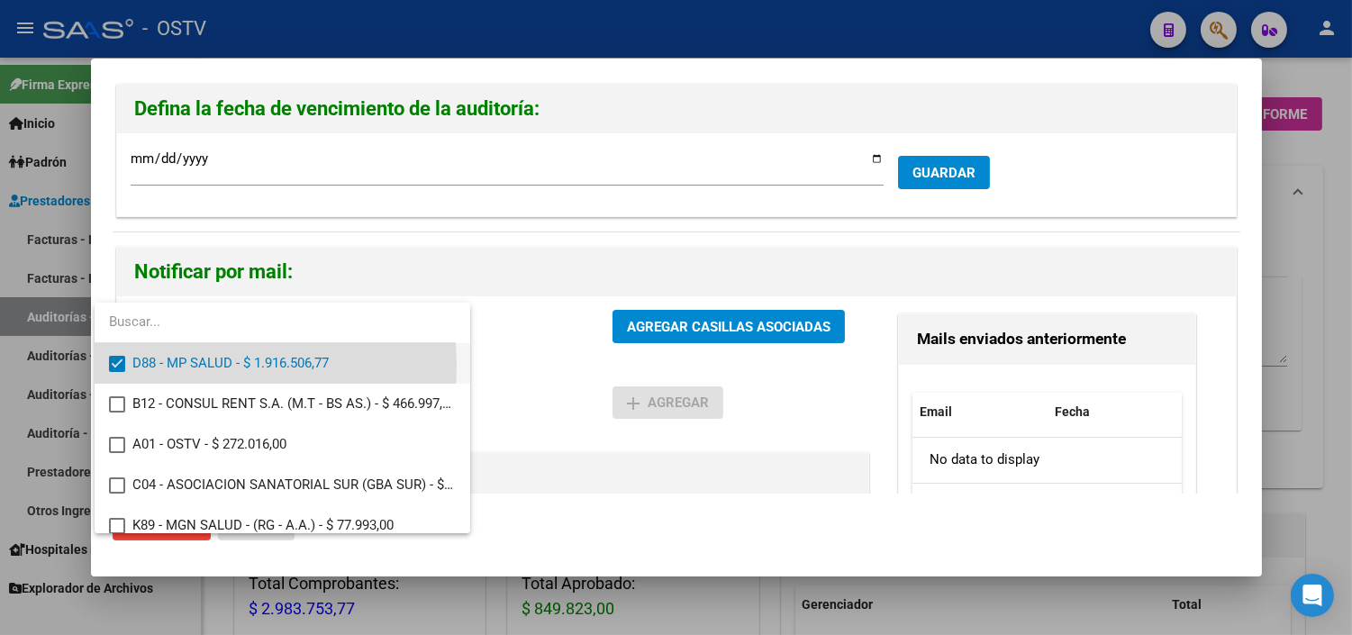
click at [226, 365] on span "D88 - MP SALUD - $ 1.916.506,77" at bounding box center [293, 363] width 323 height 41
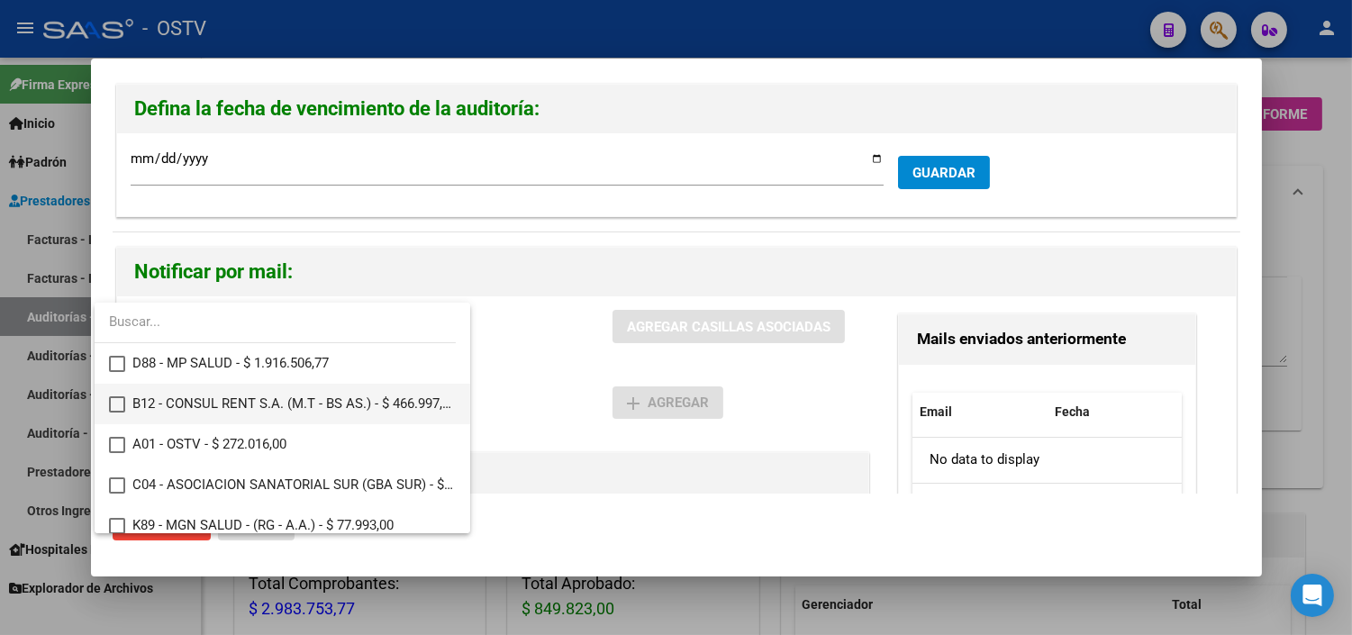
click at [225, 396] on span "B12 - CONSUL RENT S.A. (M.T - BS AS.) - $ 466.997,00" at bounding box center [293, 404] width 323 height 41
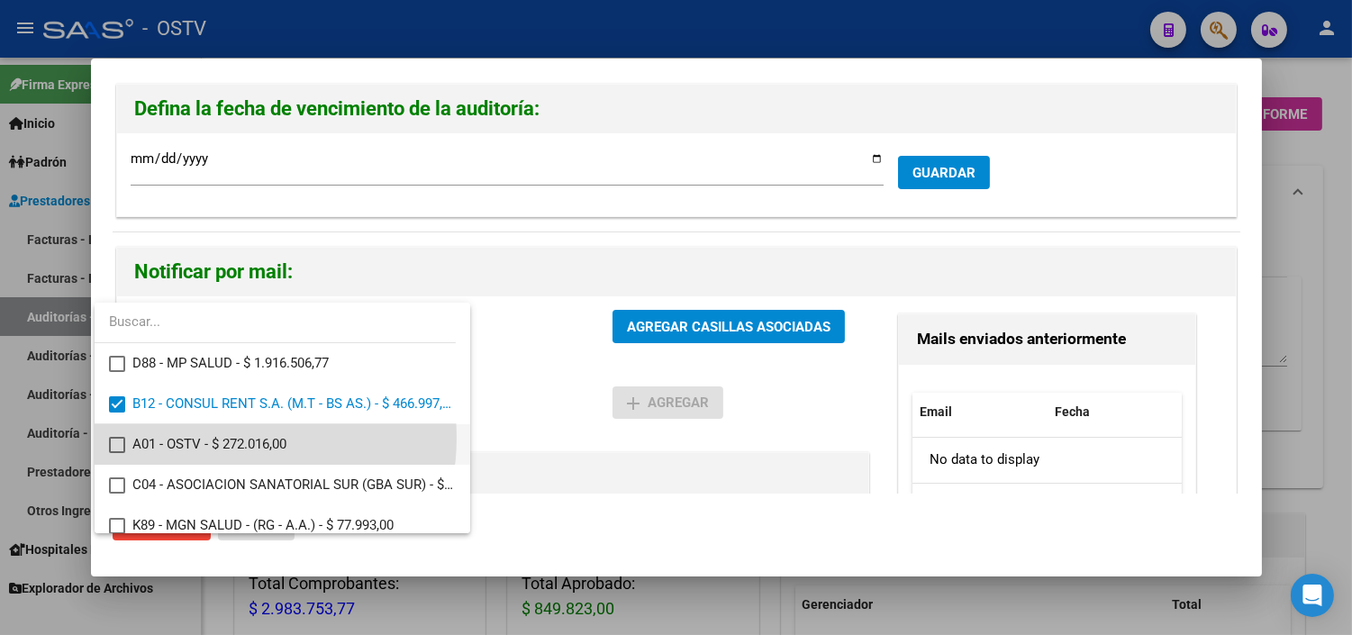
click at [225, 438] on span "A01 - OSTV - $ 272.016,00" at bounding box center [293, 444] width 323 height 41
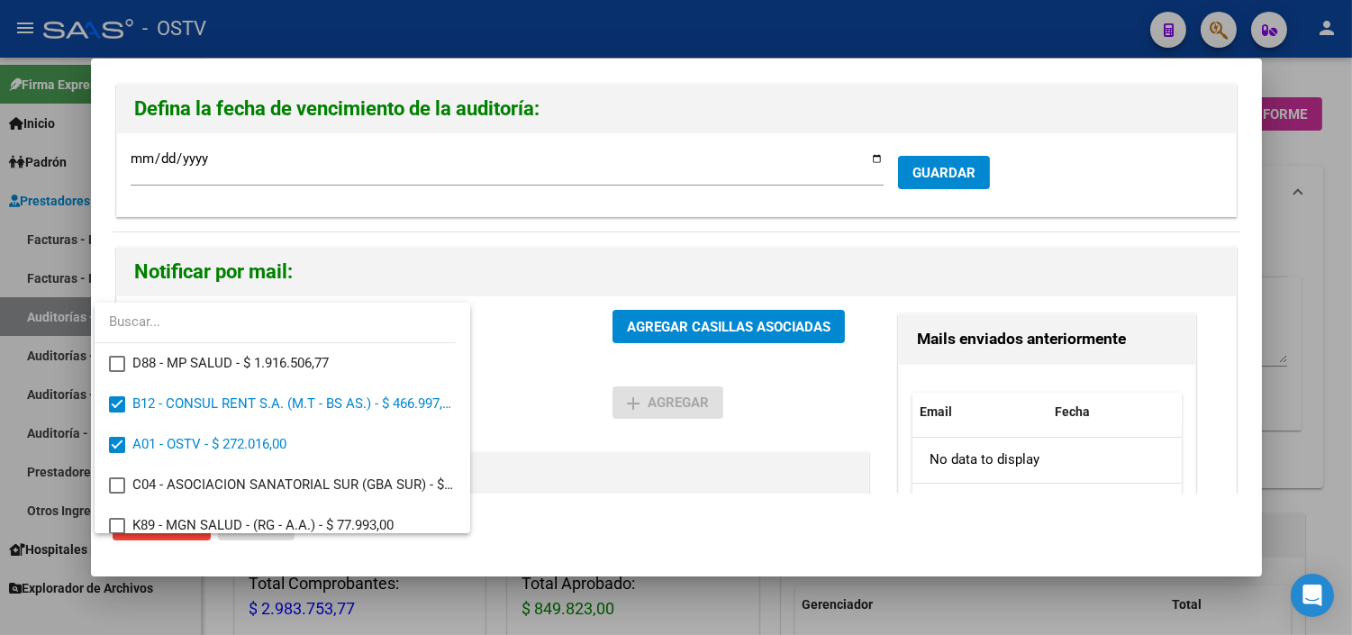
click at [700, 328] on div at bounding box center [676, 317] width 1352 height 635
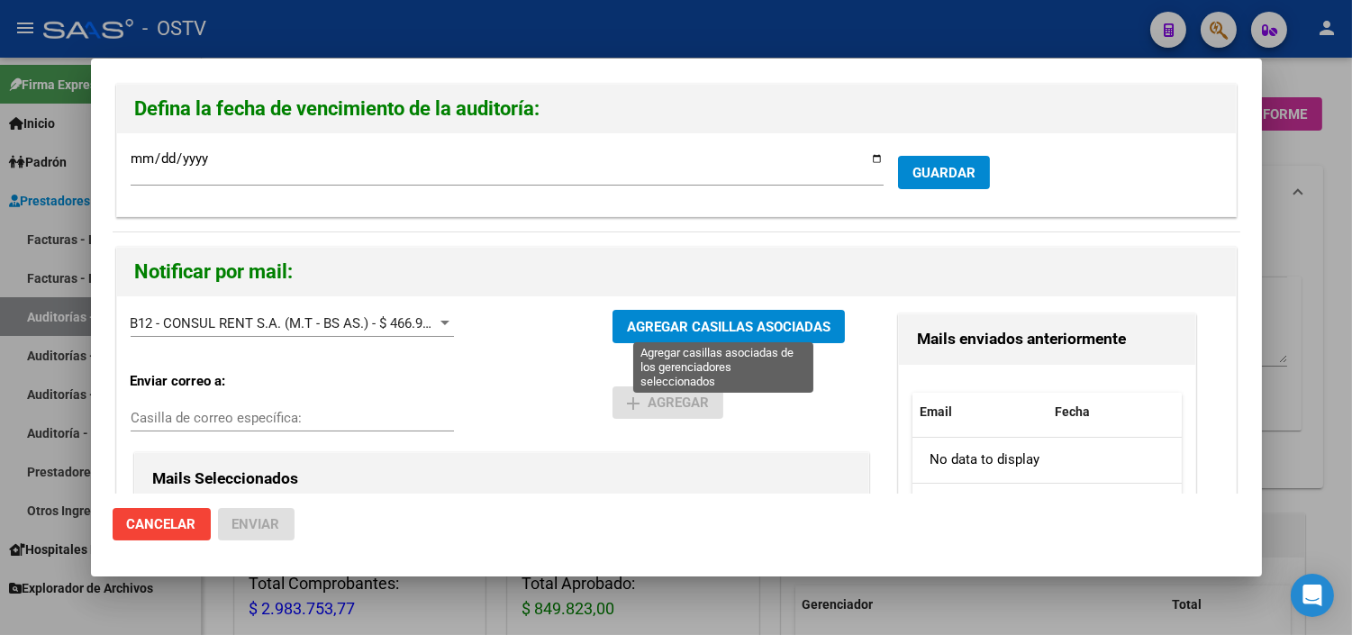
click at [650, 325] on span "AGREGAR CASILLAS ASOCIADAS" at bounding box center [729, 327] width 204 height 16
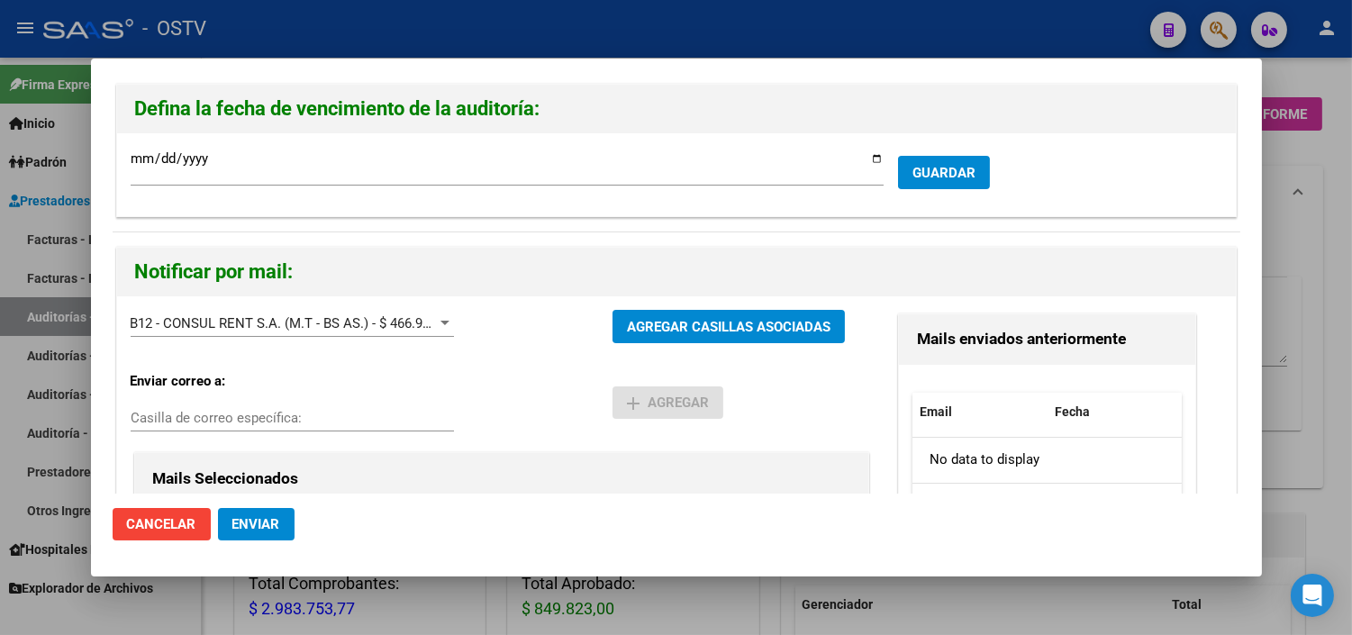
click at [257, 514] on button "Enviar" at bounding box center [256, 524] width 77 height 32
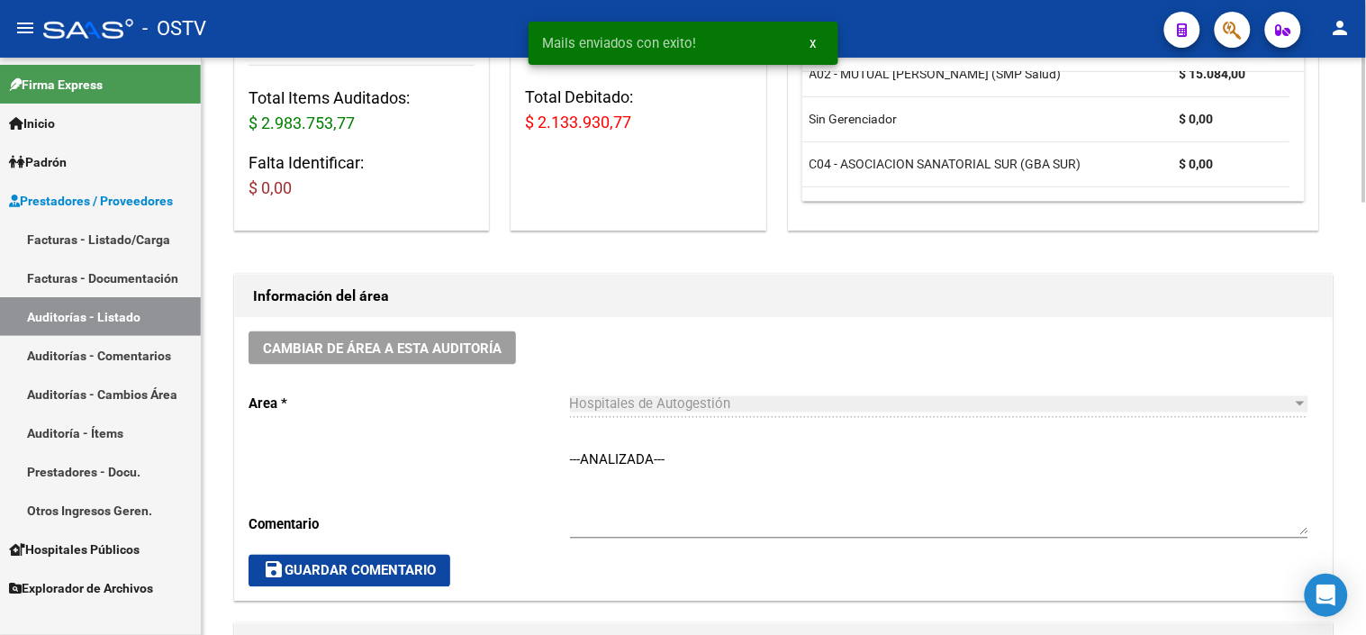
scroll to position [600, 0]
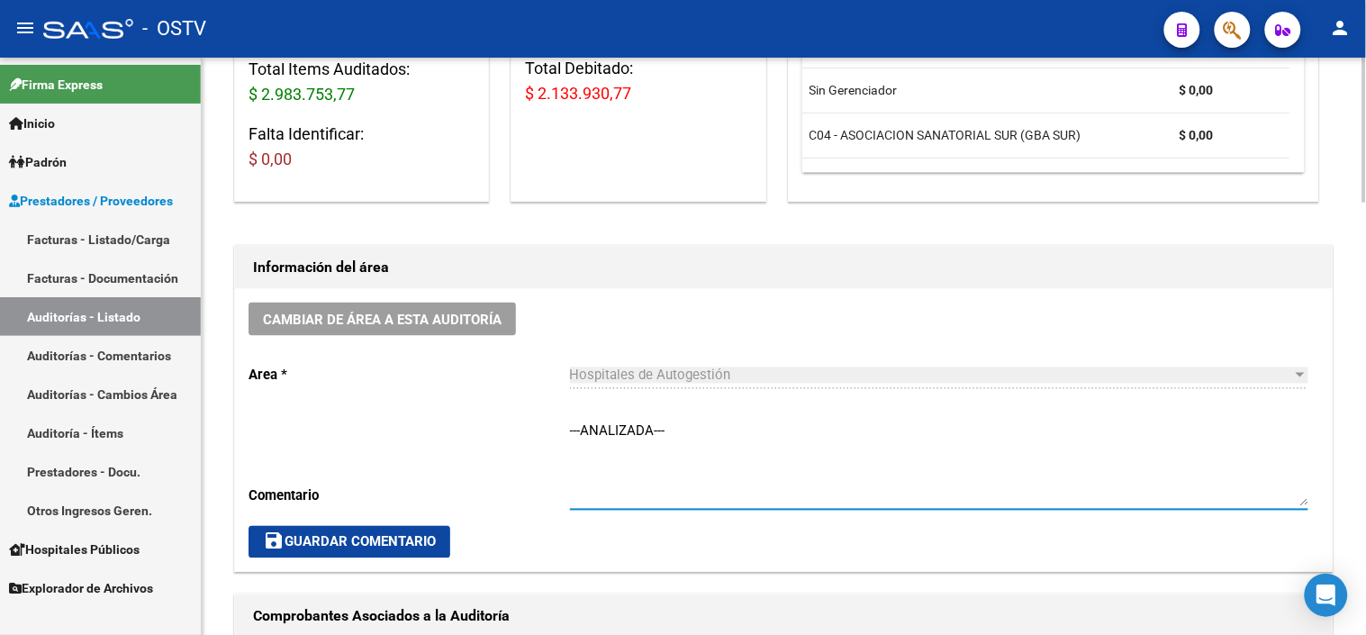
click at [609, 440] on textarea "---ANALIZADA---" at bounding box center [939, 464] width 739 height 85
drag, startPoint x: 681, startPoint y: 444, endPoint x: 521, endPoint y: 443, distance: 160.3
click at [521, 443] on div "Cambiar de área a esta auditoría Area * Hospitales de Autogestión Seleccionar a…" at bounding box center [784, 431] width 1098 height 284
type textarea "CON DEBITO - A LA ESPERA DE NC"
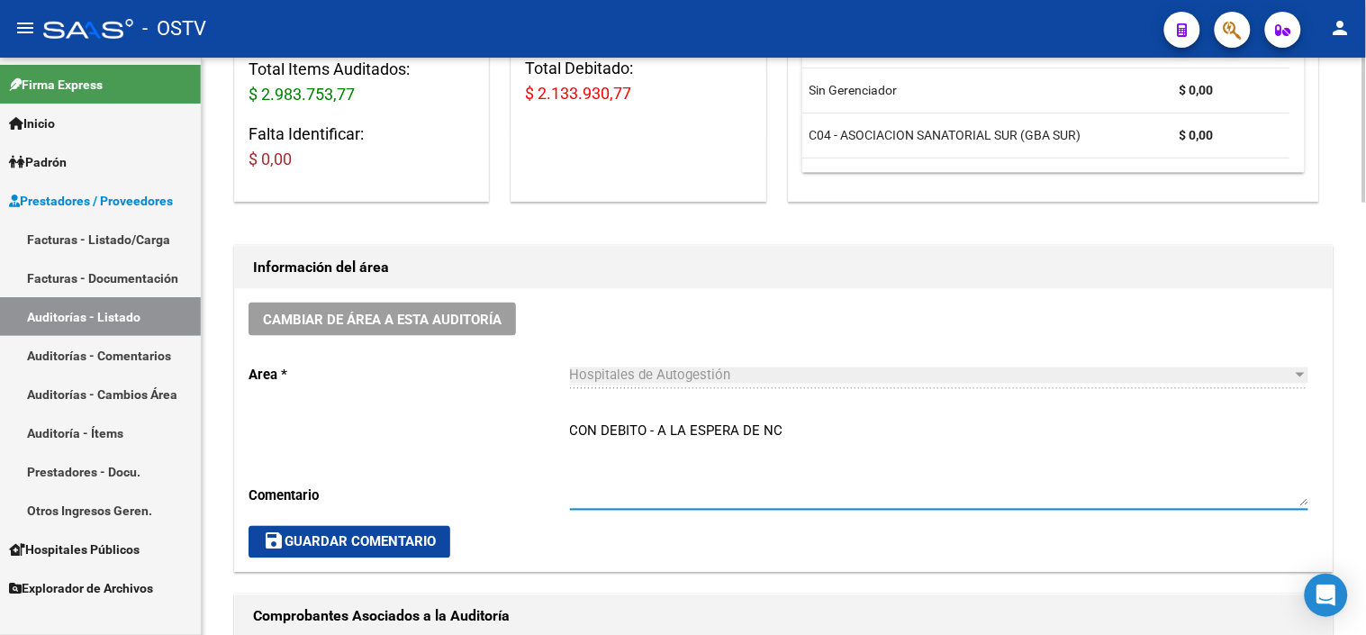
drag, startPoint x: 320, startPoint y: 540, endPoint x: 376, endPoint y: 523, distance: 58.4
click at [321, 540] on span "save Guardar Comentario" at bounding box center [349, 542] width 173 height 16
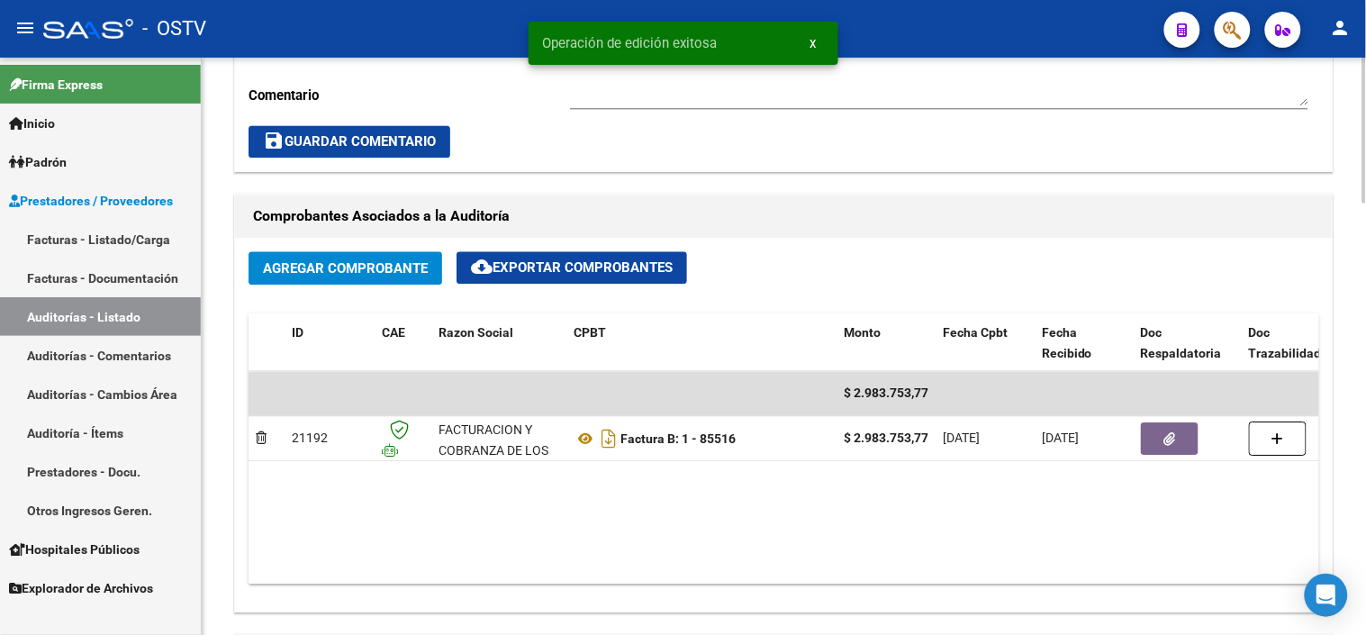
scroll to position [1101, 0]
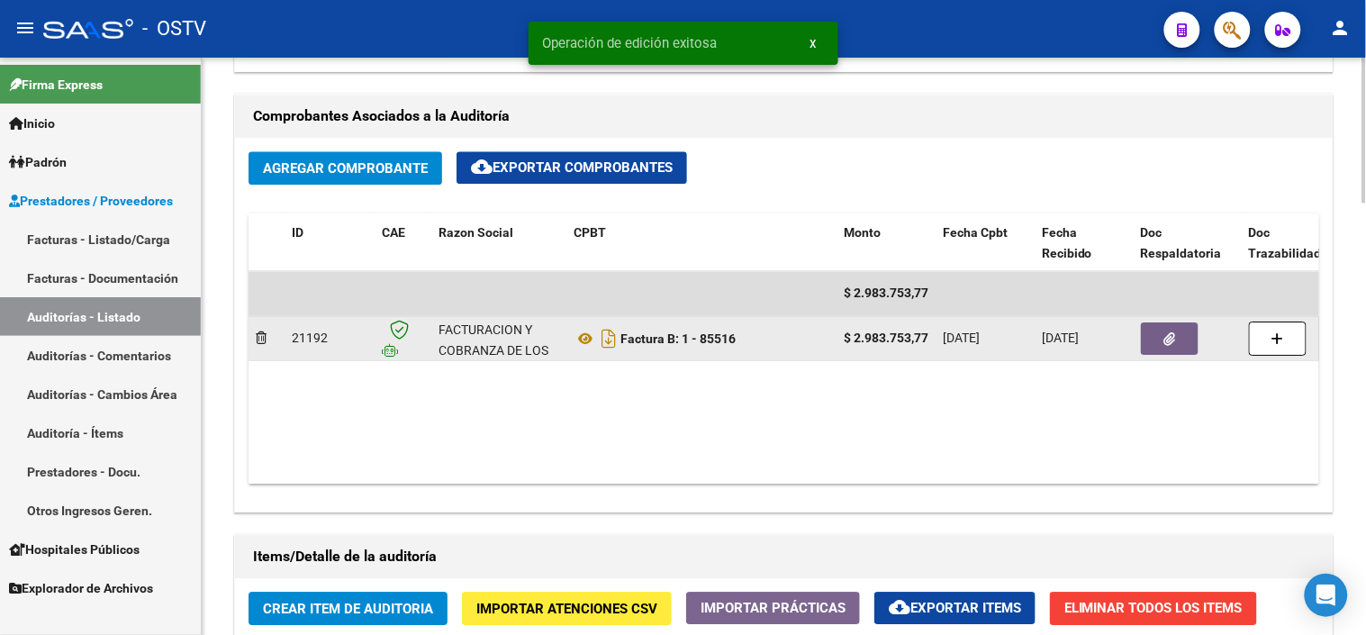
click at [1151, 340] on button "button" at bounding box center [1170, 338] width 58 height 32
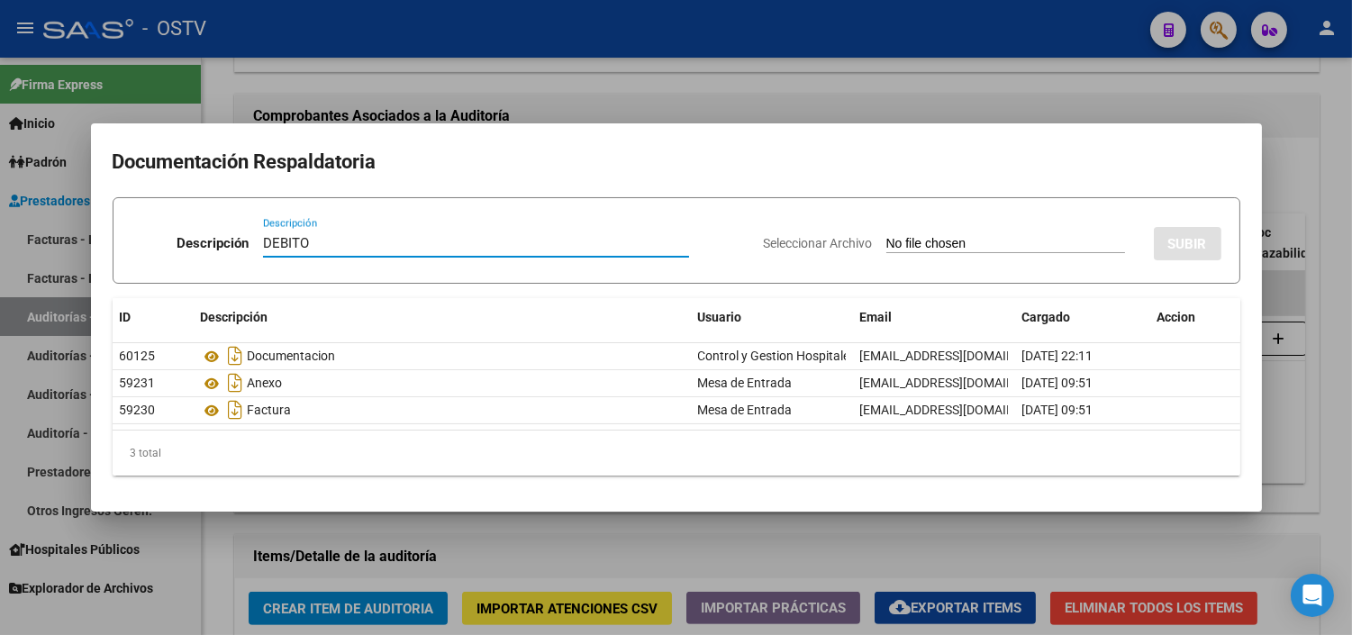
type input "DEBITO"
click at [886, 236] on input "Seleccionar Archivo" at bounding box center [1005, 244] width 239 height 17
type input "C:\fakepath\DEBITO FC 1-85516.pdf"
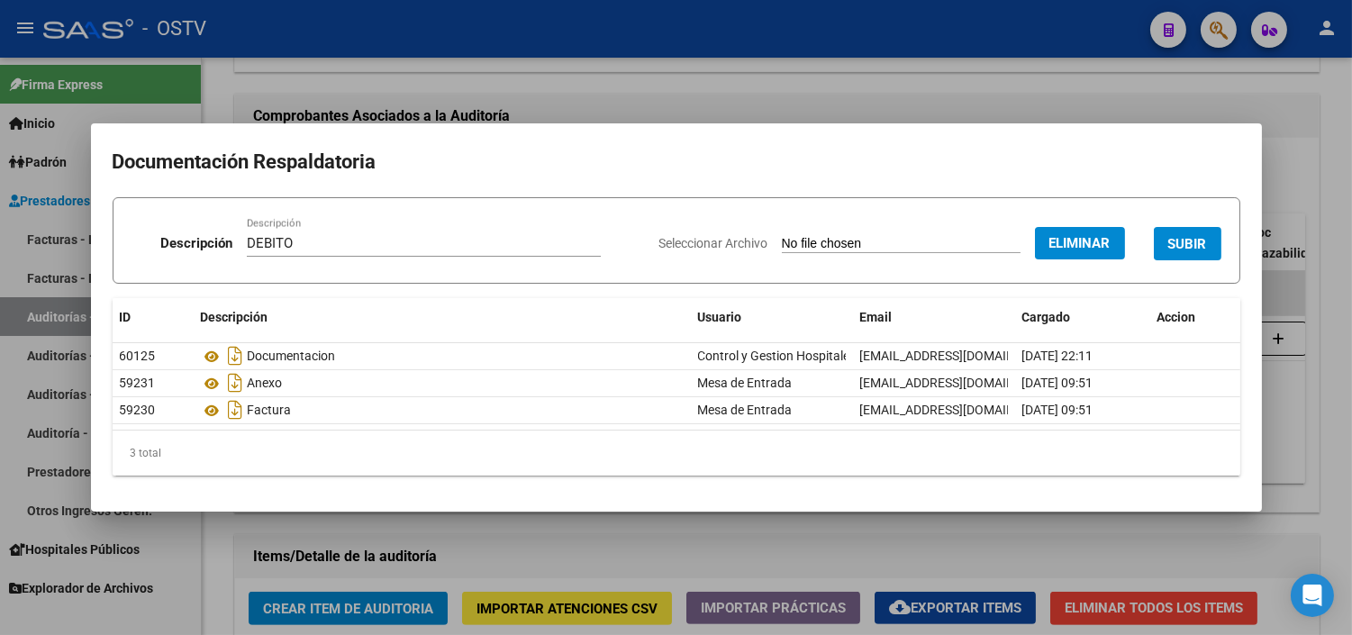
click at [1194, 243] on span "SUBIR" at bounding box center [1187, 244] width 39 height 16
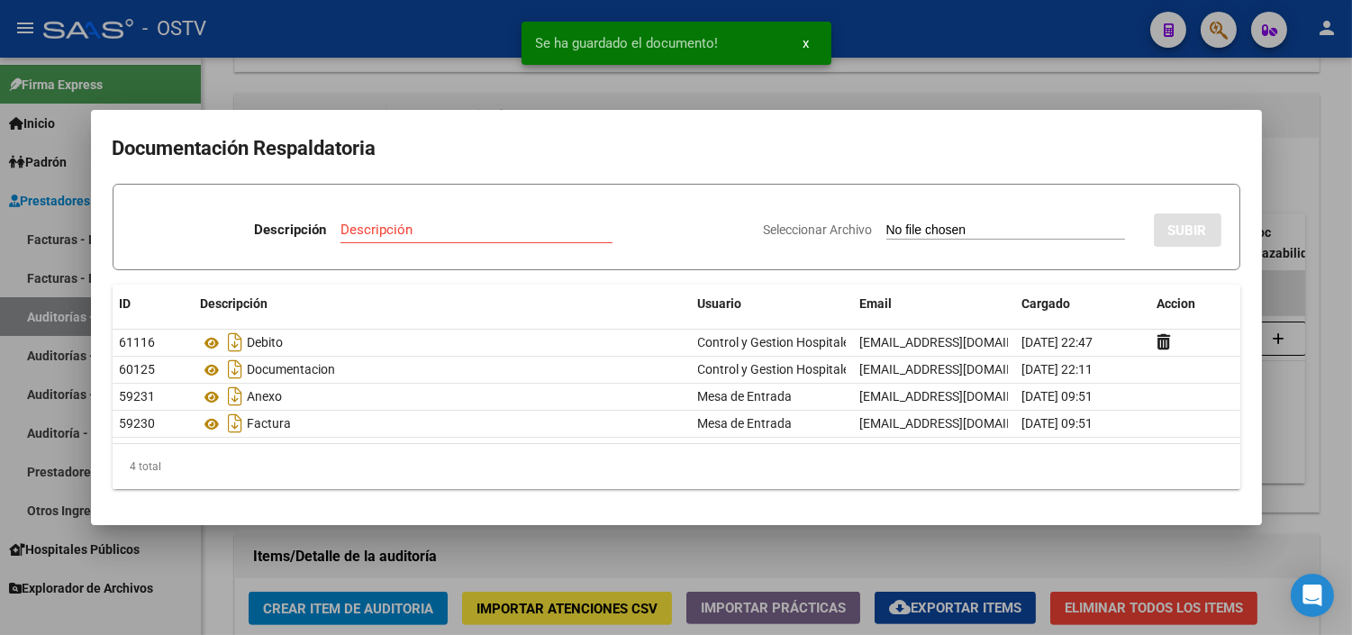
click at [701, 549] on div at bounding box center [676, 317] width 1352 height 635
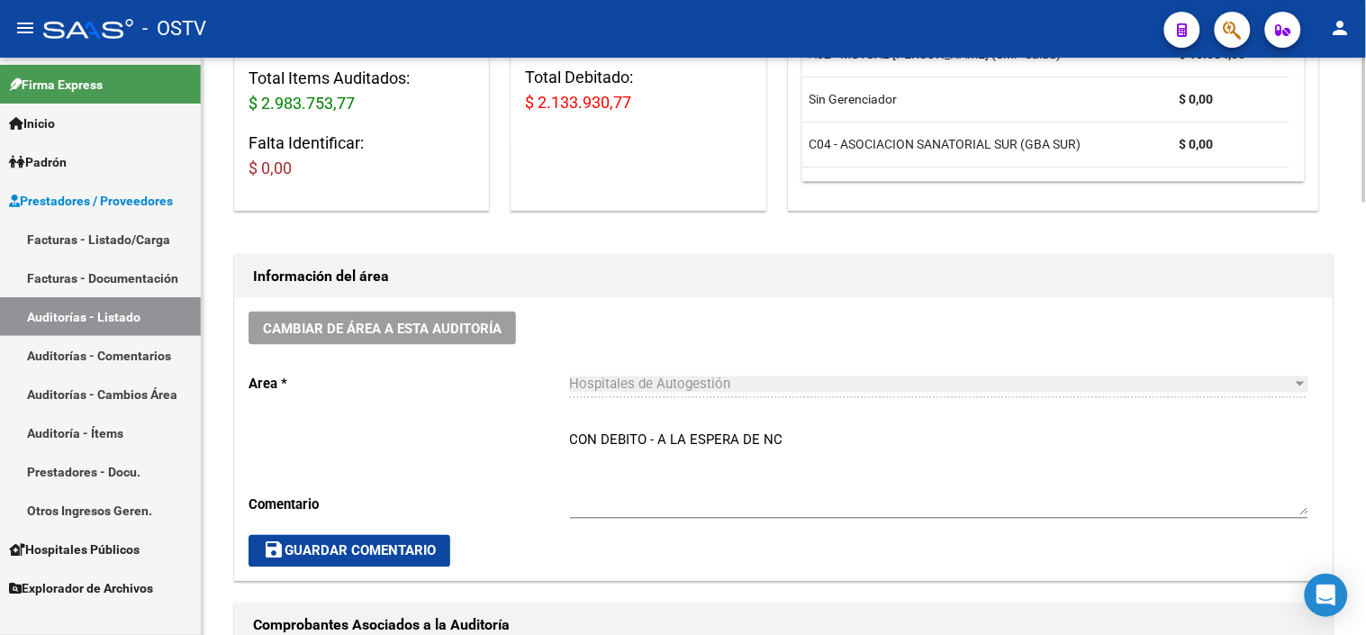
scroll to position [622, 0]
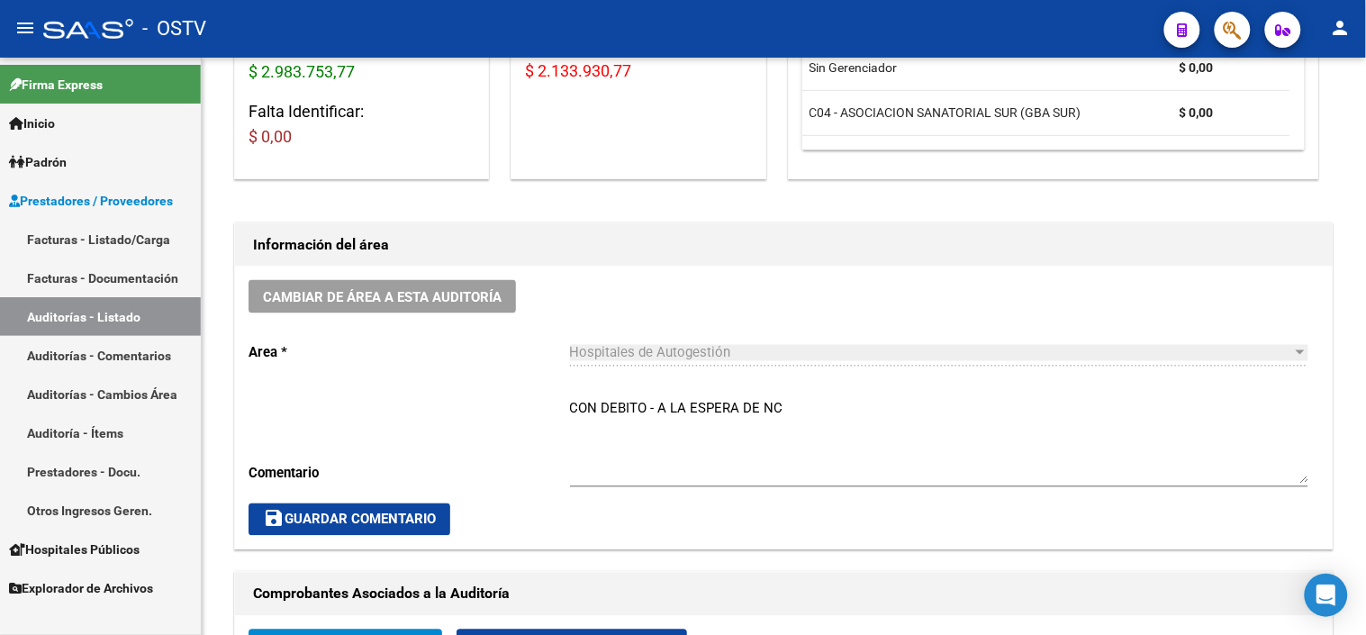
click at [90, 318] on link "Auditorías - Listado" at bounding box center [100, 316] width 201 height 39
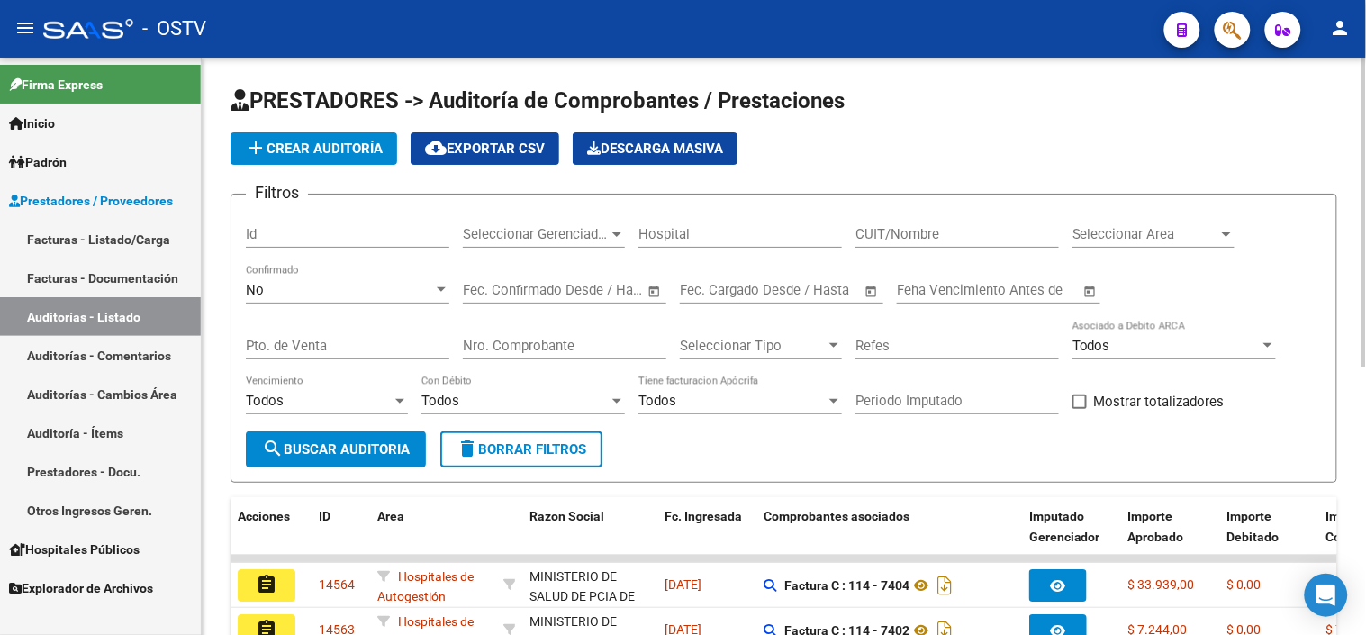
click at [913, 229] on input "CUIT/Nombre" at bounding box center [958, 234] width 204 height 16
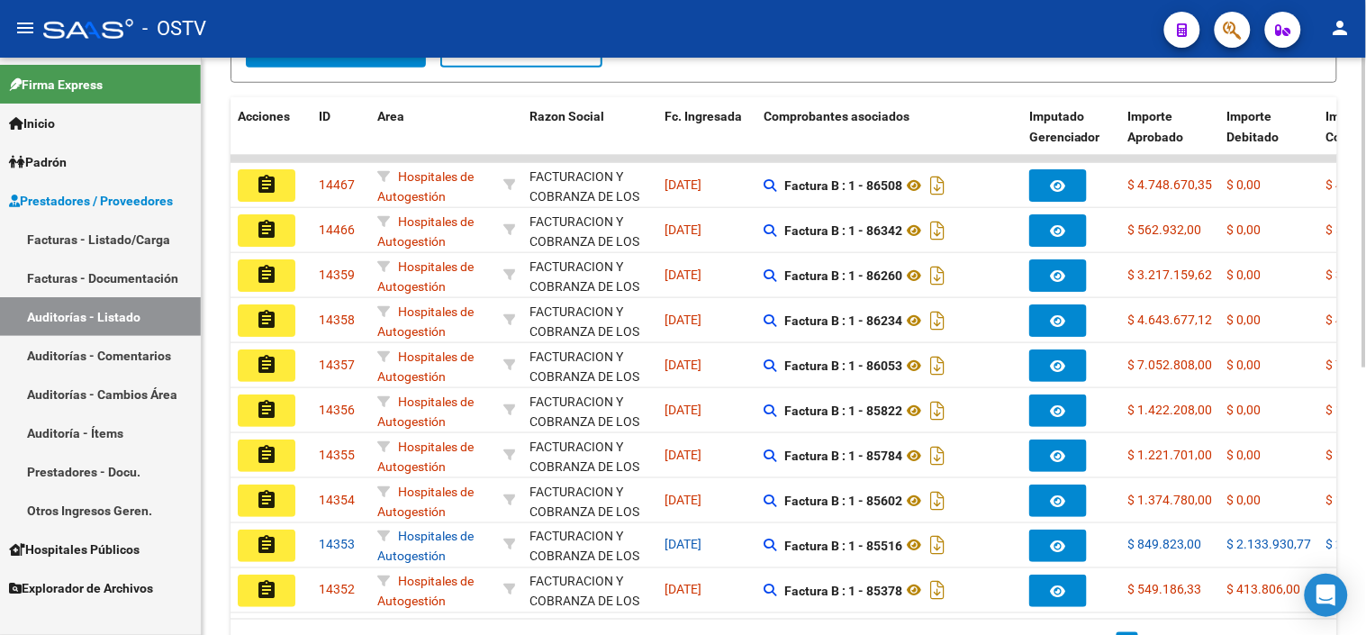
scroll to position [502, 0]
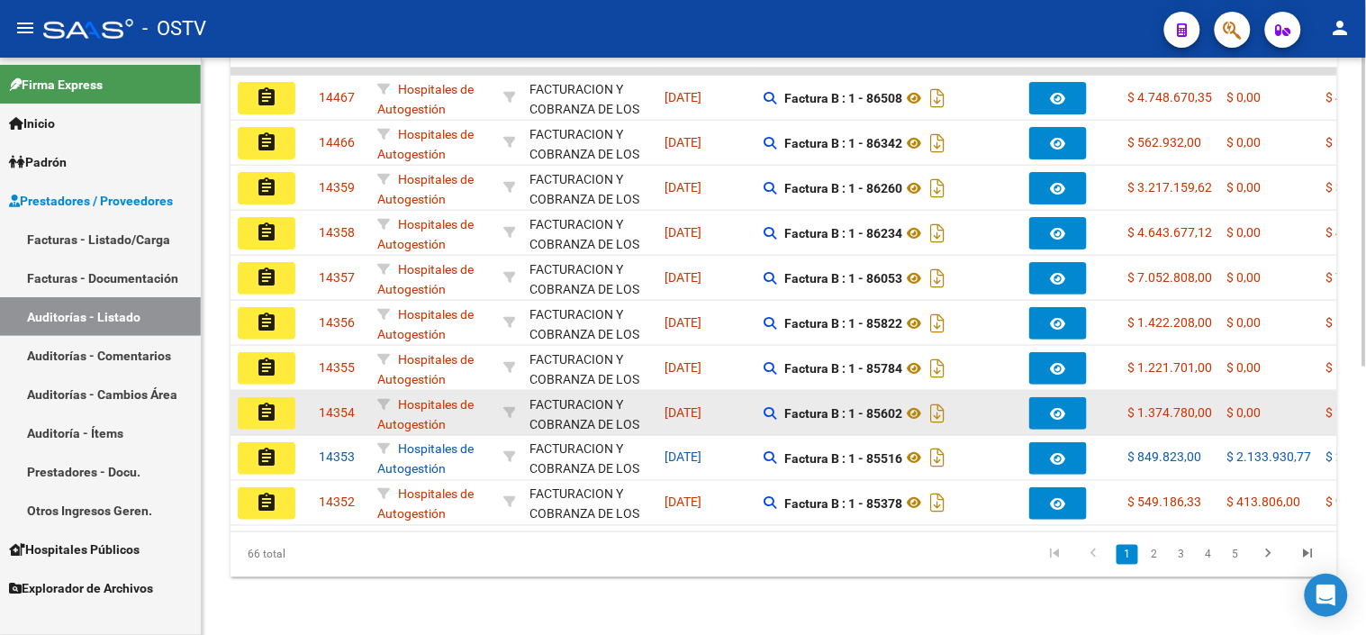
type input "30715497456"
click at [261, 402] on mat-icon "assignment" at bounding box center [267, 413] width 22 height 22
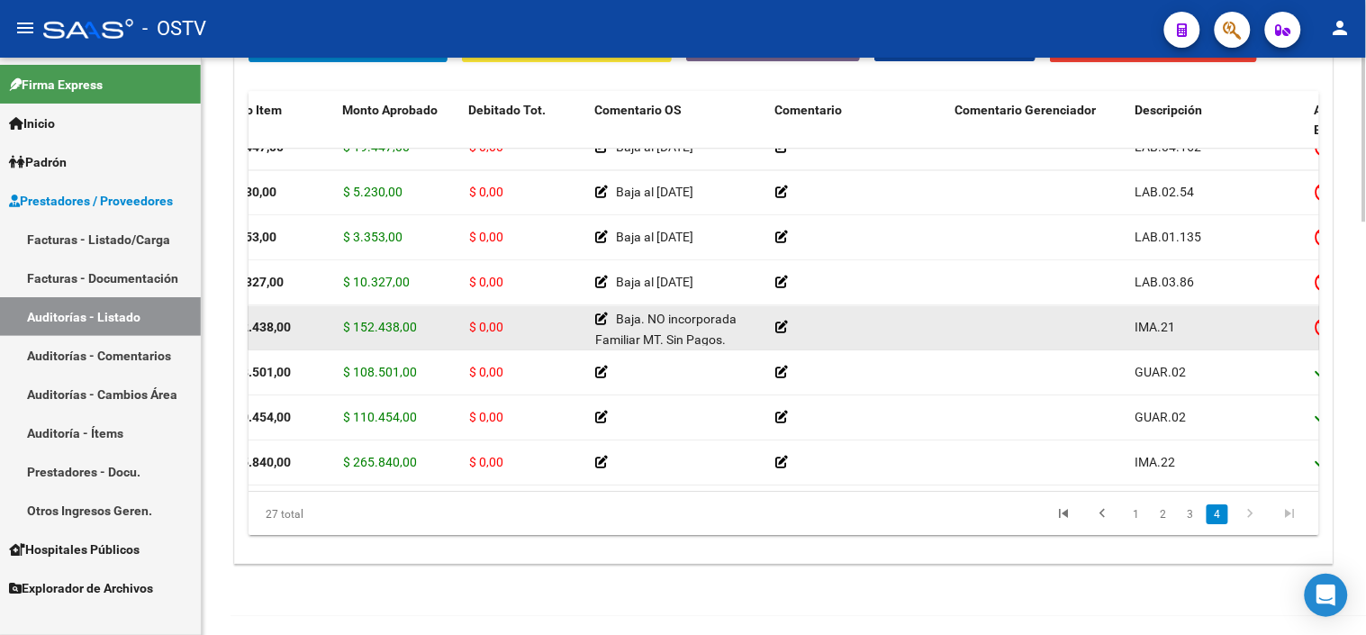
scroll to position [1460, 0]
